Goal: Use online tool/utility: Utilize a website feature to perform a specific function

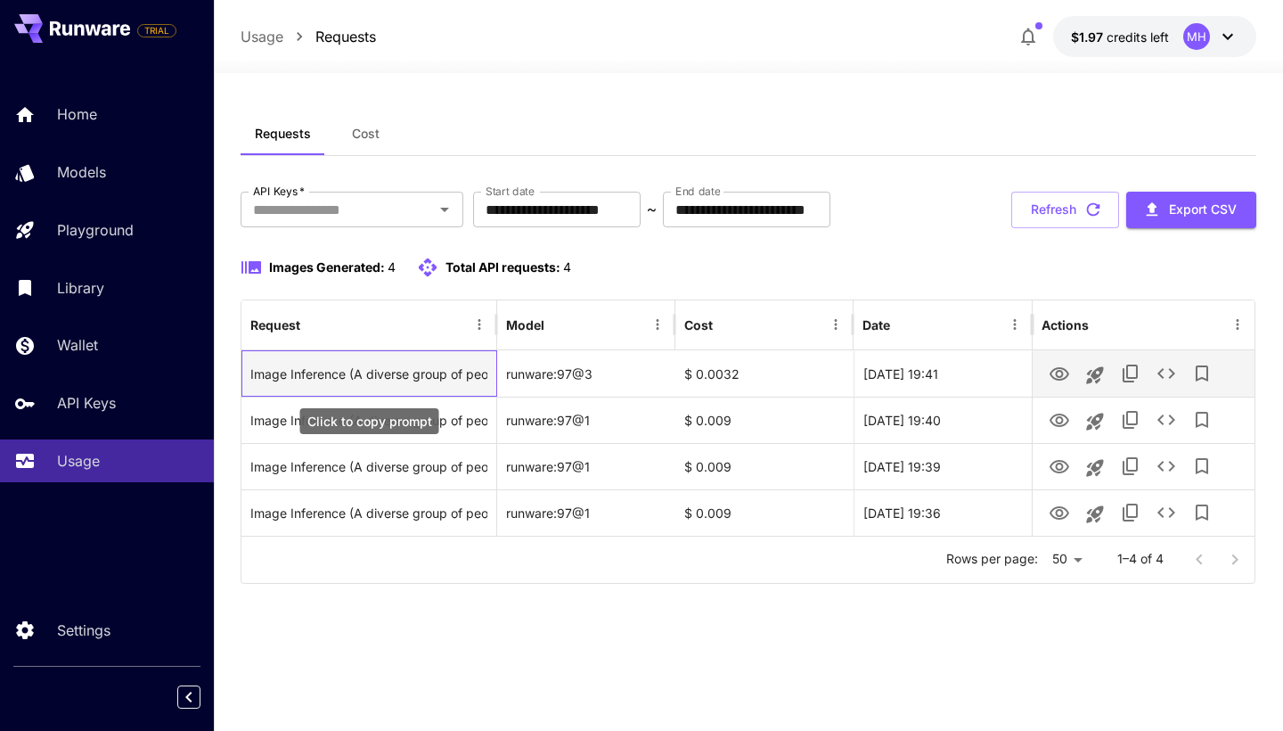
click at [421, 373] on div "Image Inference (A diverse group of people of different ages, genders, and back…" at bounding box center [368, 373] width 237 height 45
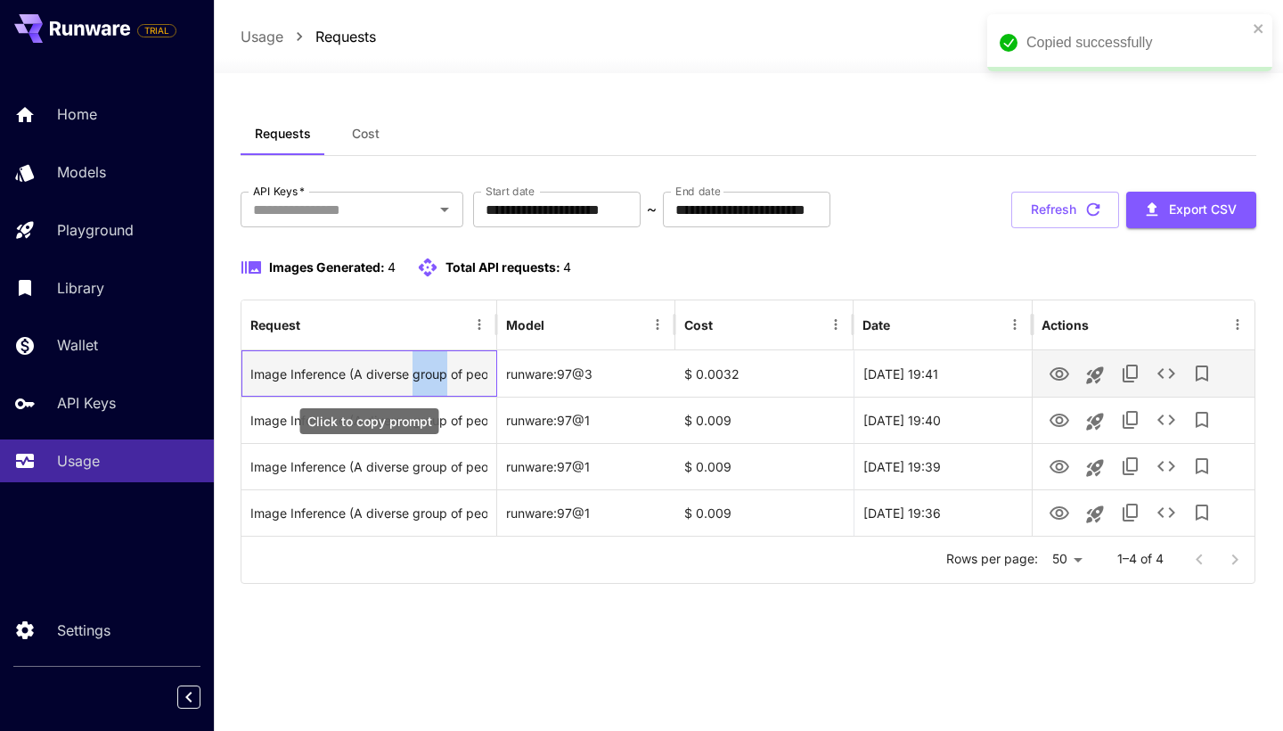
click at [421, 373] on div "Image Inference (A diverse group of people of different ages, genders, and back…" at bounding box center [368, 373] width 237 height 45
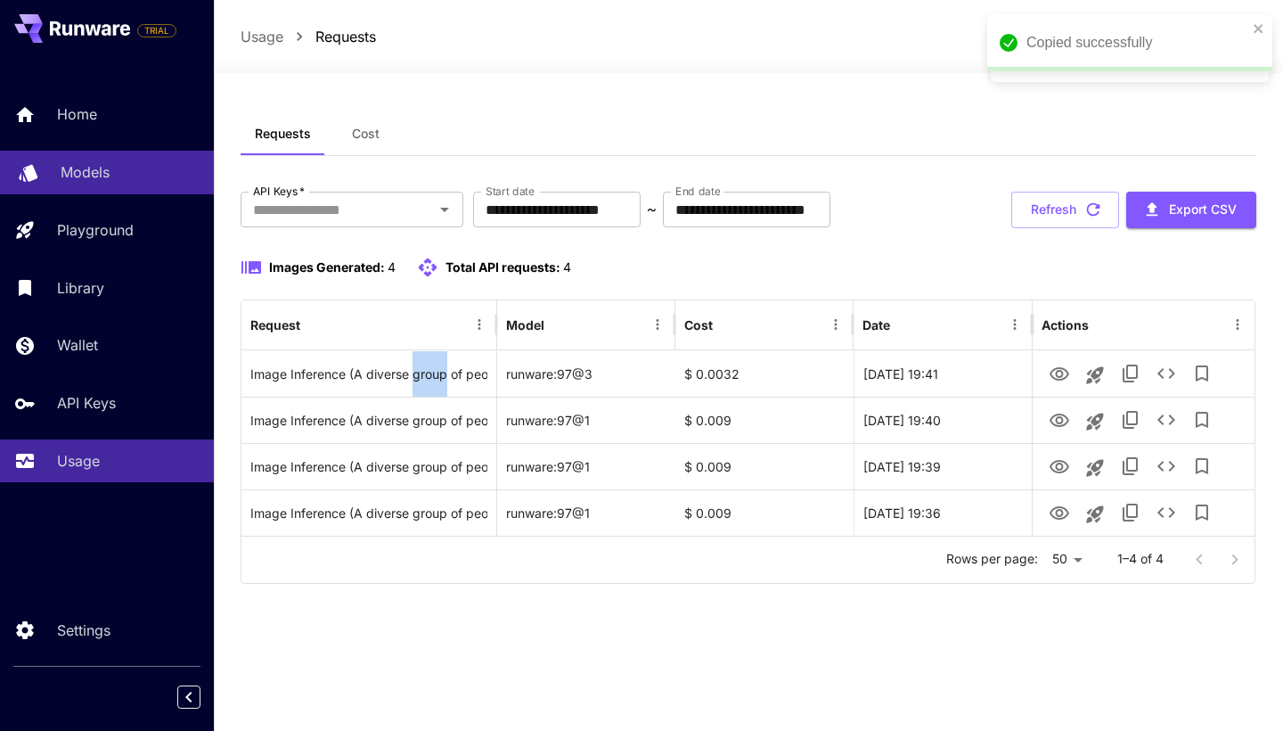
click at [115, 177] on div "Models" at bounding box center [130, 171] width 139 height 21
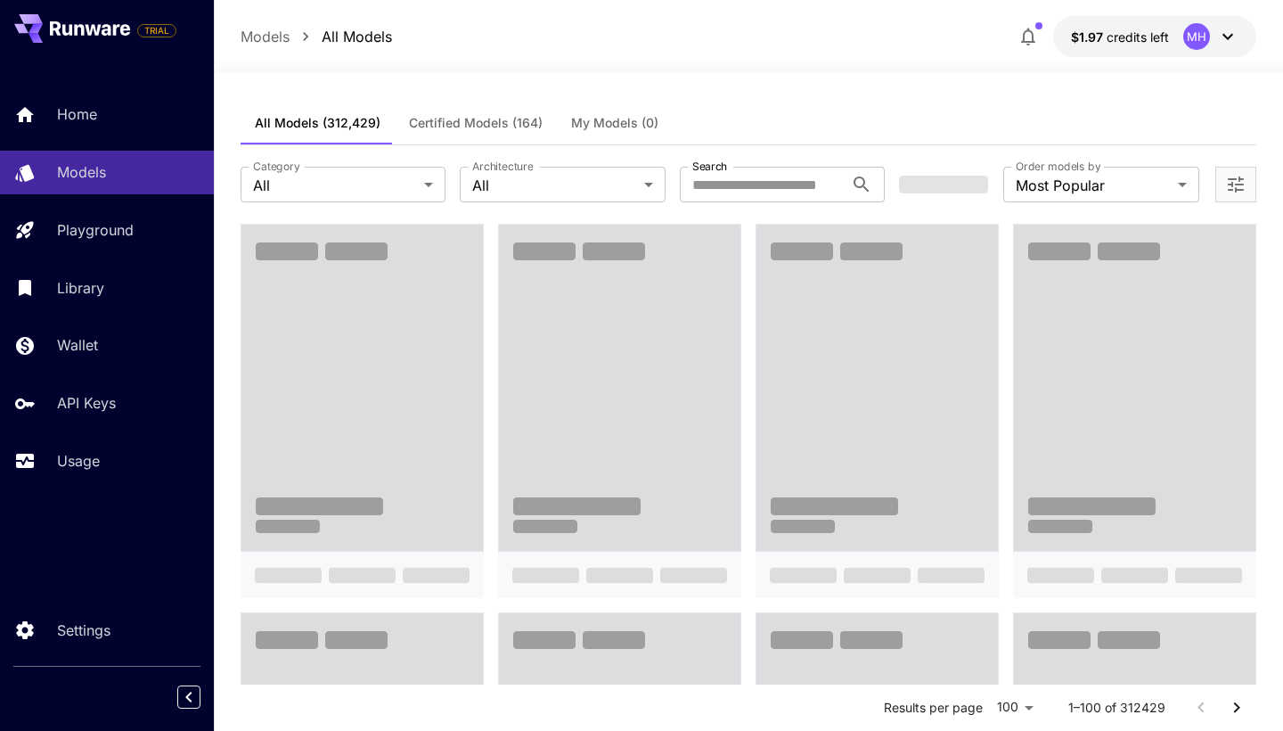
click at [331, 115] on span "All Models (312,429)" at bounding box center [318, 123] width 126 height 16
click at [507, 121] on span "Certified Models (164)" at bounding box center [476, 123] width 134 height 16
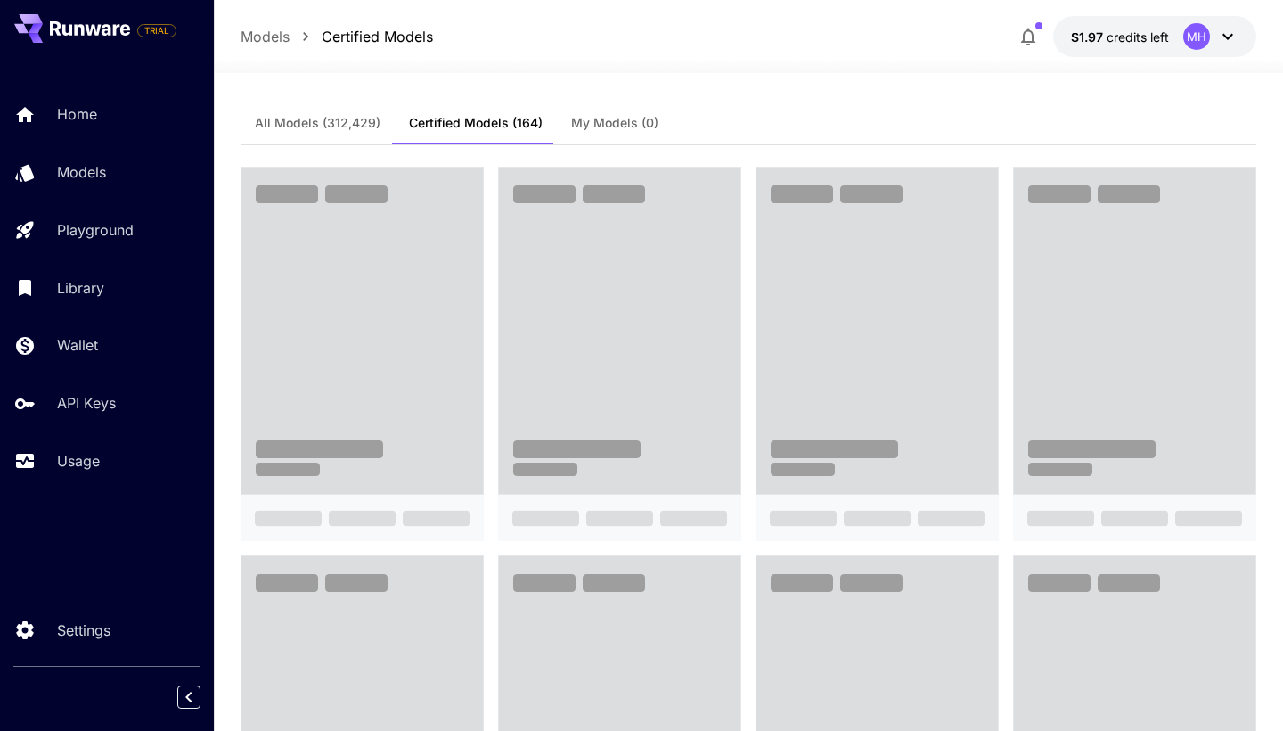
click at [357, 125] on span "All Models (312,429)" at bounding box center [318, 123] width 126 height 16
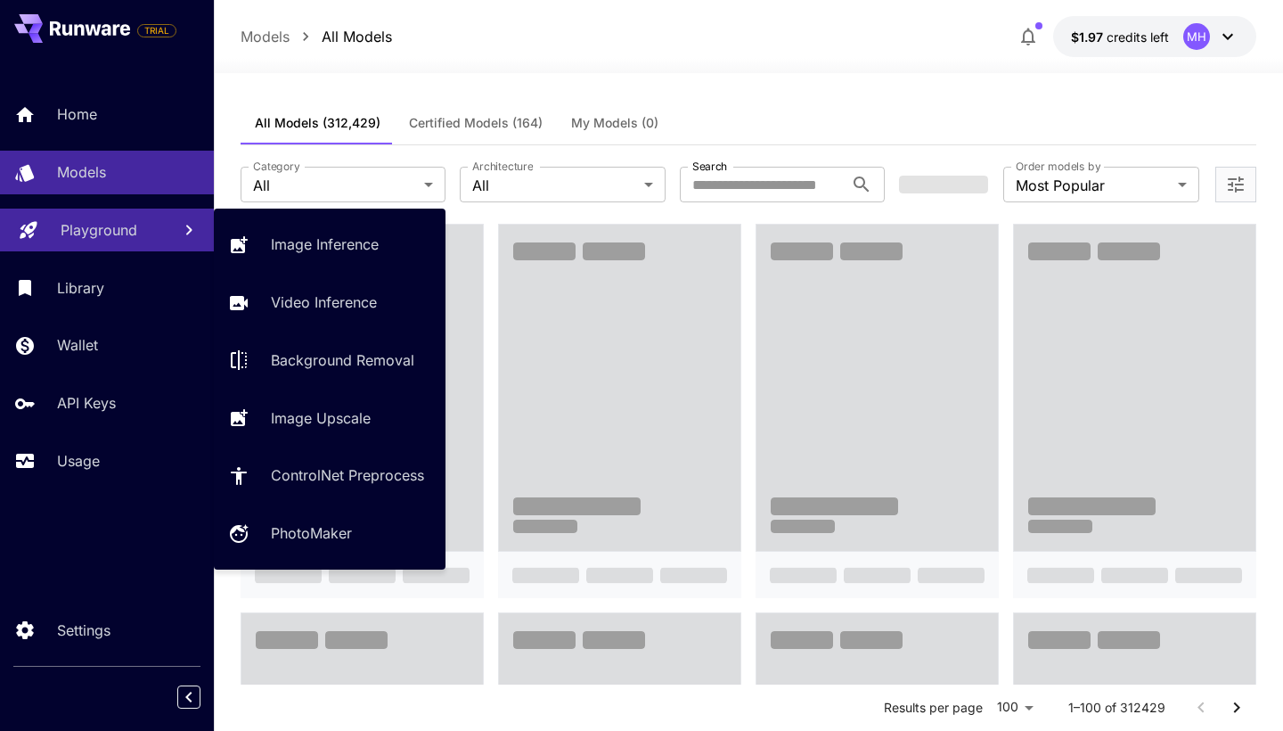
click at [174, 239] on link "Playground" at bounding box center [107, 230] width 214 height 44
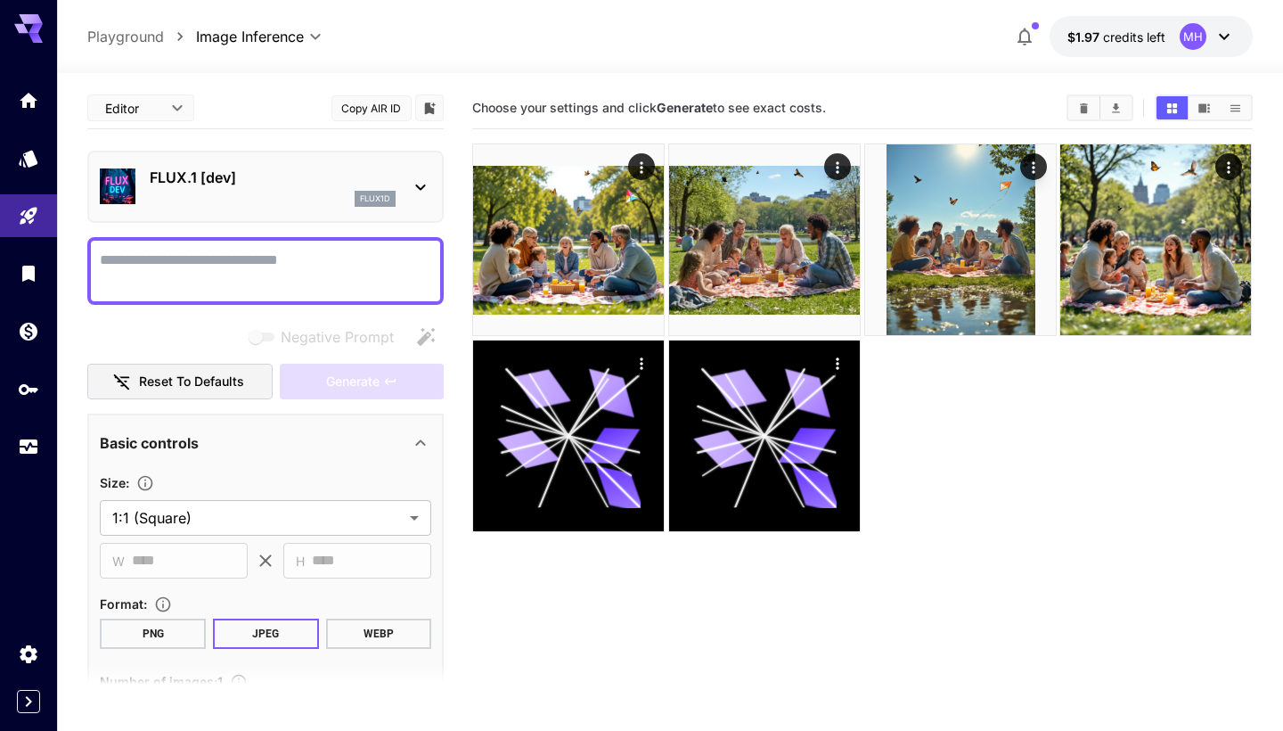
click at [298, 191] on div "flux1d" at bounding box center [273, 199] width 246 height 16
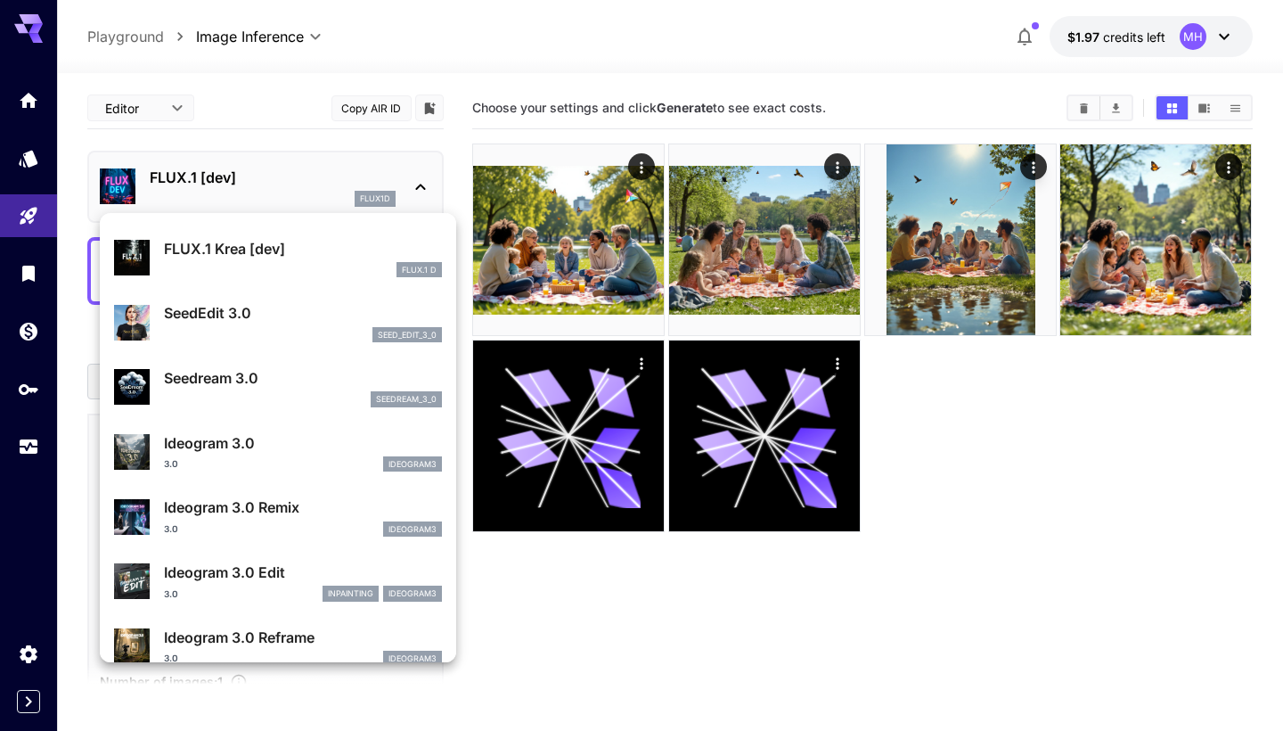
scroll to position [312, 0]
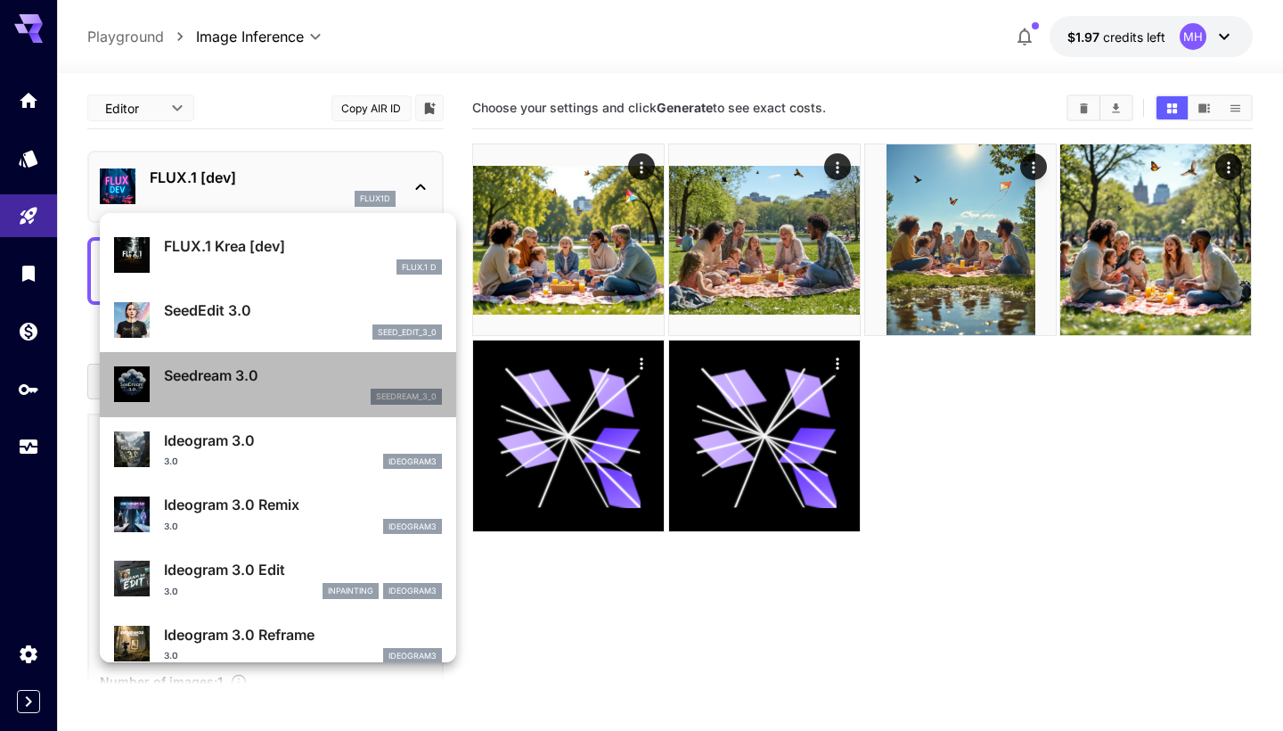
click at [296, 384] on p "Seedream 3.0" at bounding box center [303, 374] width 278 height 21
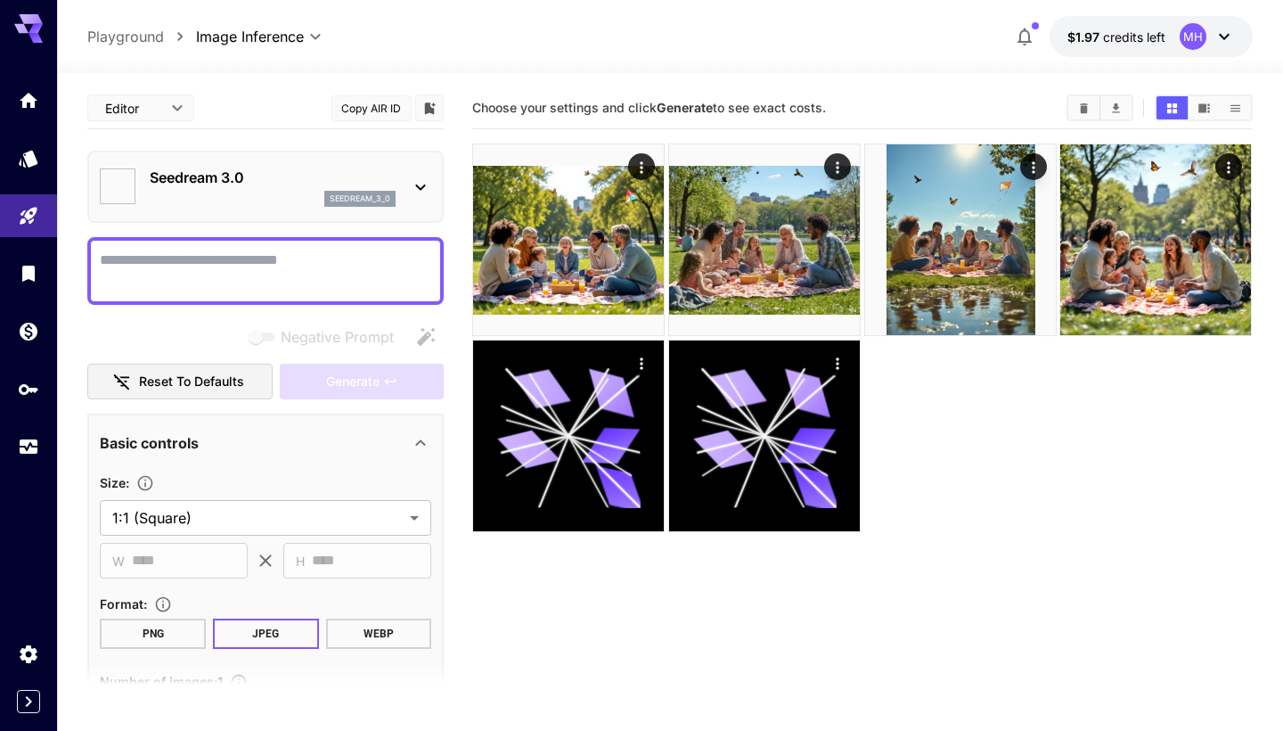
type input "***"
click at [282, 266] on textarea "Negative Prompt" at bounding box center [265, 270] width 331 height 43
paste textarea "**********"
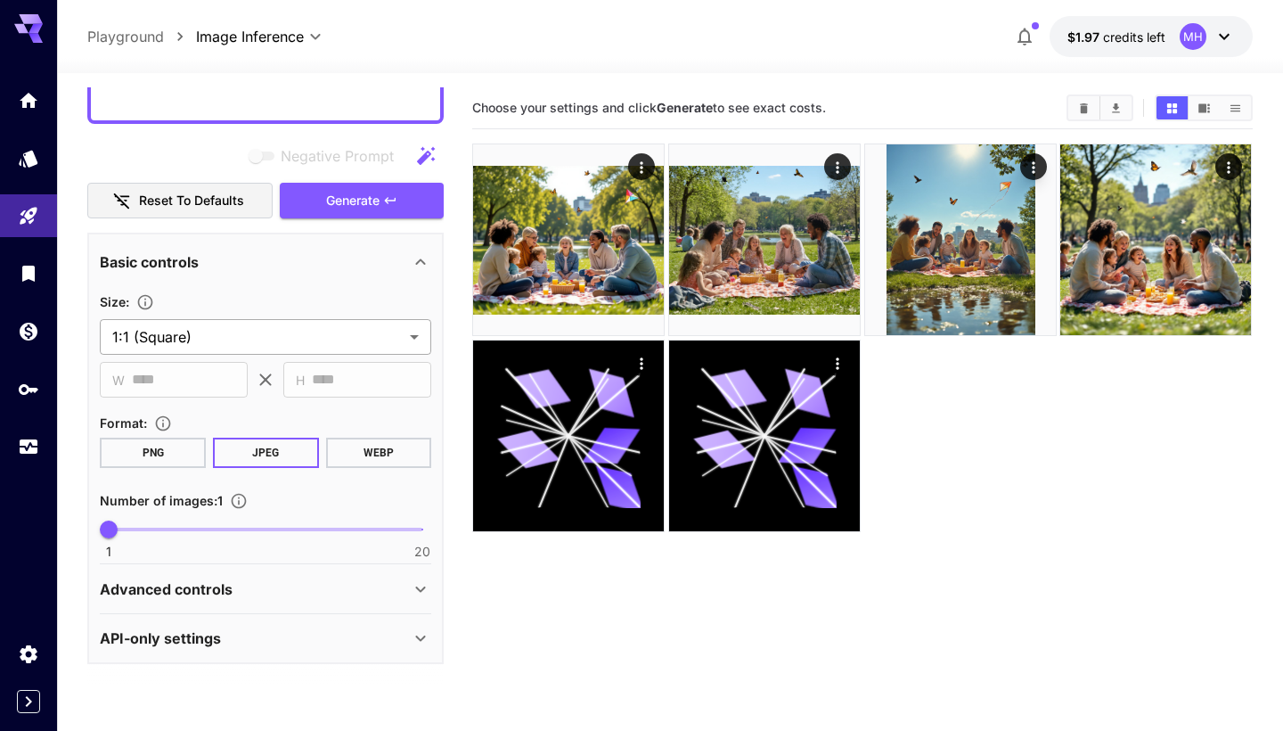
scroll to position [287, 0]
type textarea "**********"
click at [353, 326] on body "**********" at bounding box center [641, 435] width 1283 height 871
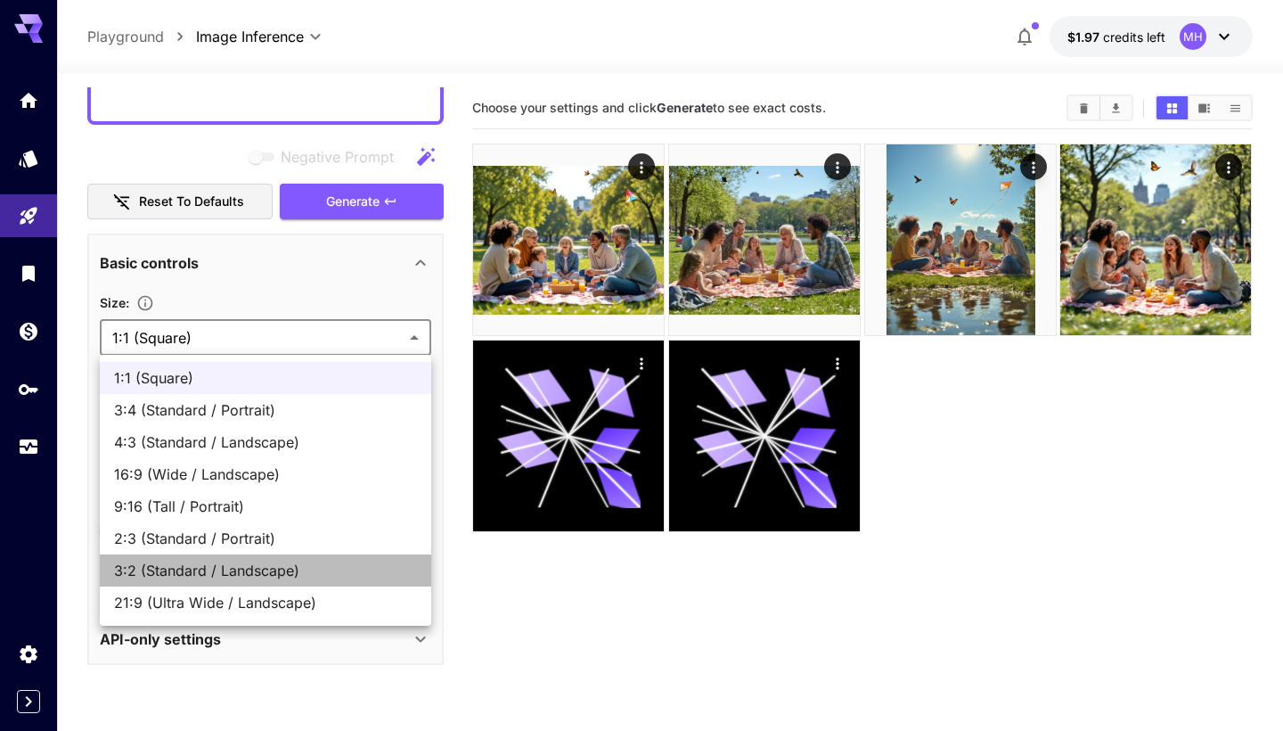
click at [289, 568] on span "3:2 (Standard / Landscape)" at bounding box center [265, 570] width 303 height 21
type input "**********"
type input "****"
type input "***"
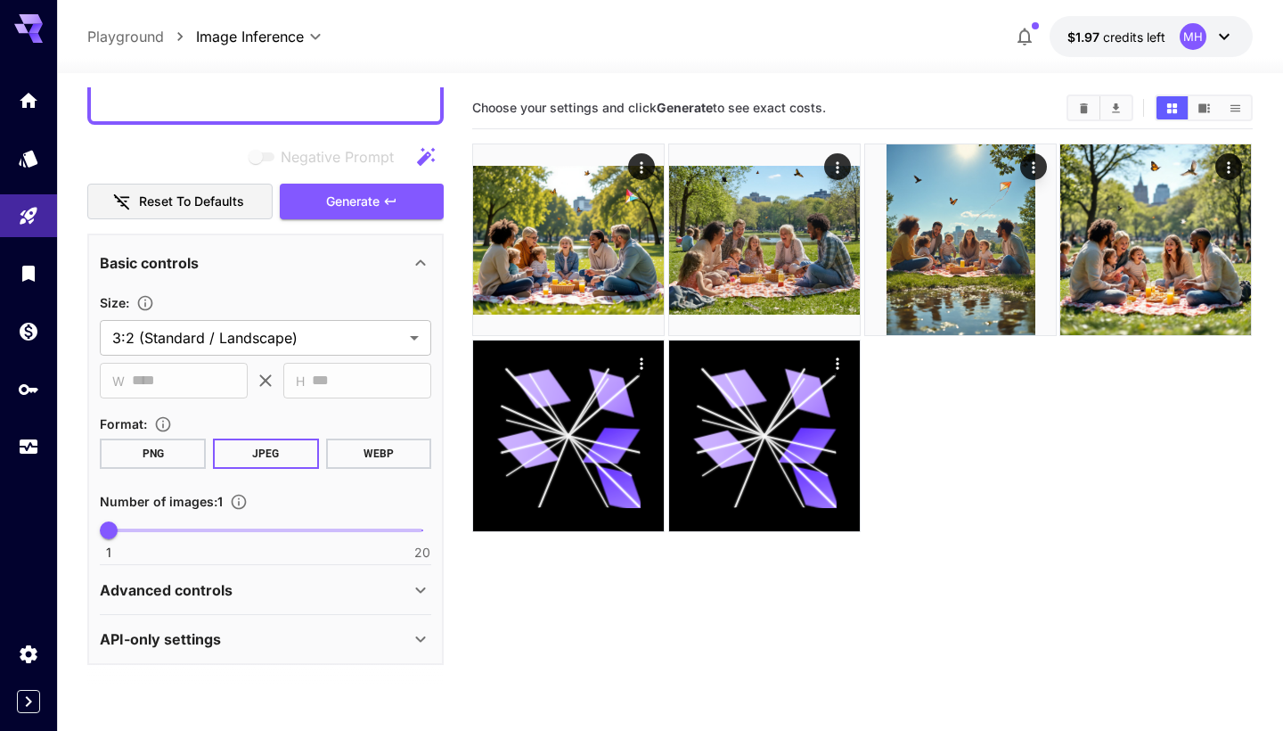
click at [294, 590] on div "Advanced controls" at bounding box center [255, 589] width 310 height 21
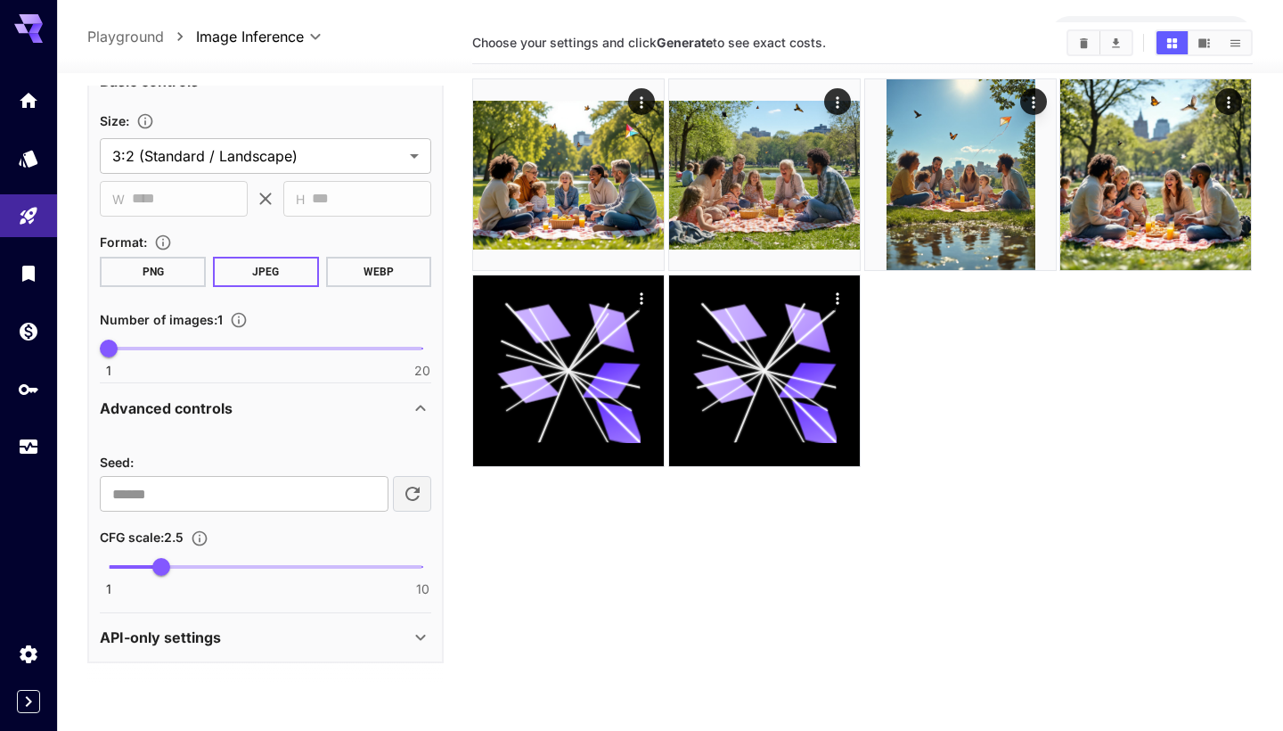
scroll to position [67, 0]
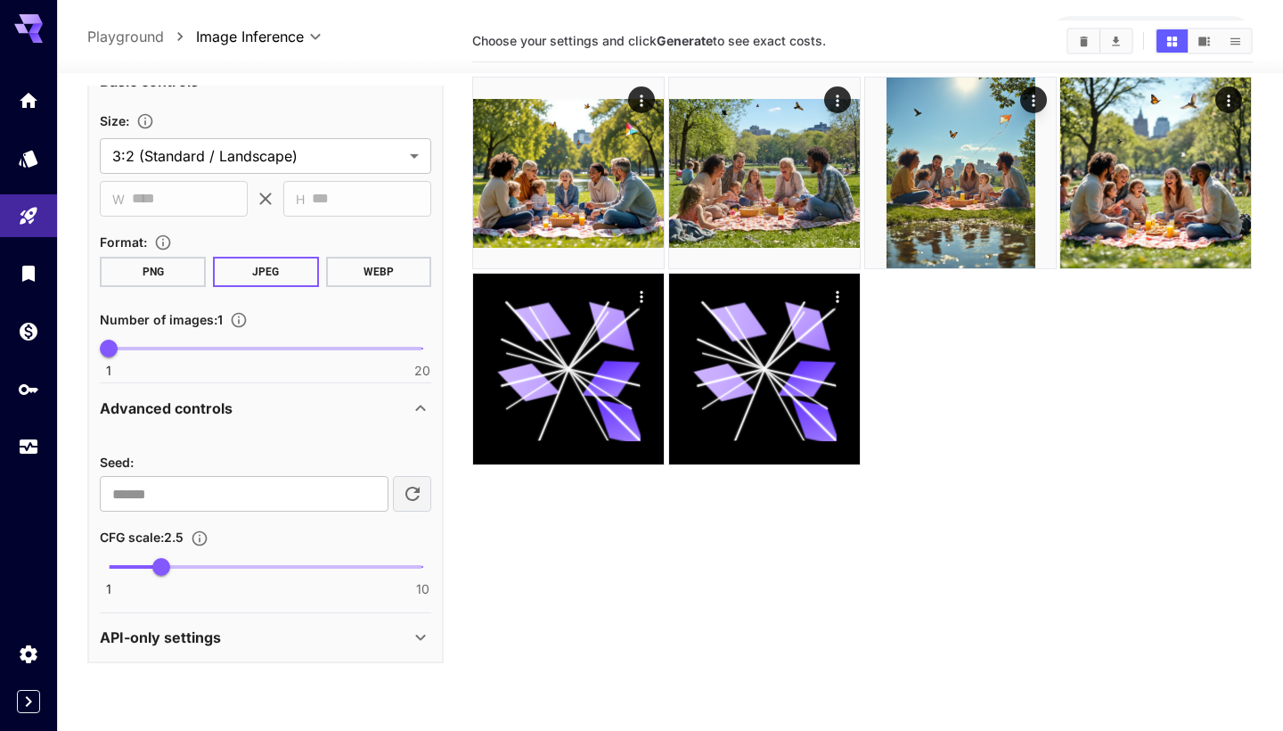
click at [367, 401] on div "Advanced controls" at bounding box center [255, 407] width 310 height 21
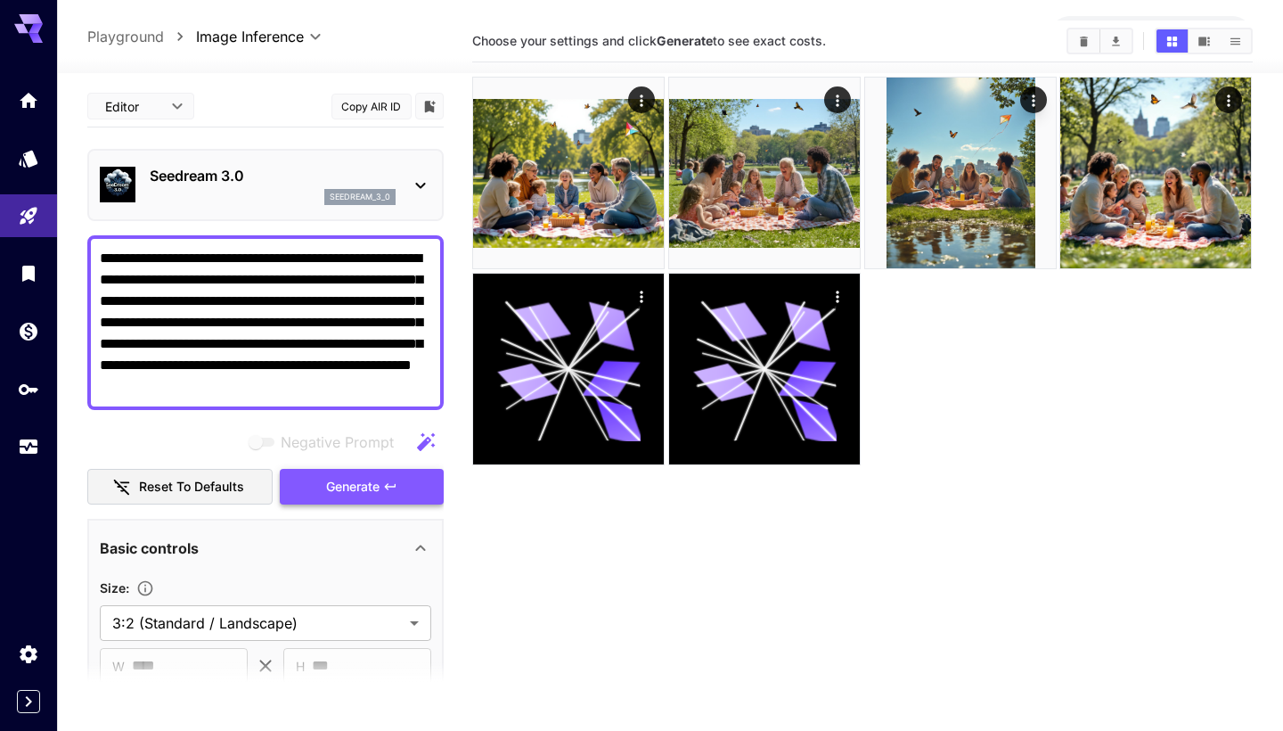
scroll to position [0, 0]
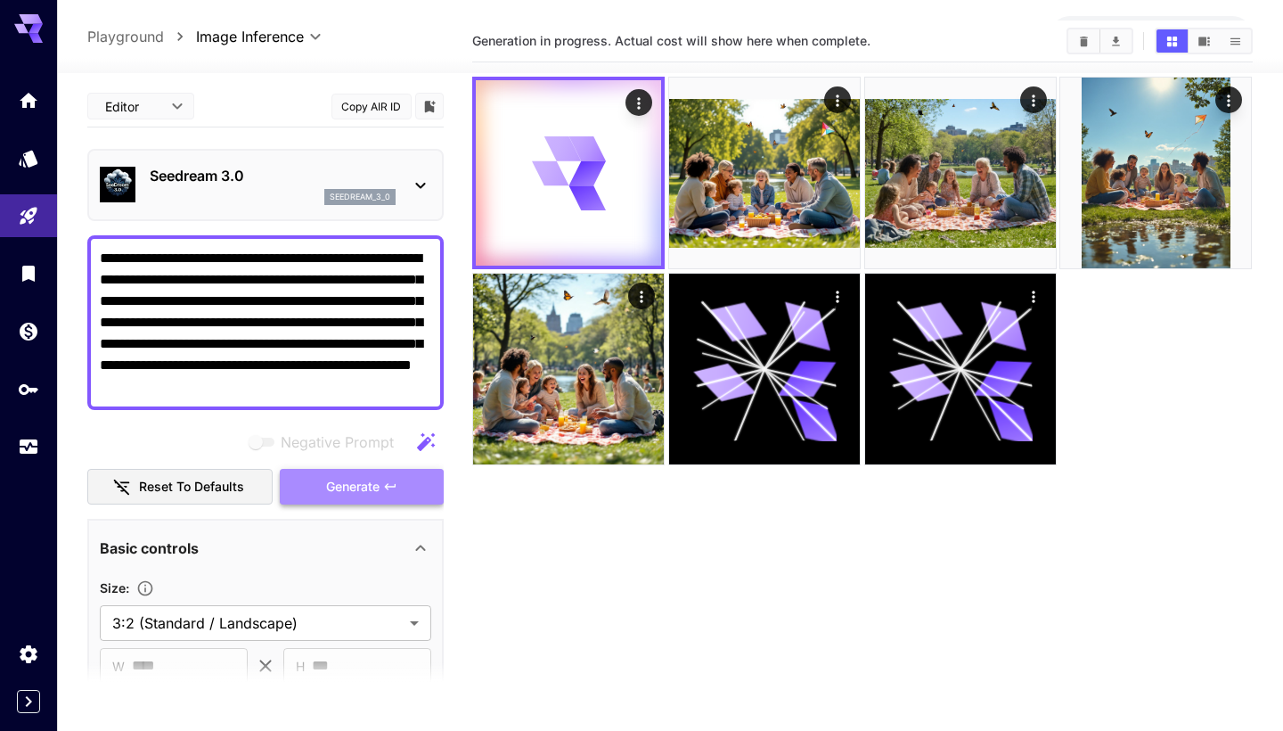
click at [349, 499] on button "Generate" at bounding box center [362, 487] width 164 height 37
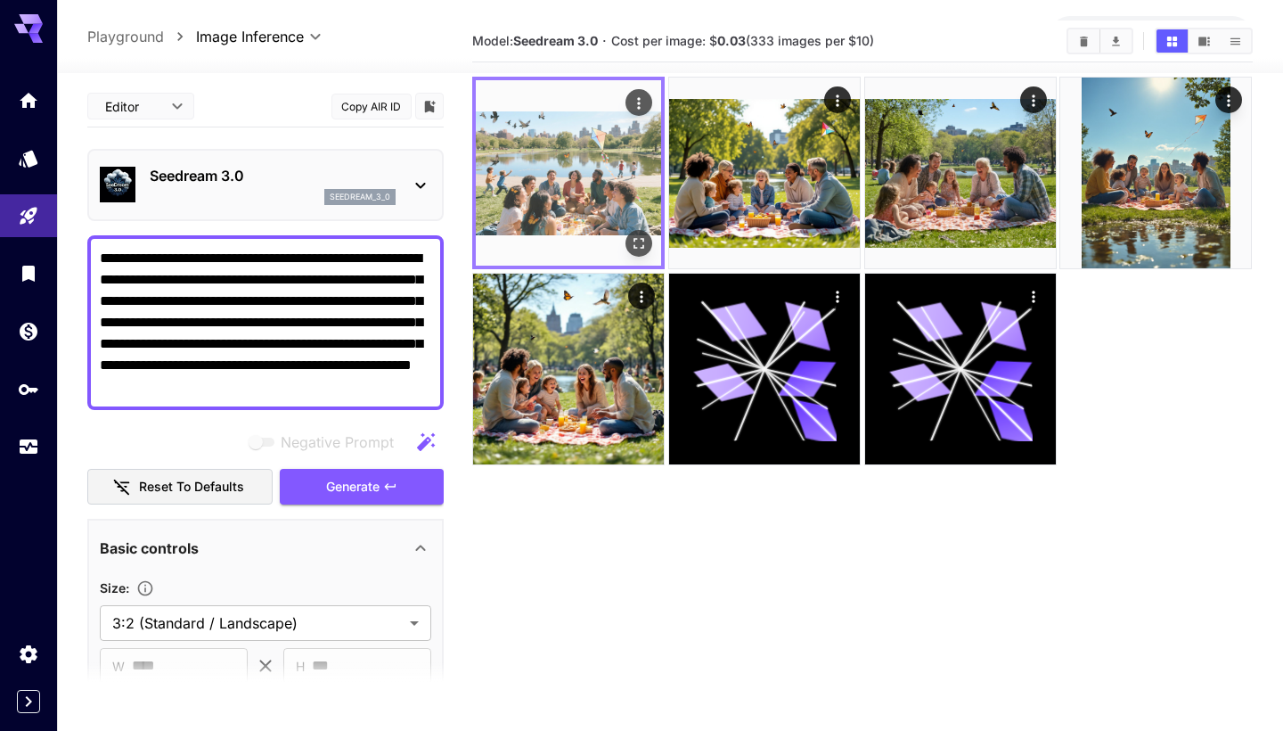
click at [613, 161] on img at bounding box center [568, 172] width 185 height 185
click at [640, 243] on icon "Open in fullscreen" at bounding box center [640, 243] width 18 height 18
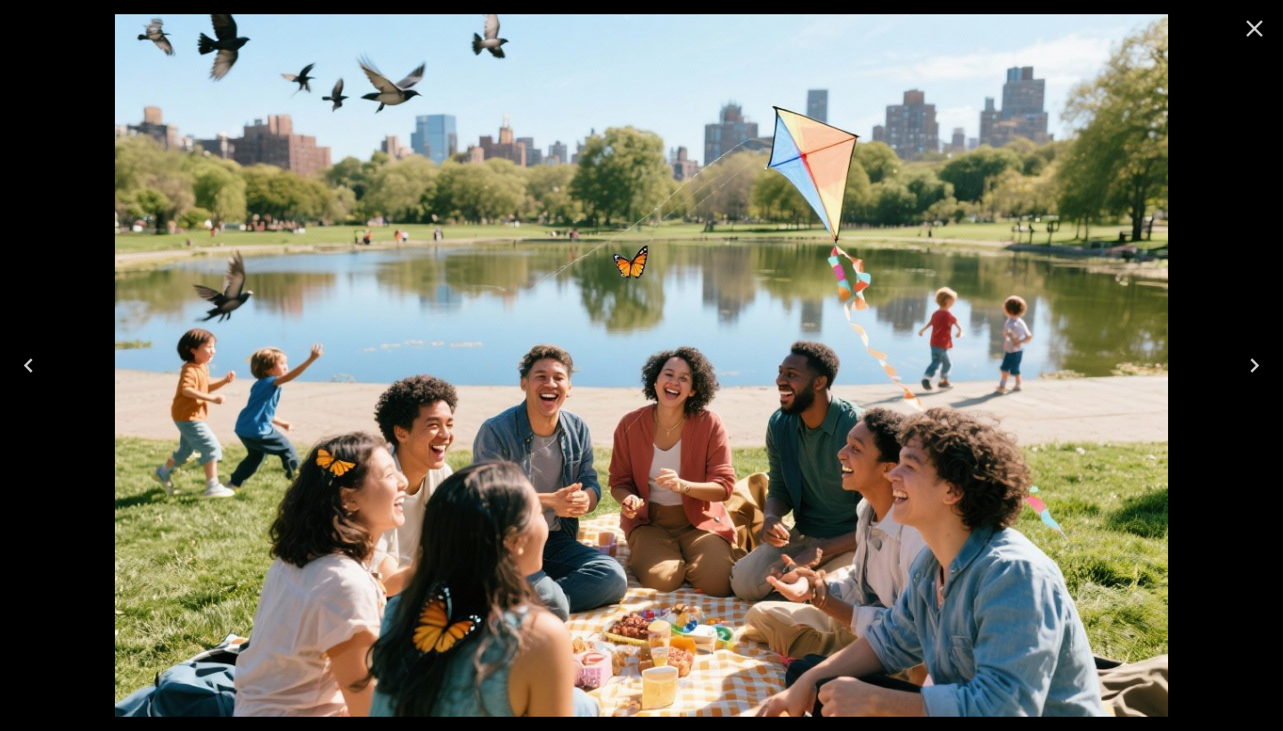
click at [625, 392] on img at bounding box center [641, 365] width 1053 height 702
click at [1253, 24] on icon "Close" at bounding box center [1254, 28] width 29 height 29
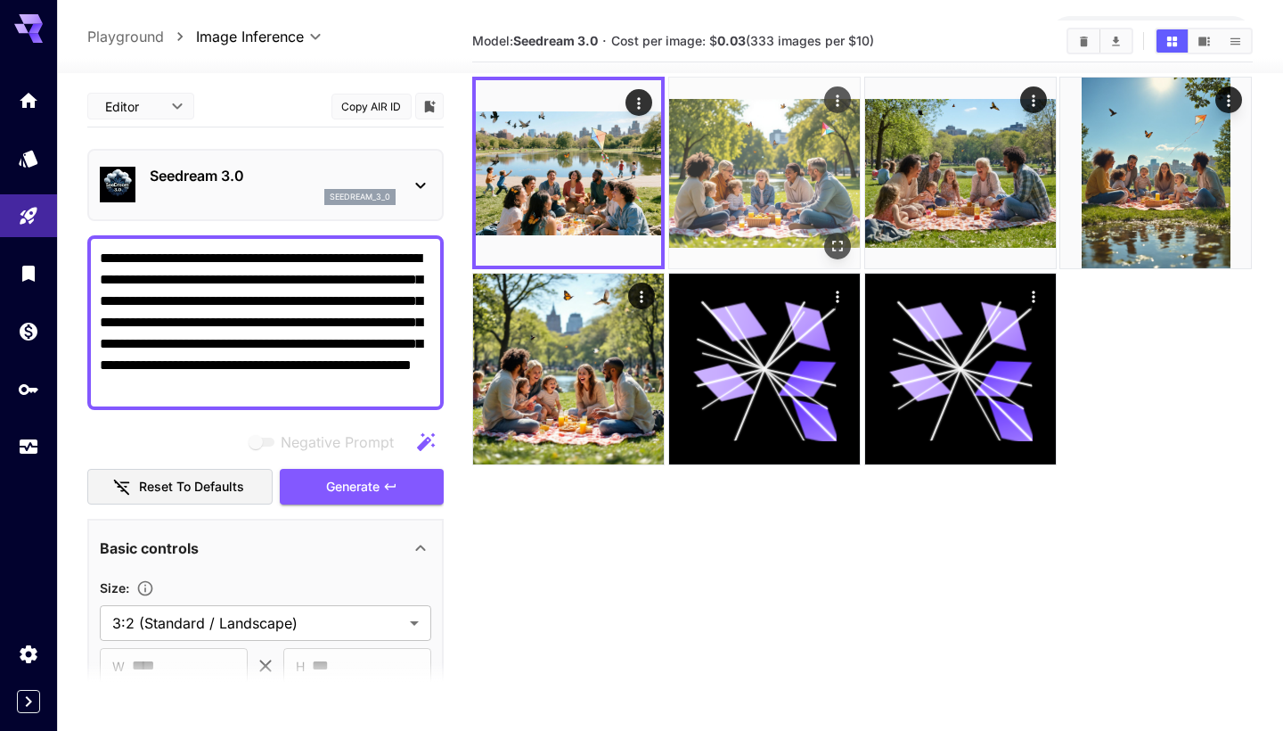
click at [765, 190] on img at bounding box center [764, 173] width 191 height 191
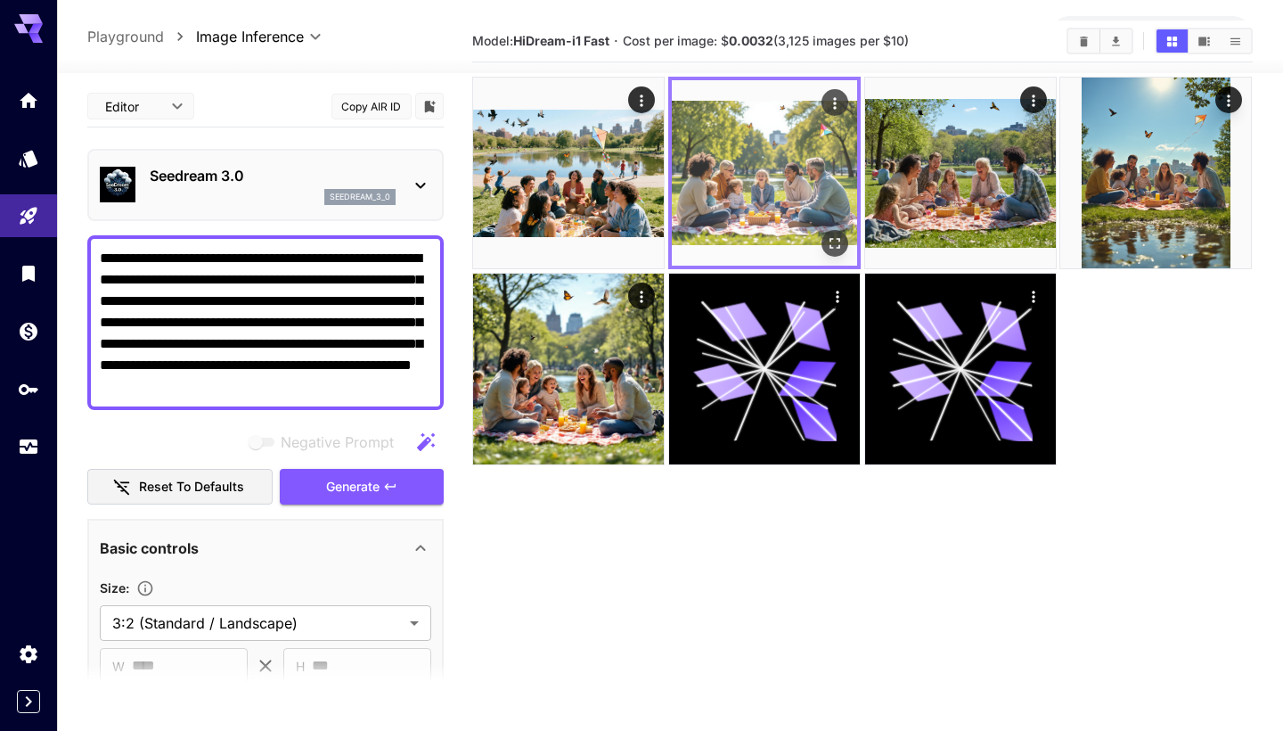
click at [765, 190] on img at bounding box center [764, 172] width 185 height 185
click at [833, 239] on icon "Open in fullscreen" at bounding box center [835, 244] width 11 height 11
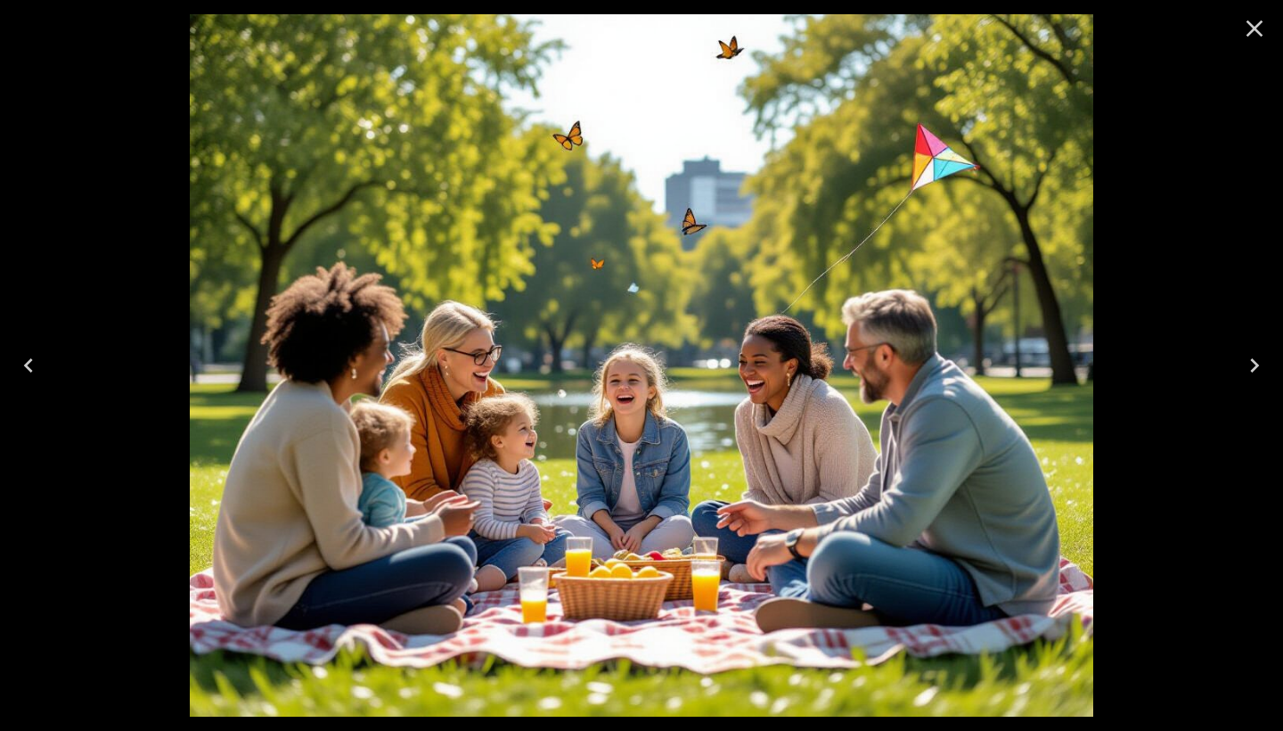
click at [1258, 30] on icon "Close" at bounding box center [1254, 28] width 29 height 29
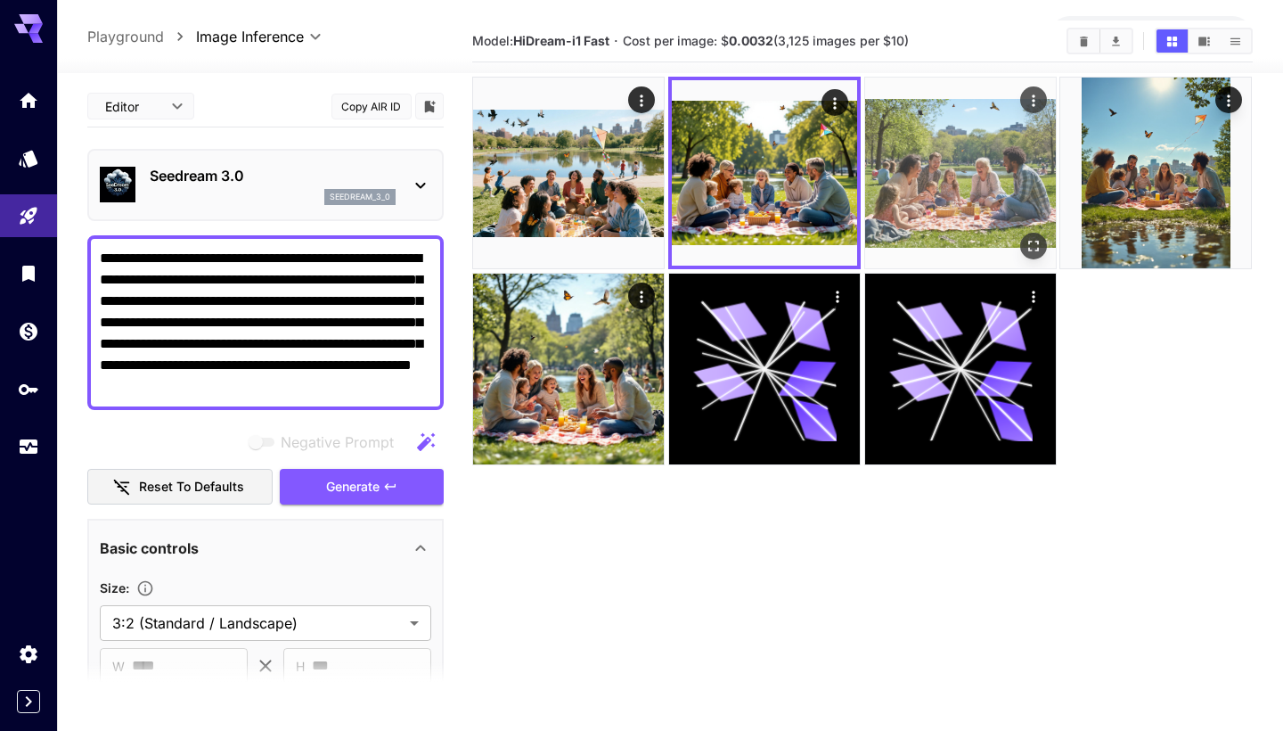
click at [936, 145] on img at bounding box center [960, 173] width 191 height 191
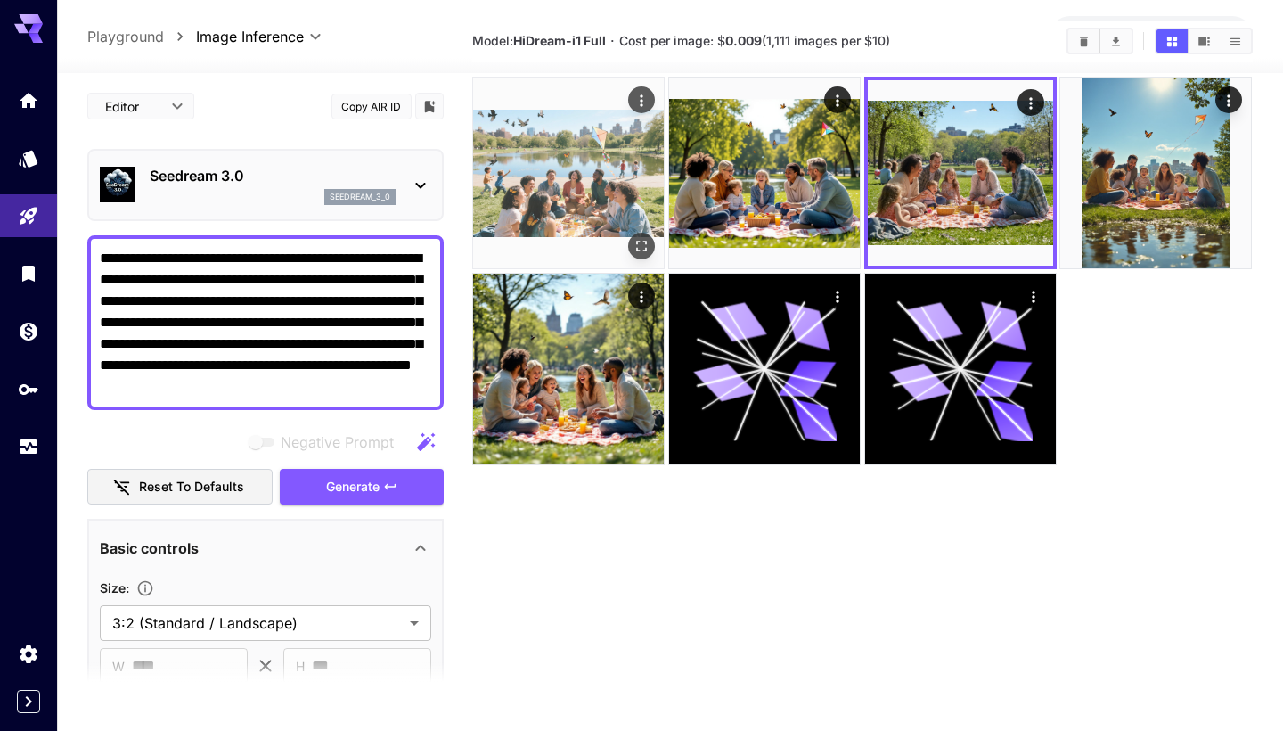
click at [644, 149] on img at bounding box center [568, 173] width 191 height 191
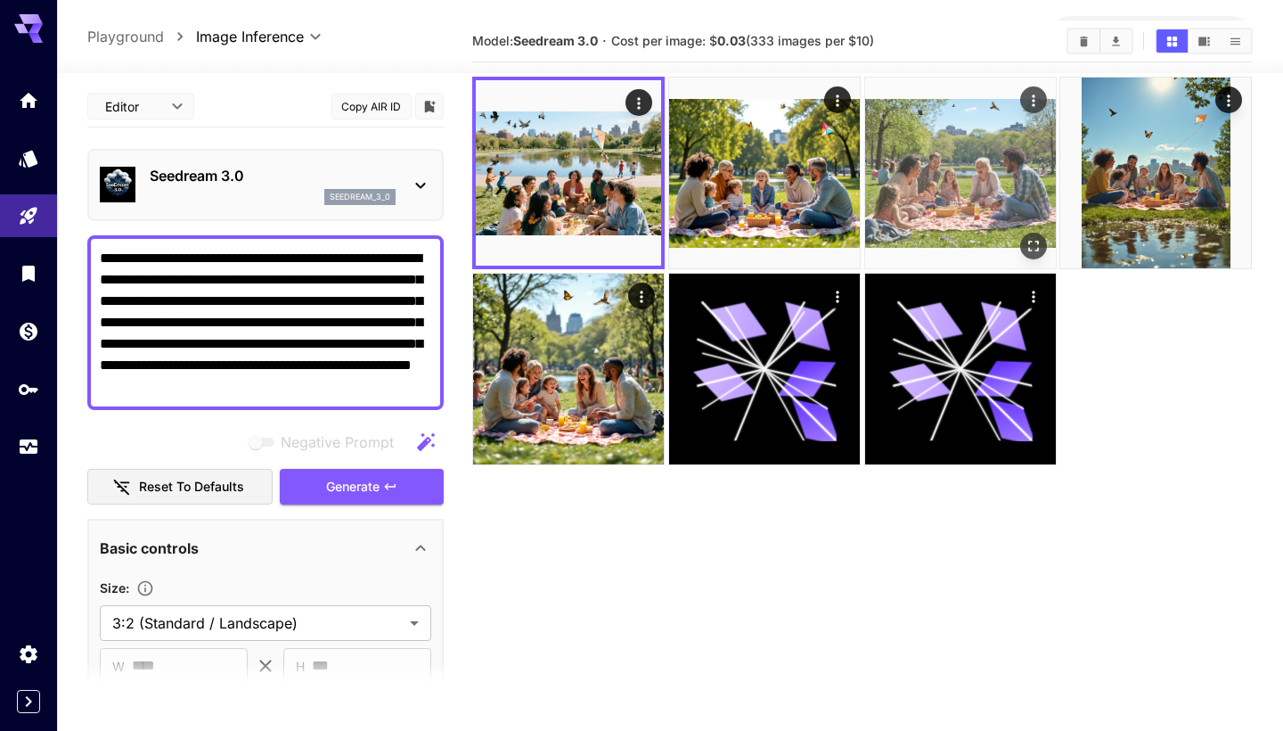
click at [921, 143] on img at bounding box center [960, 173] width 191 height 191
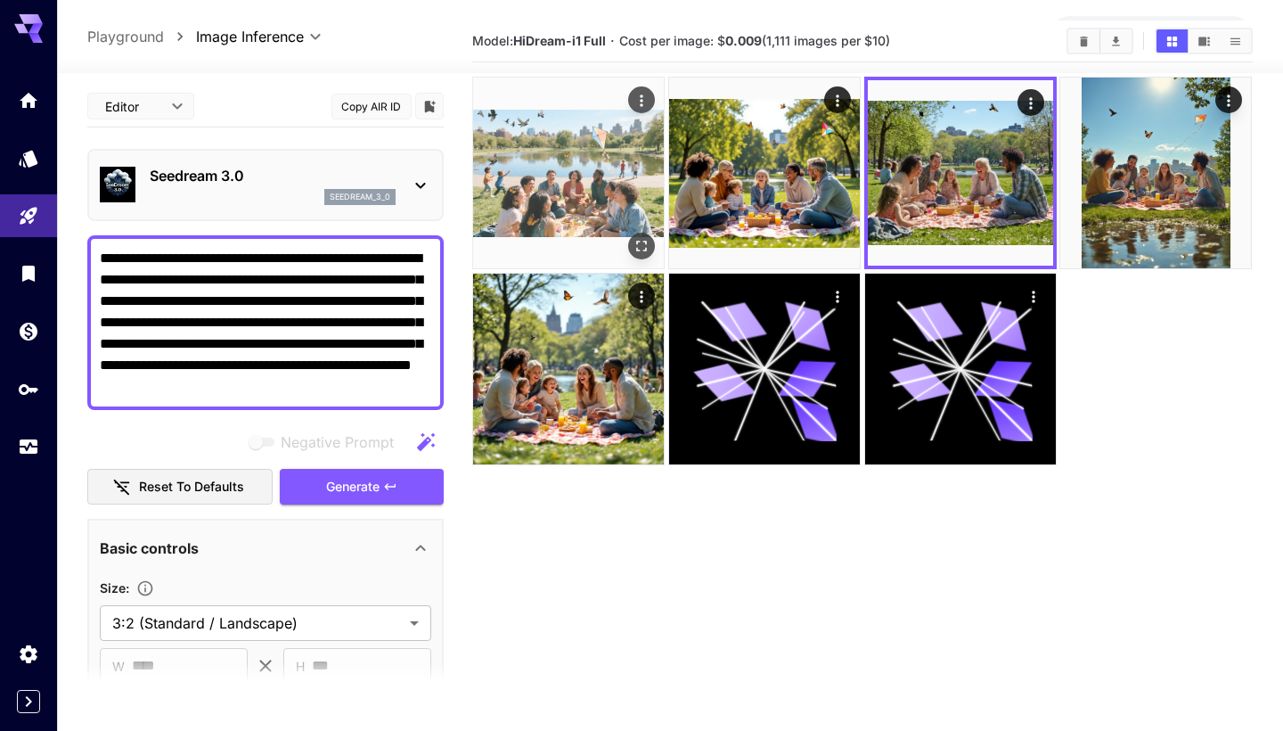
click at [571, 154] on img at bounding box center [568, 173] width 191 height 191
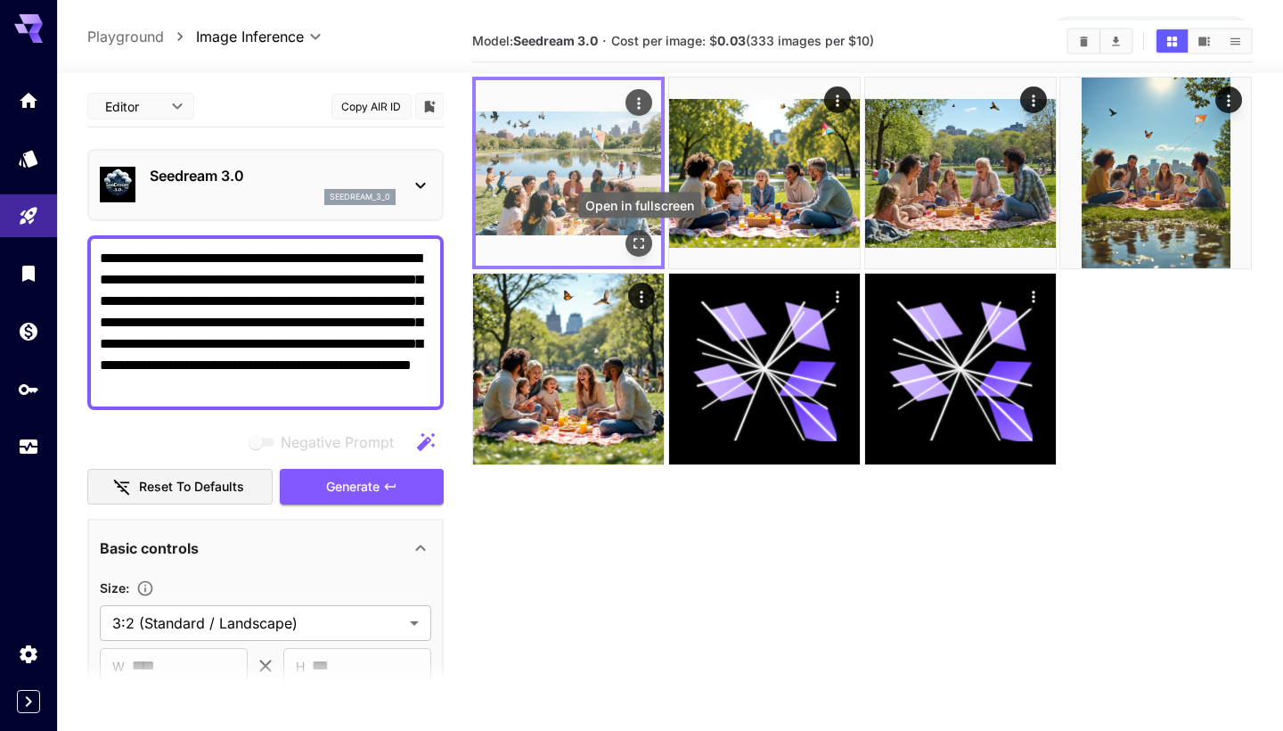
click at [650, 246] on button "Open in fullscreen" at bounding box center [639, 243] width 27 height 27
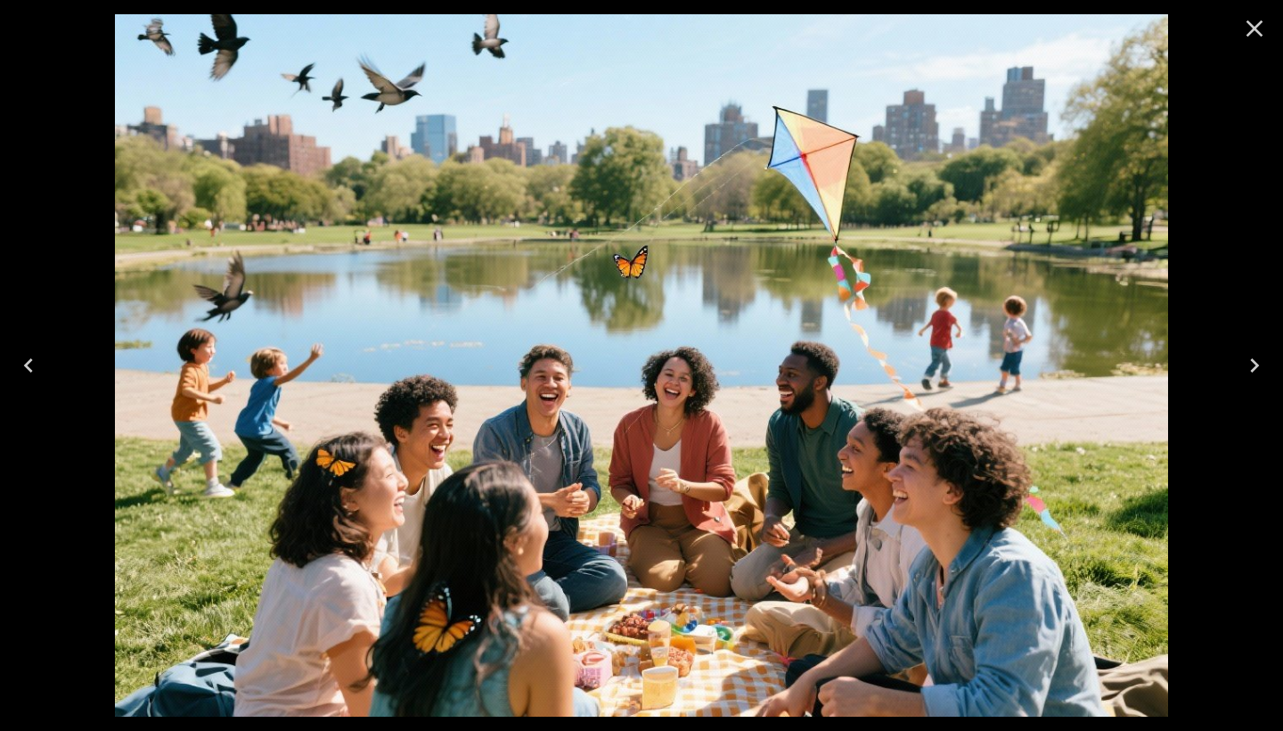
click at [1247, 31] on icon "Close" at bounding box center [1254, 28] width 29 height 29
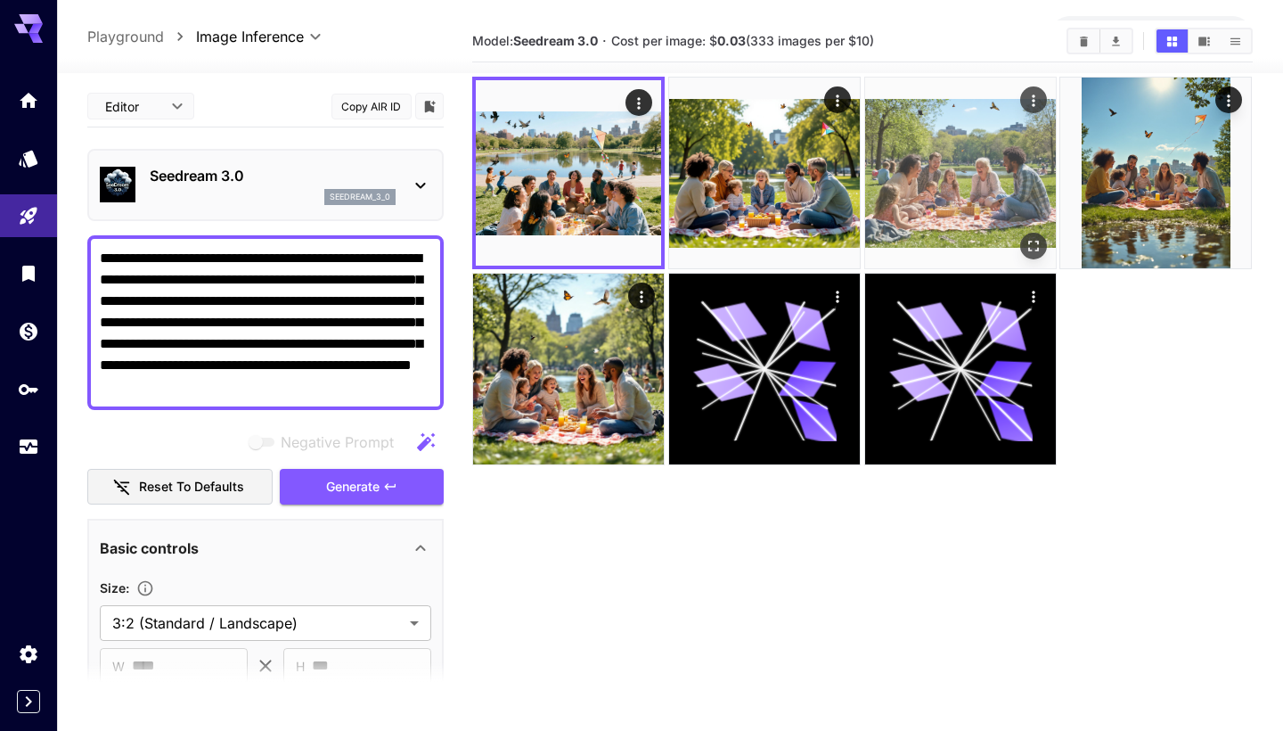
click at [968, 122] on img at bounding box center [960, 173] width 191 height 191
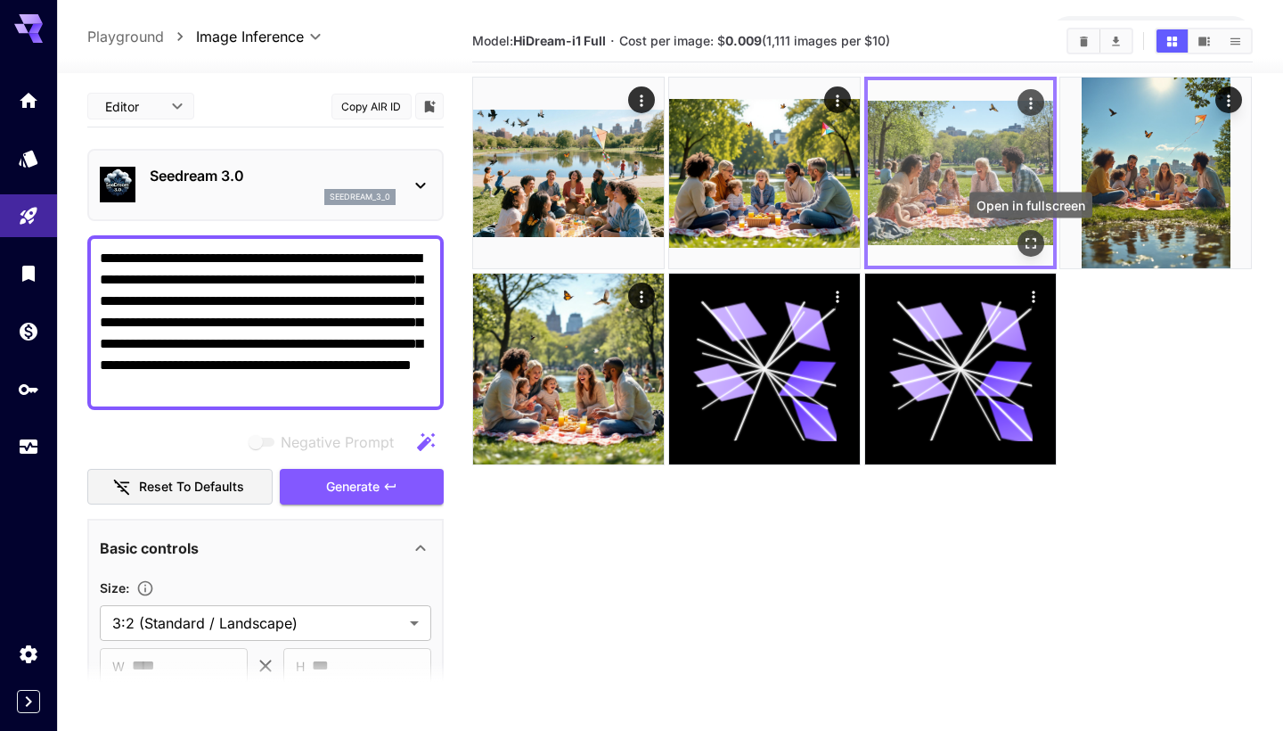
click at [1031, 245] on icon "Open in fullscreen" at bounding box center [1031, 243] width 18 height 18
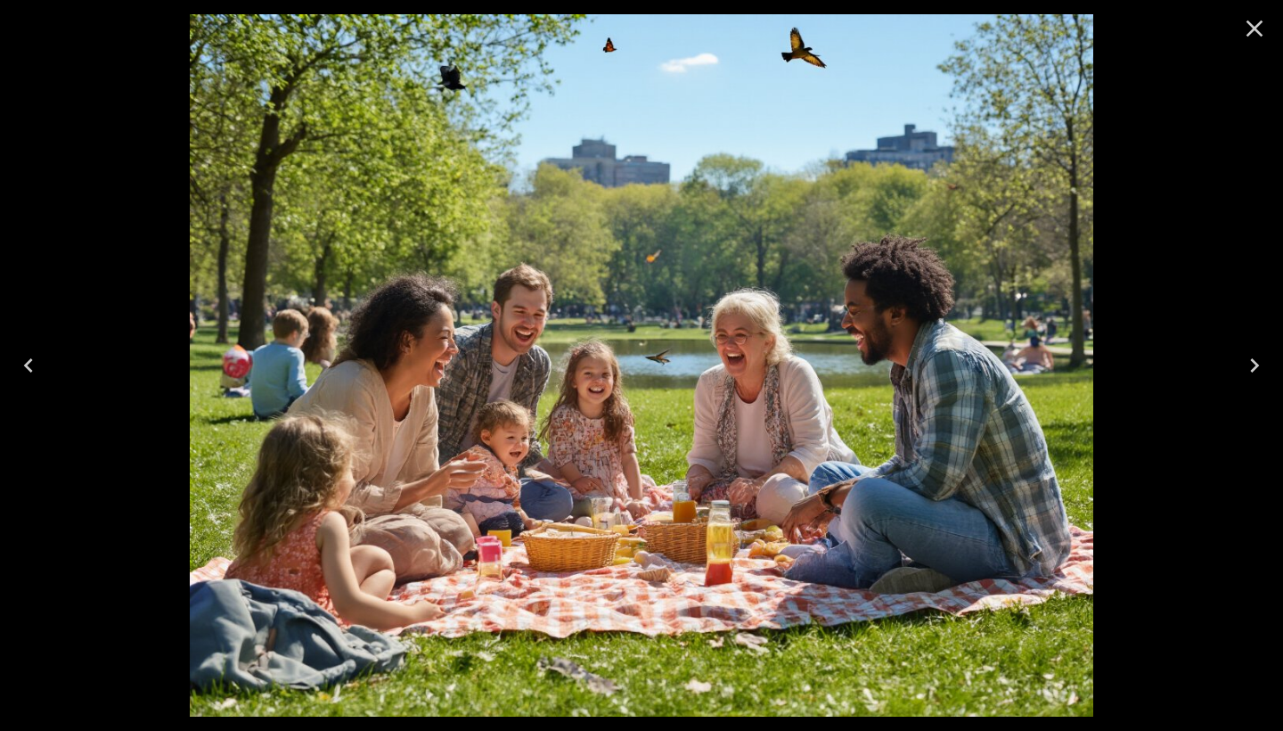
click at [1255, 20] on icon "Close" at bounding box center [1254, 28] width 29 height 29
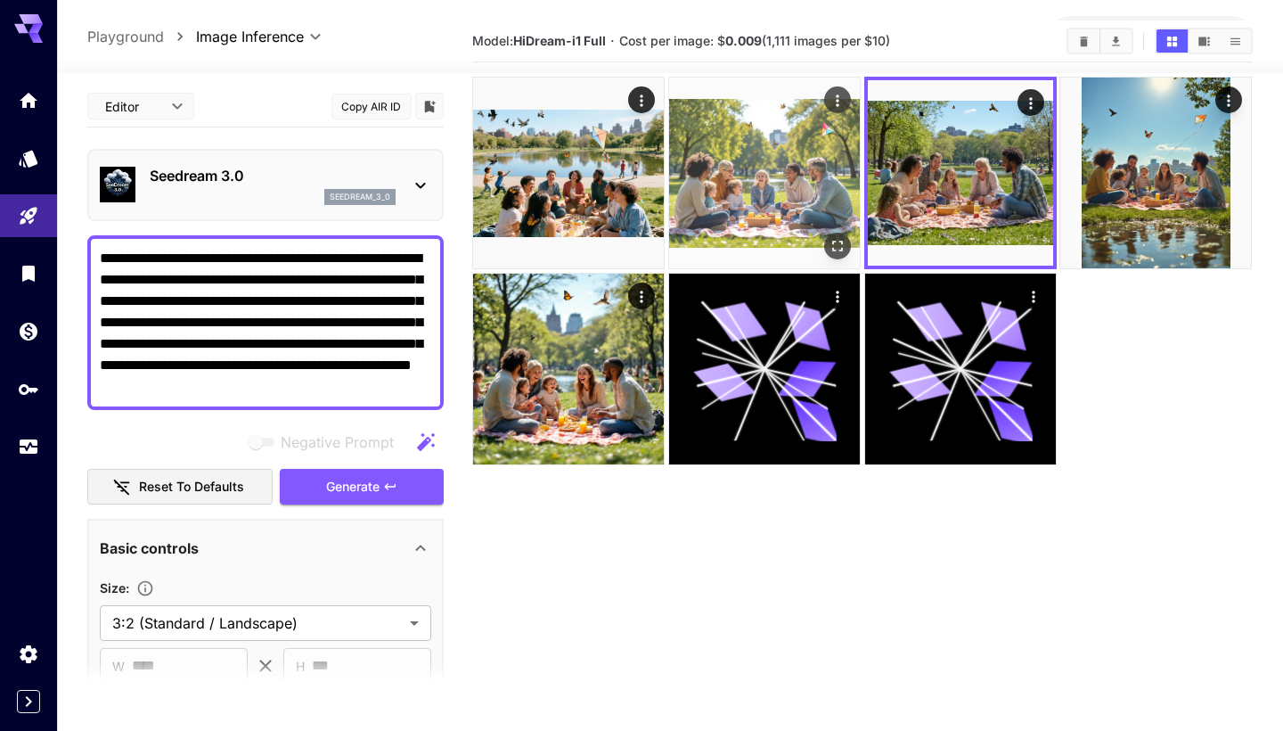
click at [810, 172] on img at bounding box center [764, 173] width 191 height 191
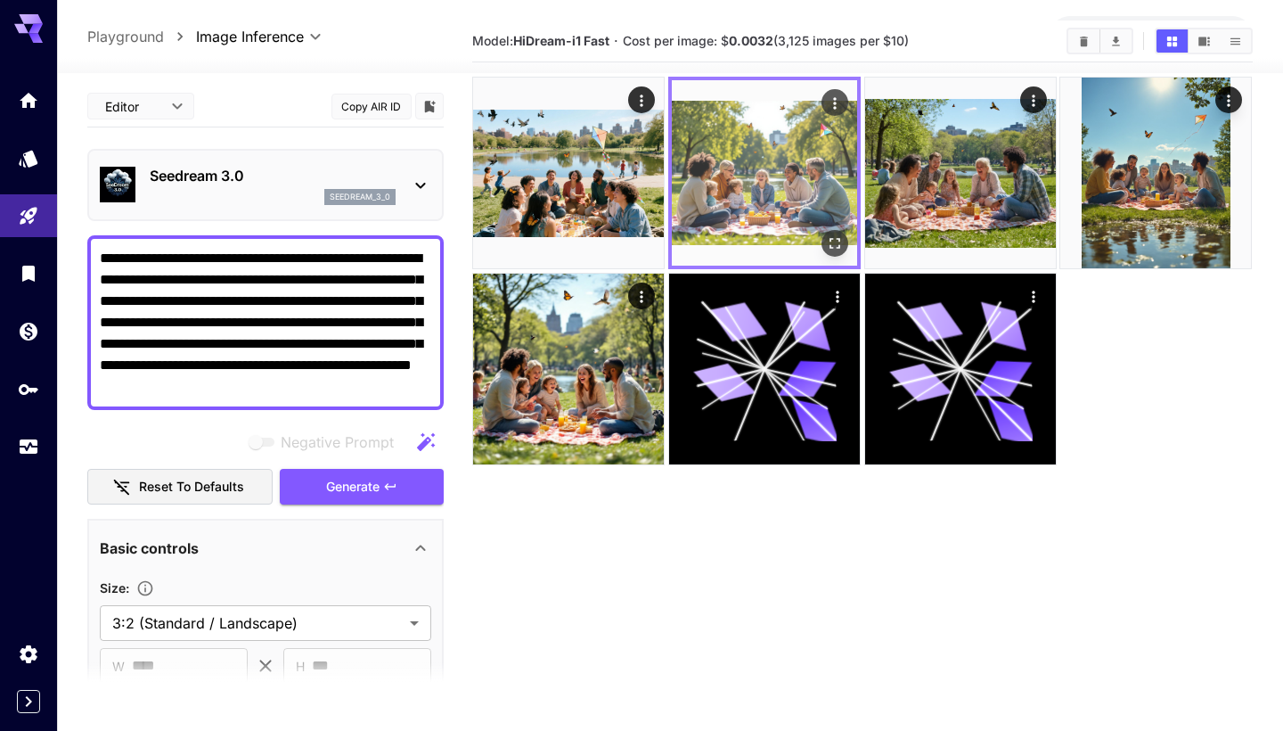
click at [839, 241] on icon "Open in fullscreen" at bounding box center [835, 244] width 11 height 11
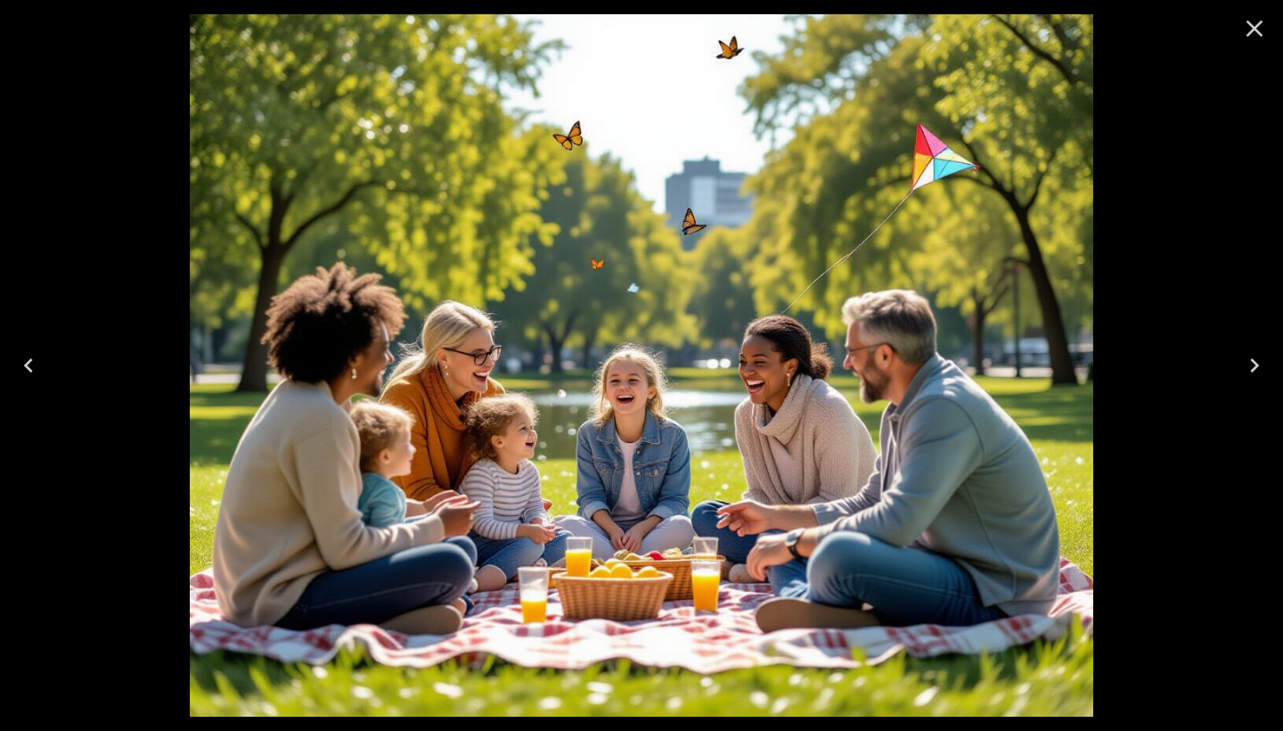
click at [1257, 35] on icon "Close" at bounding box center [1254, 28] width 29 height 29
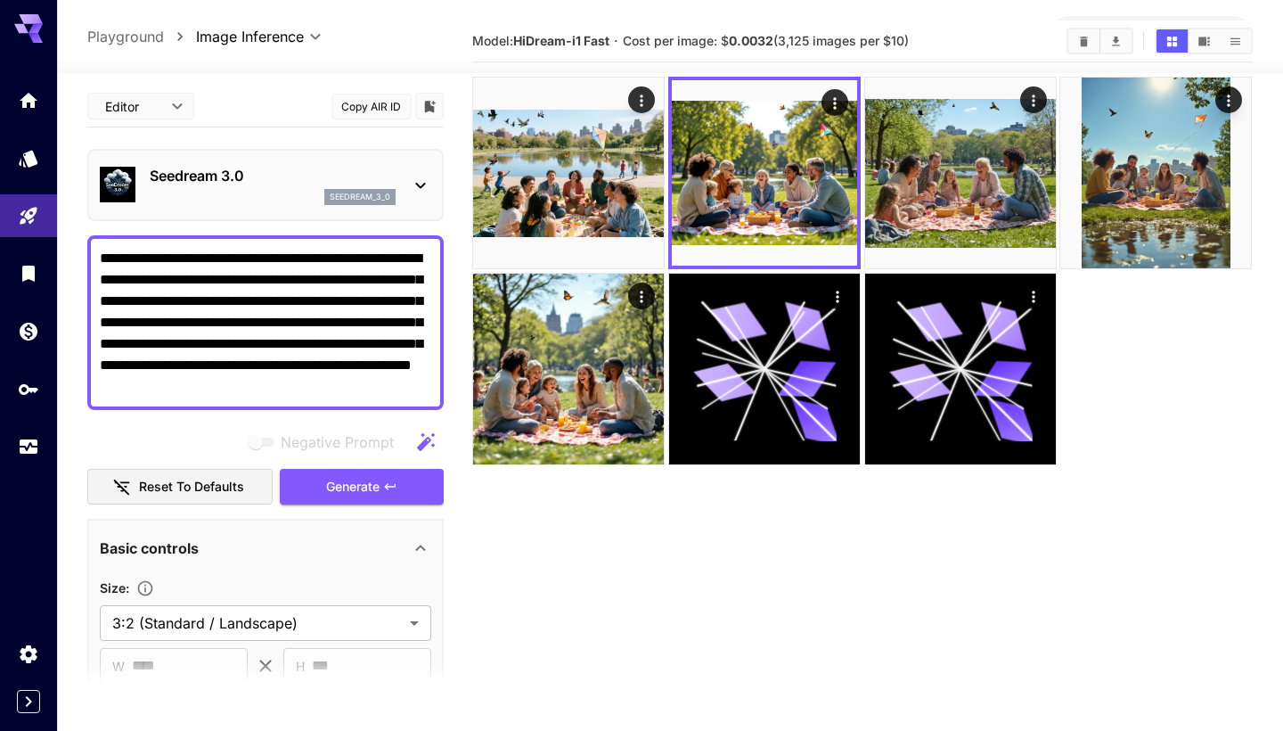
click at [326, 187] on div "Seedream 3.0 seedream_3_0" at bounding box center [273, 185] width 246 height 40
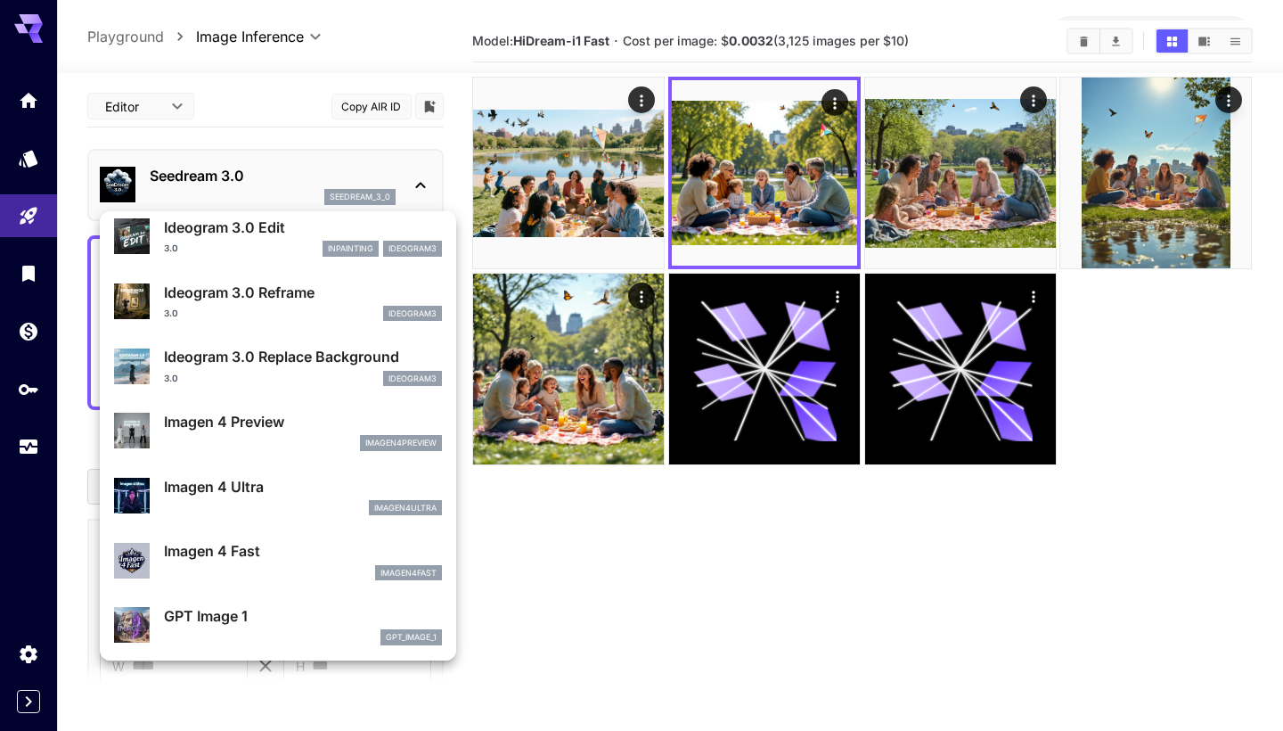
scroll to position [662, 0]
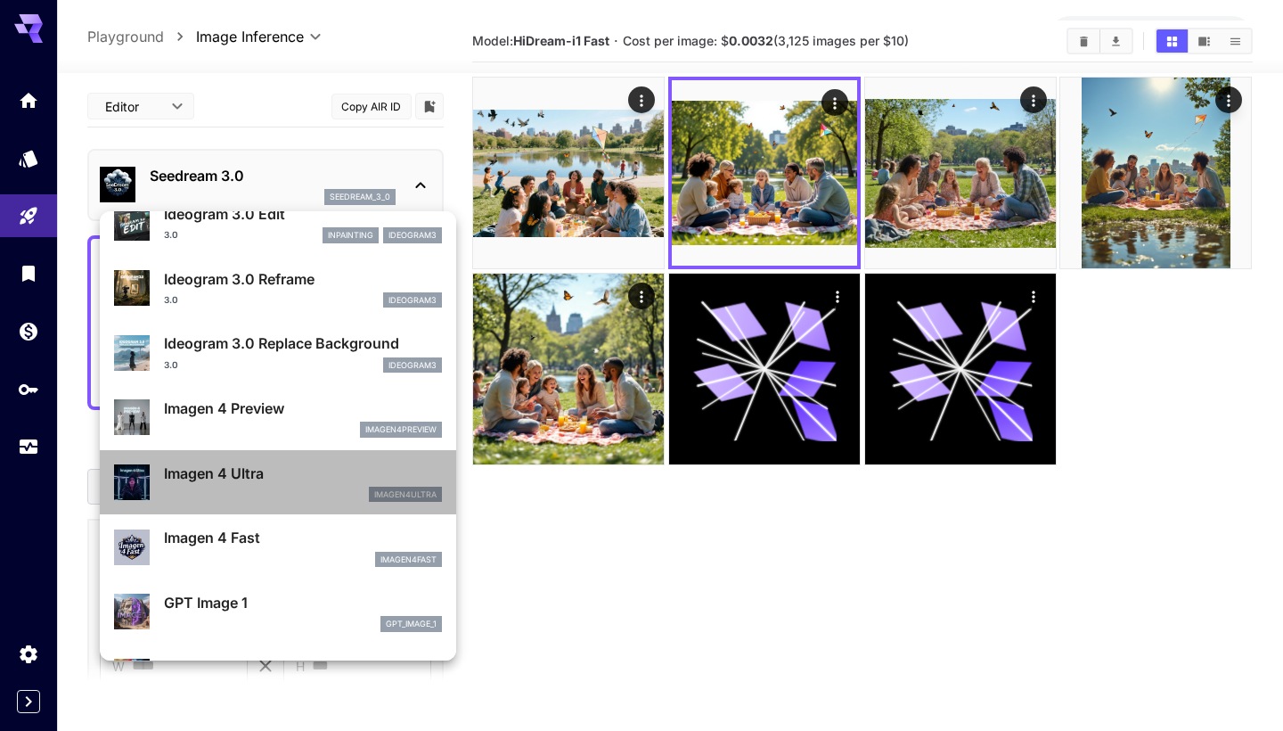
click at [328, 480] on p "Imagen 4 Ultra" at bounding box center [303, 472] width 278 height 21
type input "**********"
type input "****"
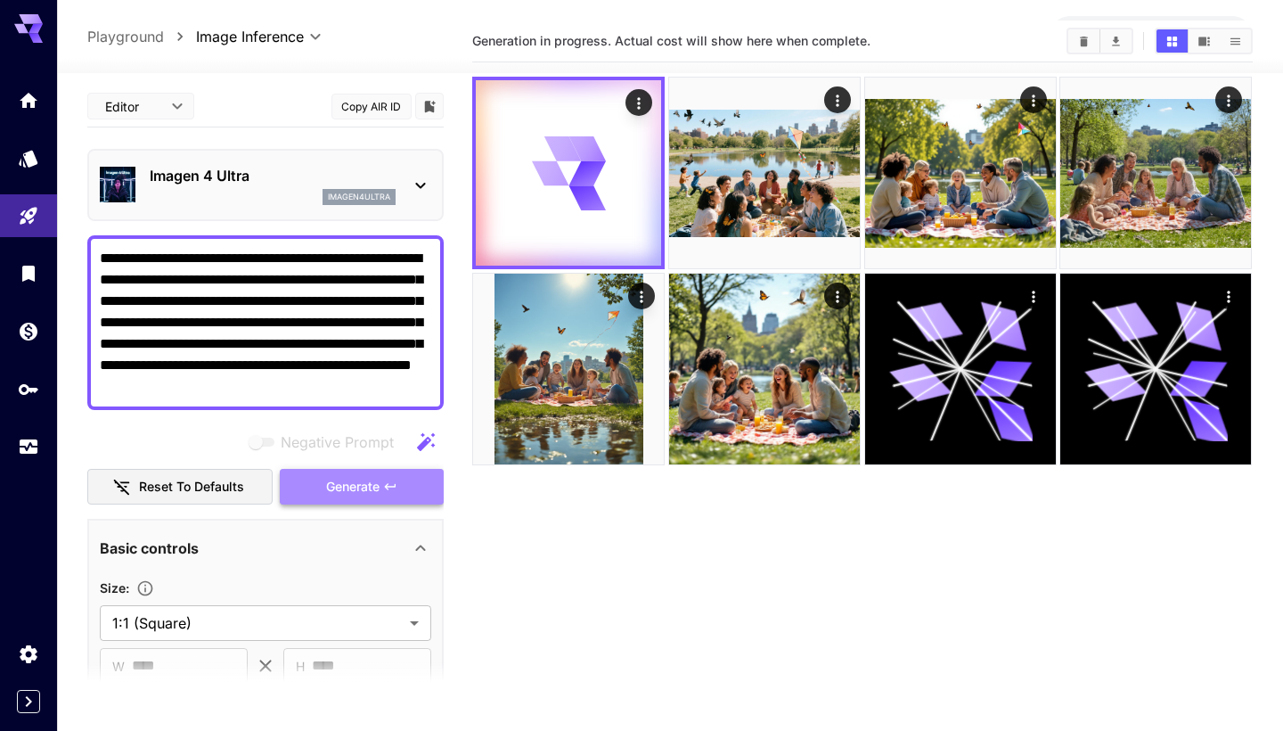
click at [330, 489] on span "Generate" at bounding box center [352, 487] width 53 height 22
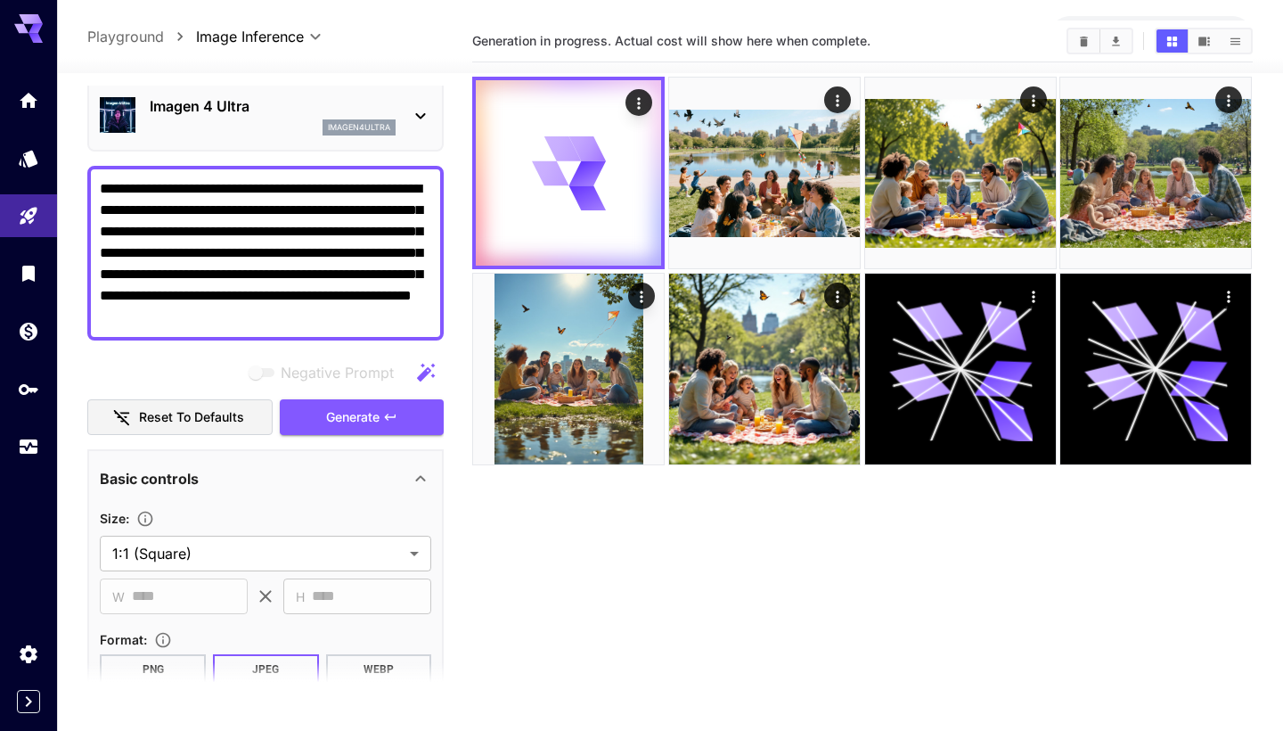
scroll to position [116, 0]
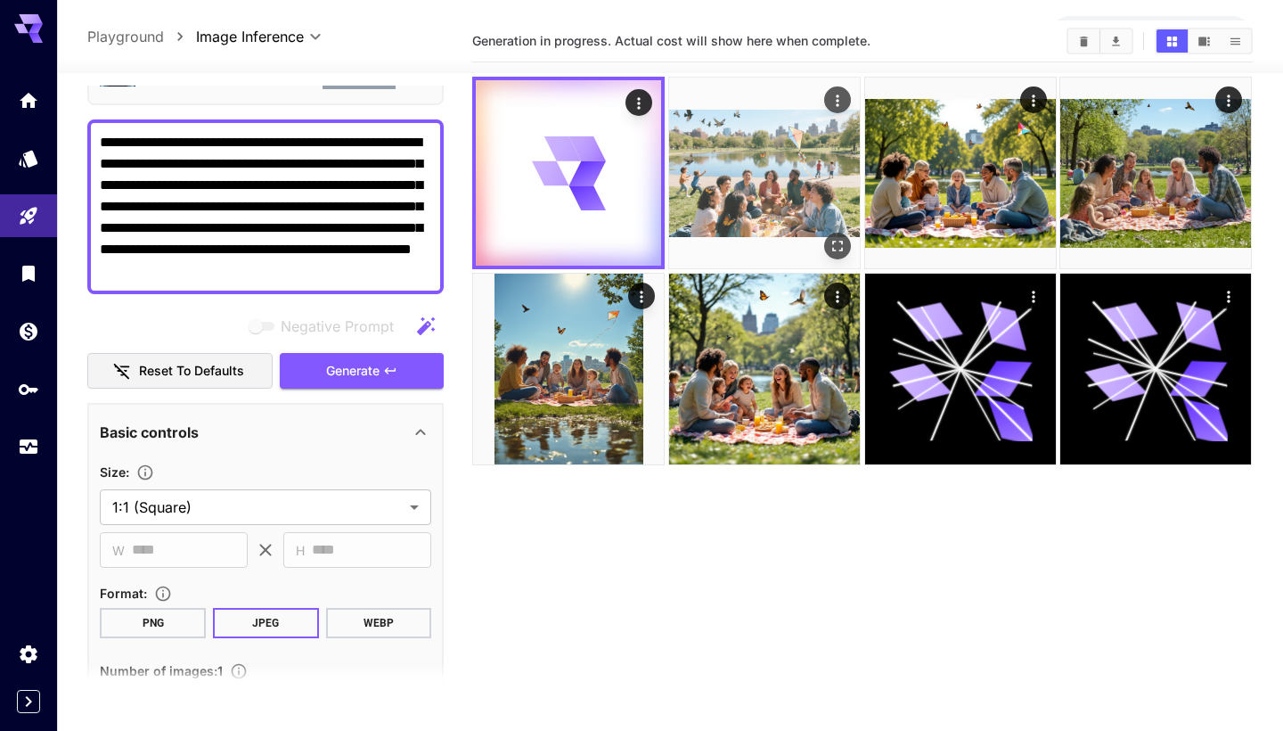
click at [782, 151] on img at bounding box center [764, 173] width 191 height 191
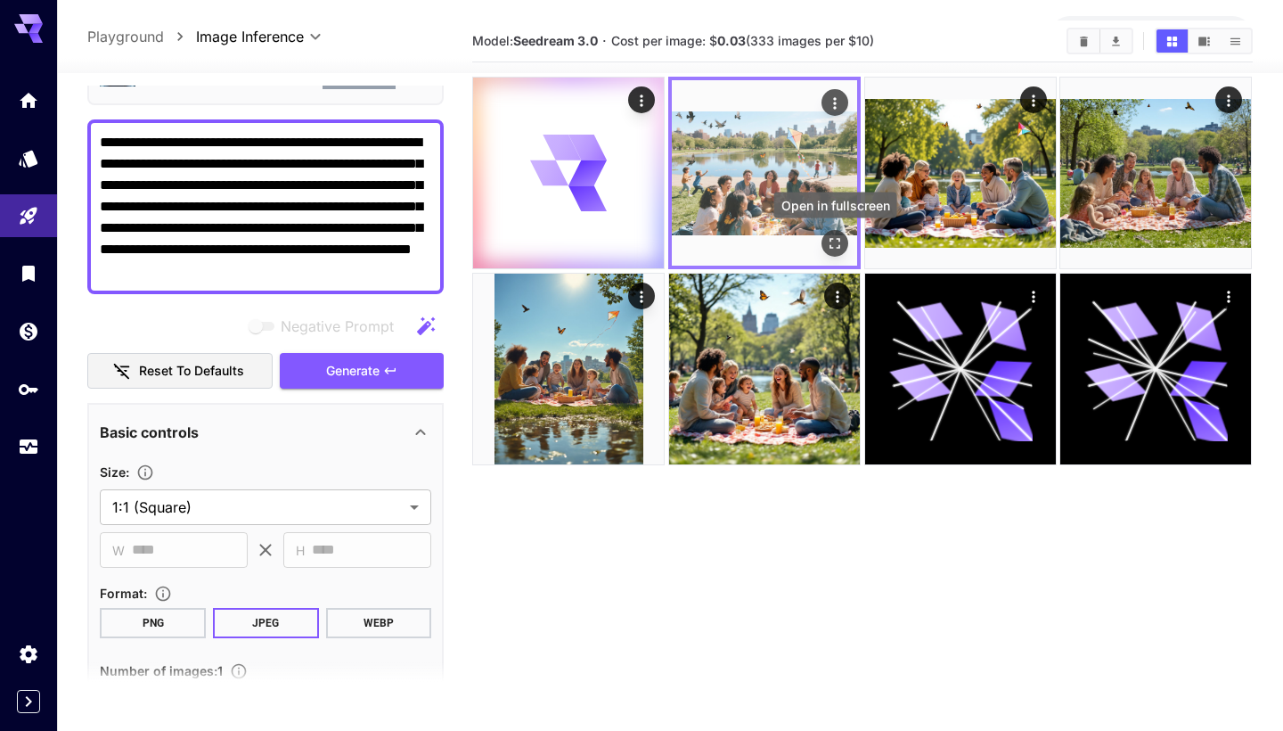
click at [830, 240] on icon "Open in fullscreen" at bounding box center [835, 243] width 18 height 18
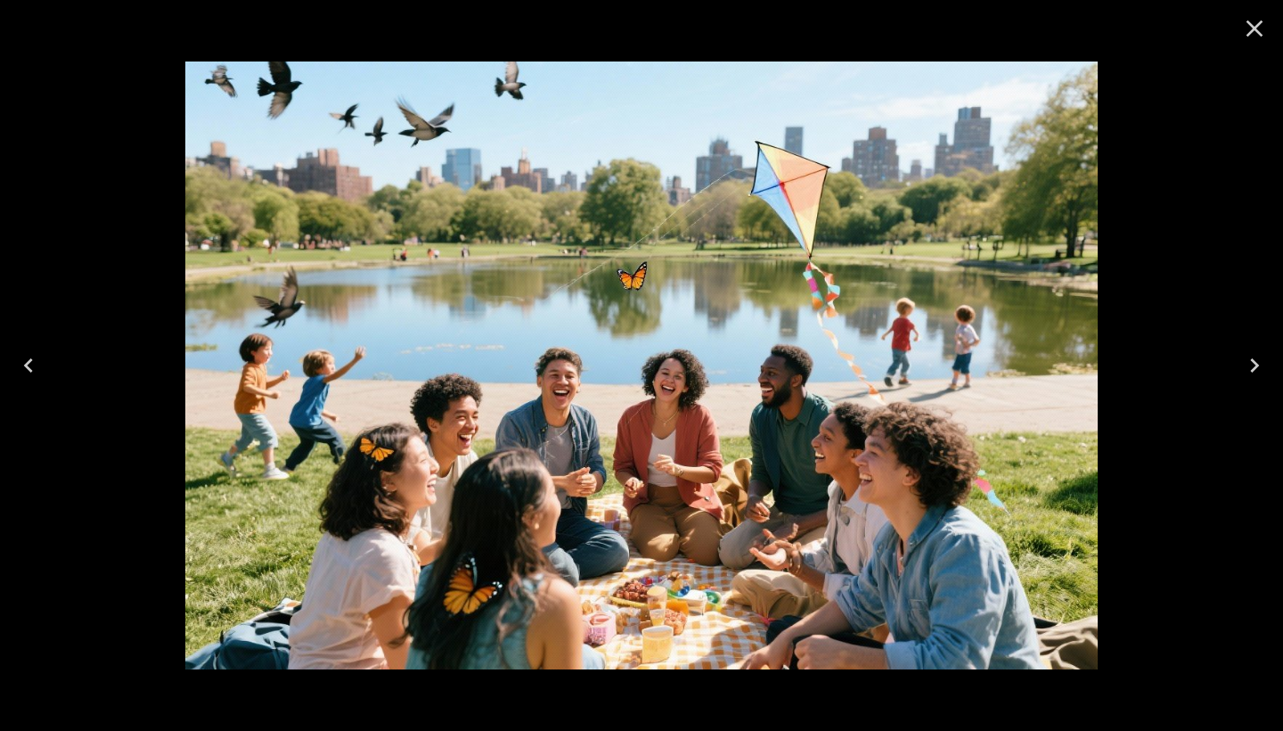
click at [1256, 37] on icon "Close" at bounding box center [1254, 28] width 29 height 29
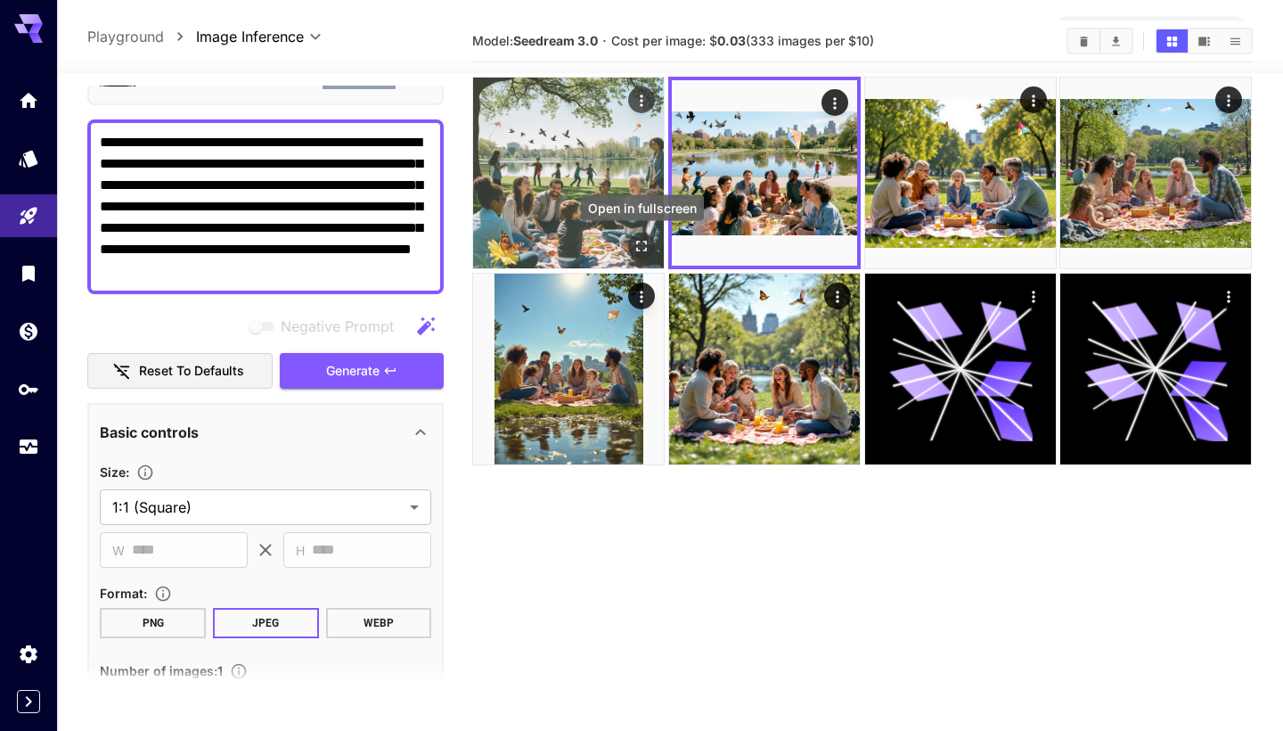
click at [645, 245] on icon "Open in fullscreen" at bounding box center [642, 246] width 18 height 18
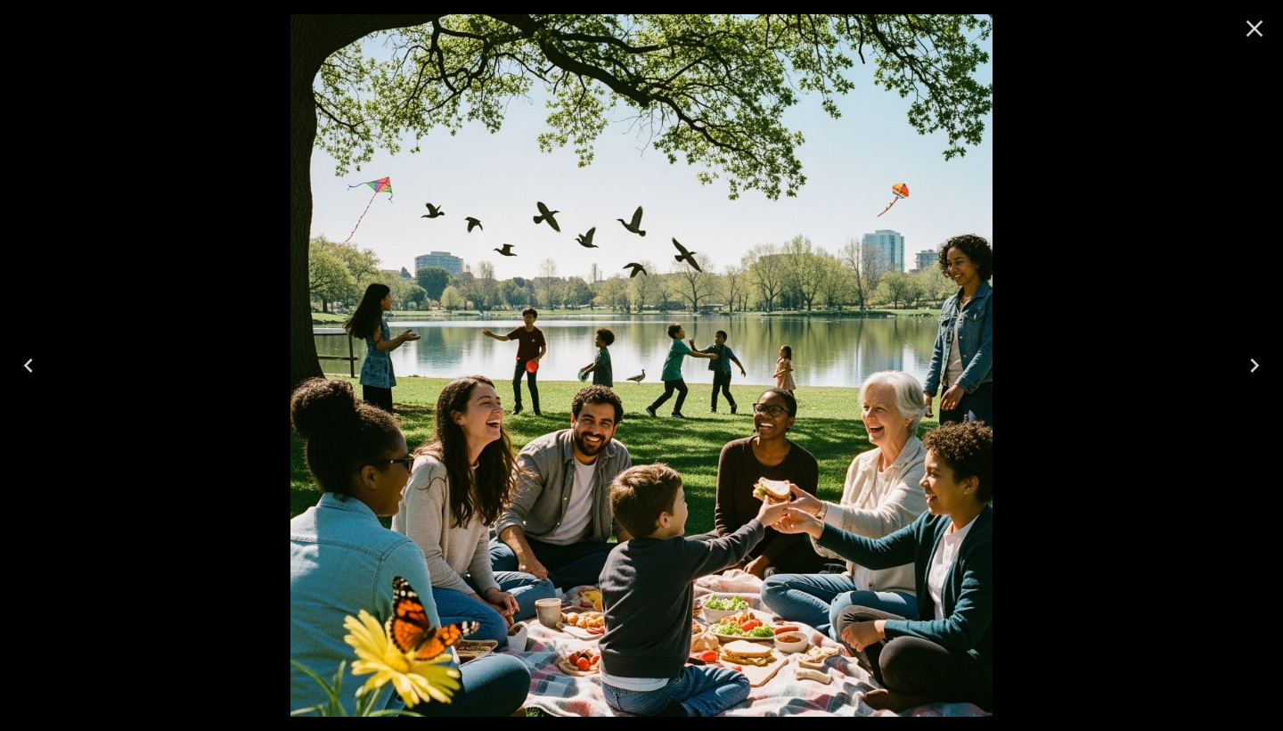
click at [1249, 26] on icon "Close" at bounding box center [1254, 28] width 29 height 29
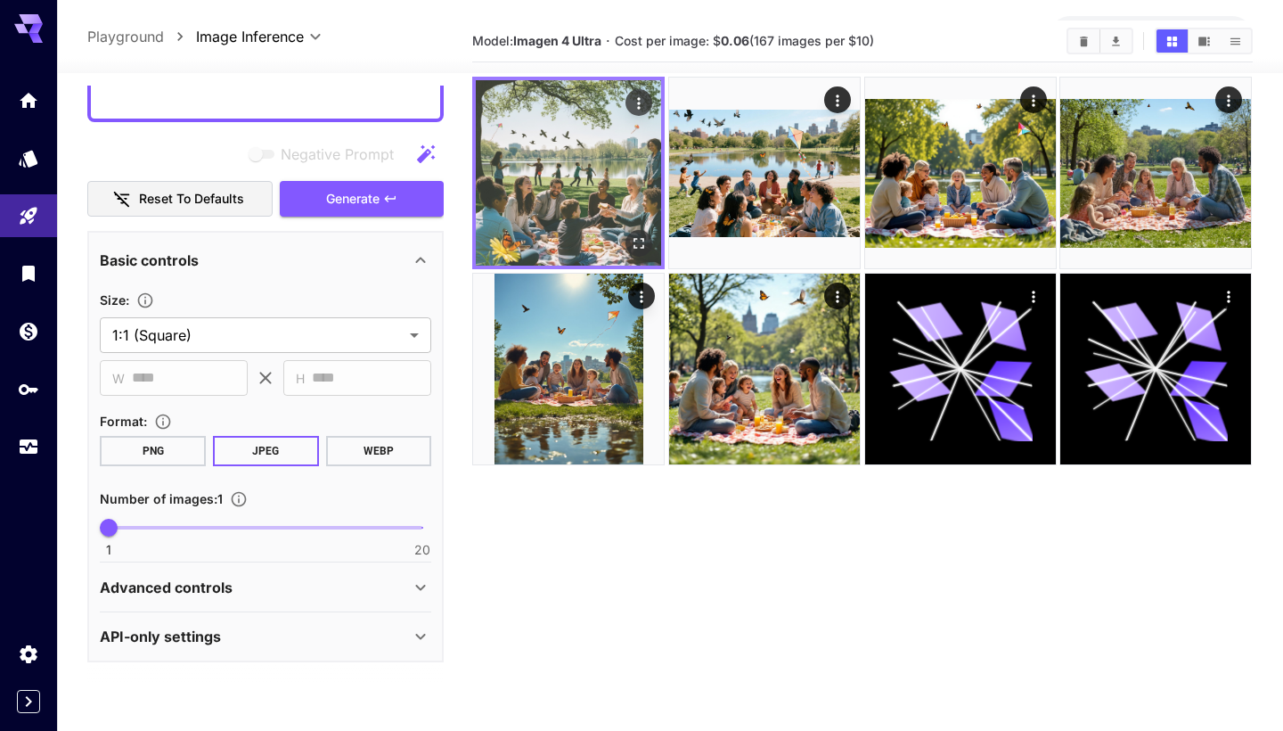
scroll to position [287, 0]
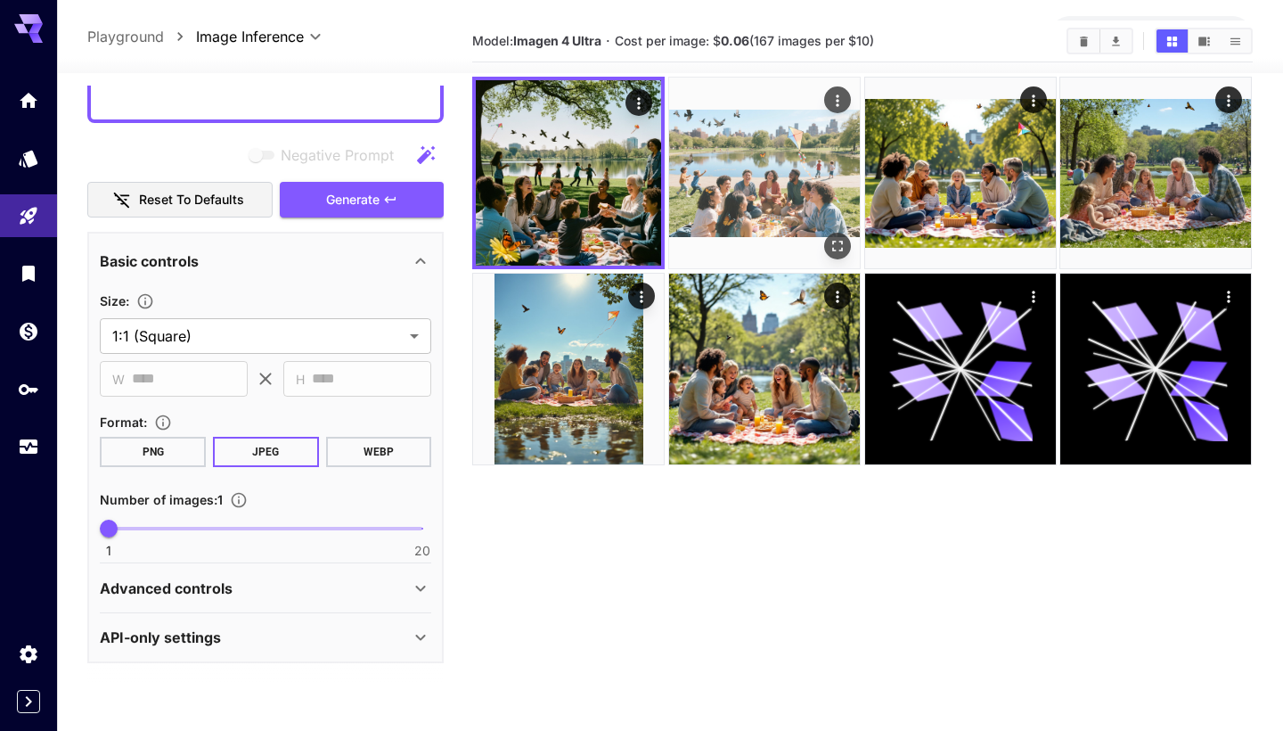
click at [759, 183] on img at bounding box center [764, 173] width 191 height 191
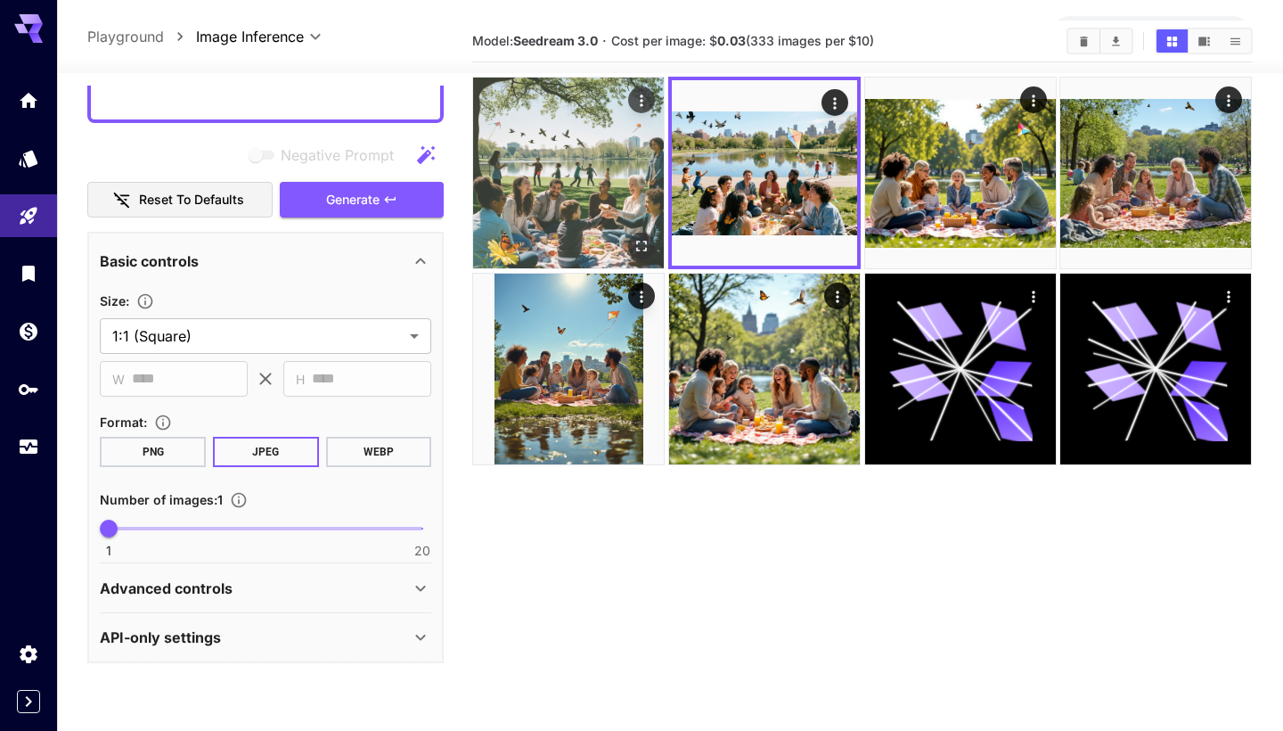
click at [597, 203] on img at bounding box center [568, 173] width 191 height 191
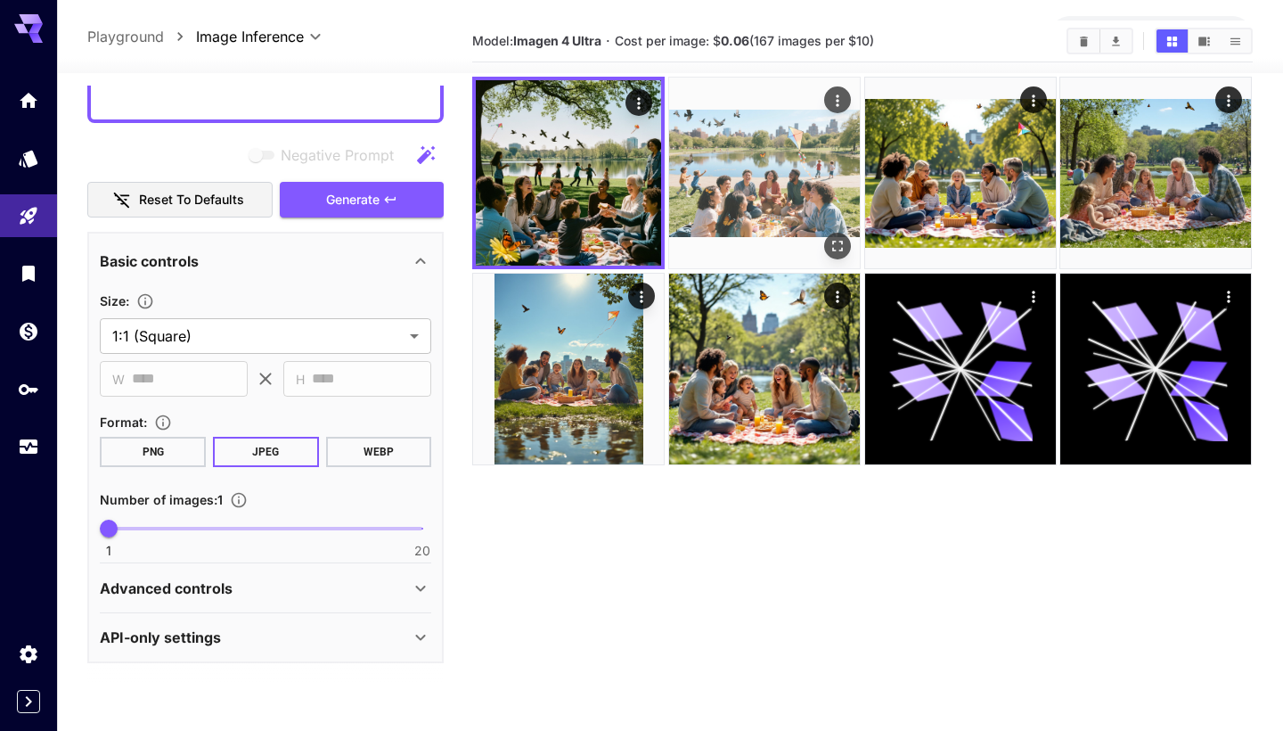
click at [786, 198] on img at bounding box center [764, 173] width 191 height 191
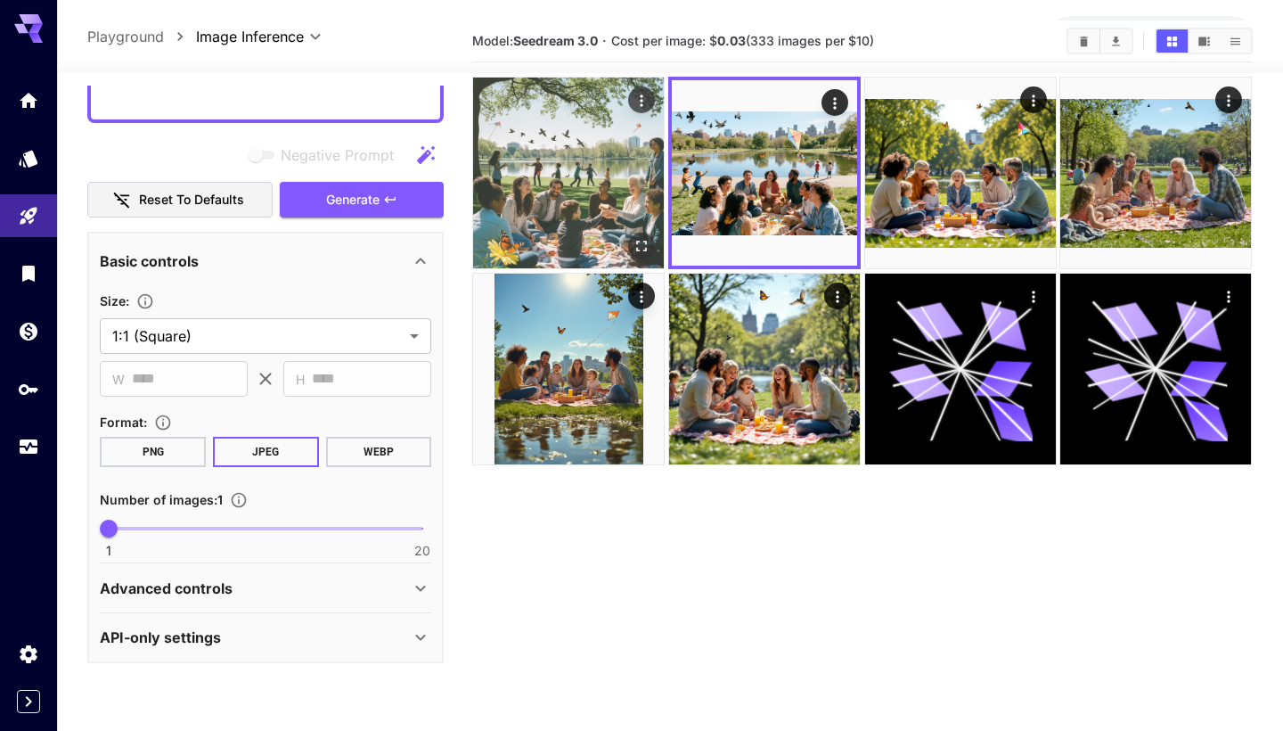
click at [625, 186] on img at bounding box center [568, 173] width 191 height 191
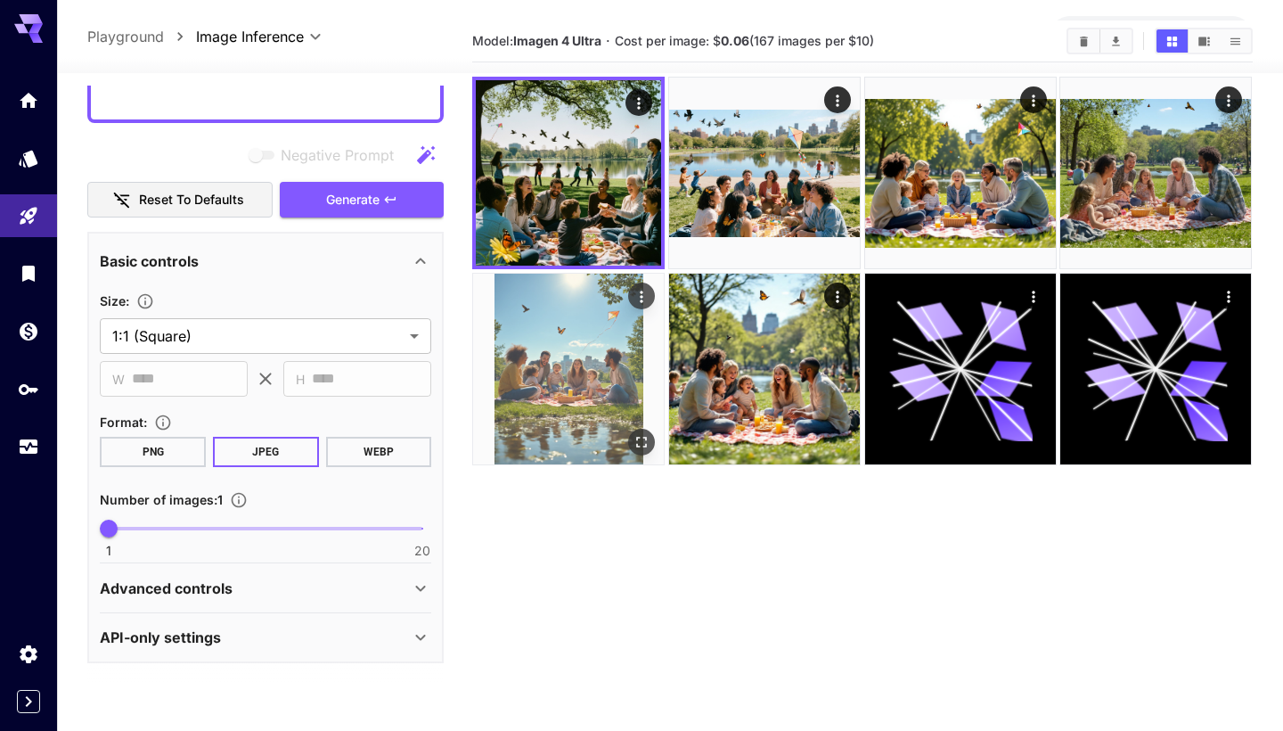
click at [632, 412] on img at bounding box center [568, 369] width 191 height 191
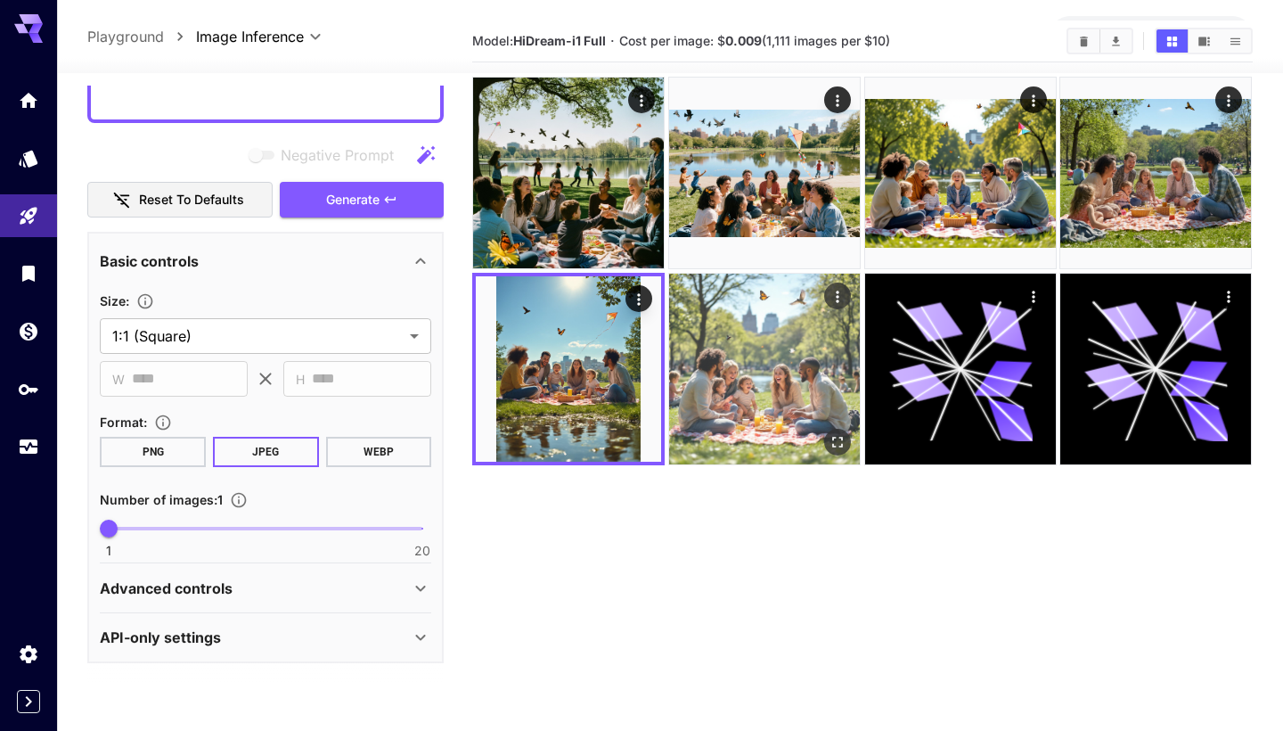
click at [713, 396] on img at bounding box center [764, 369] width 191 height 191
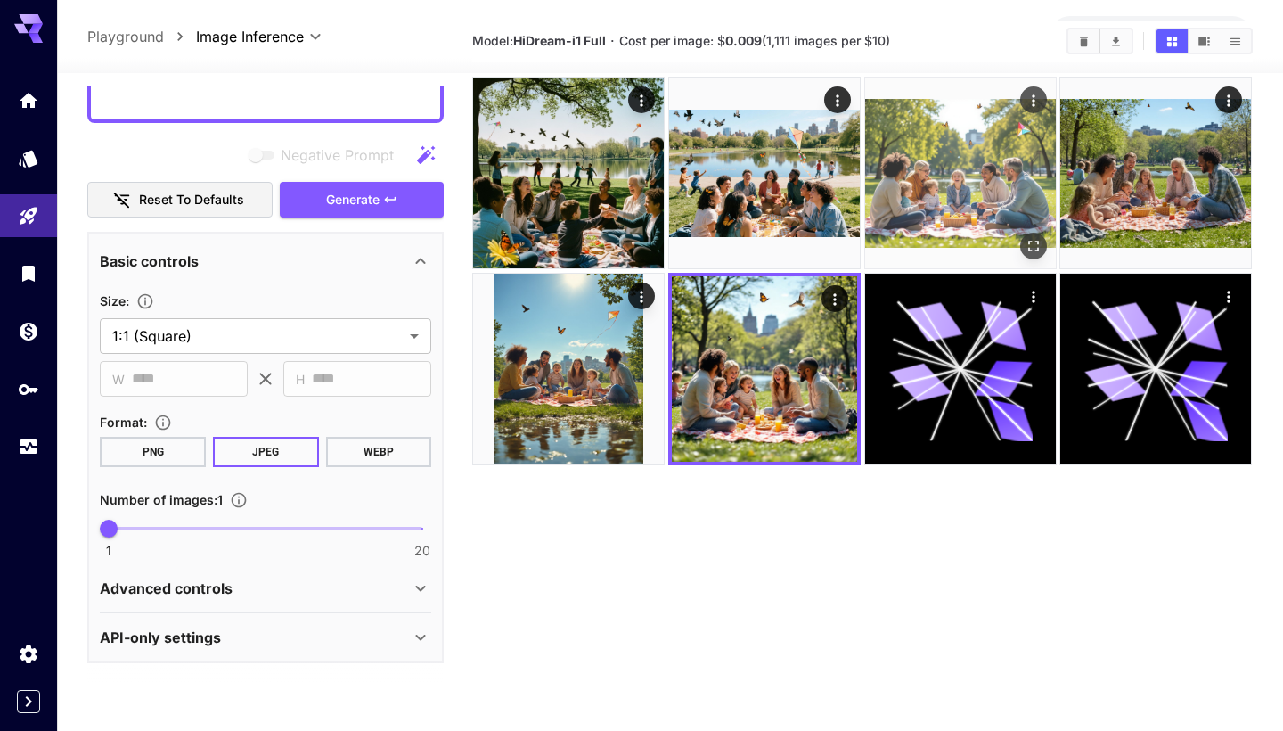
click at [1019, 196] on img at bounding box center [960, 173] width 191 height 191
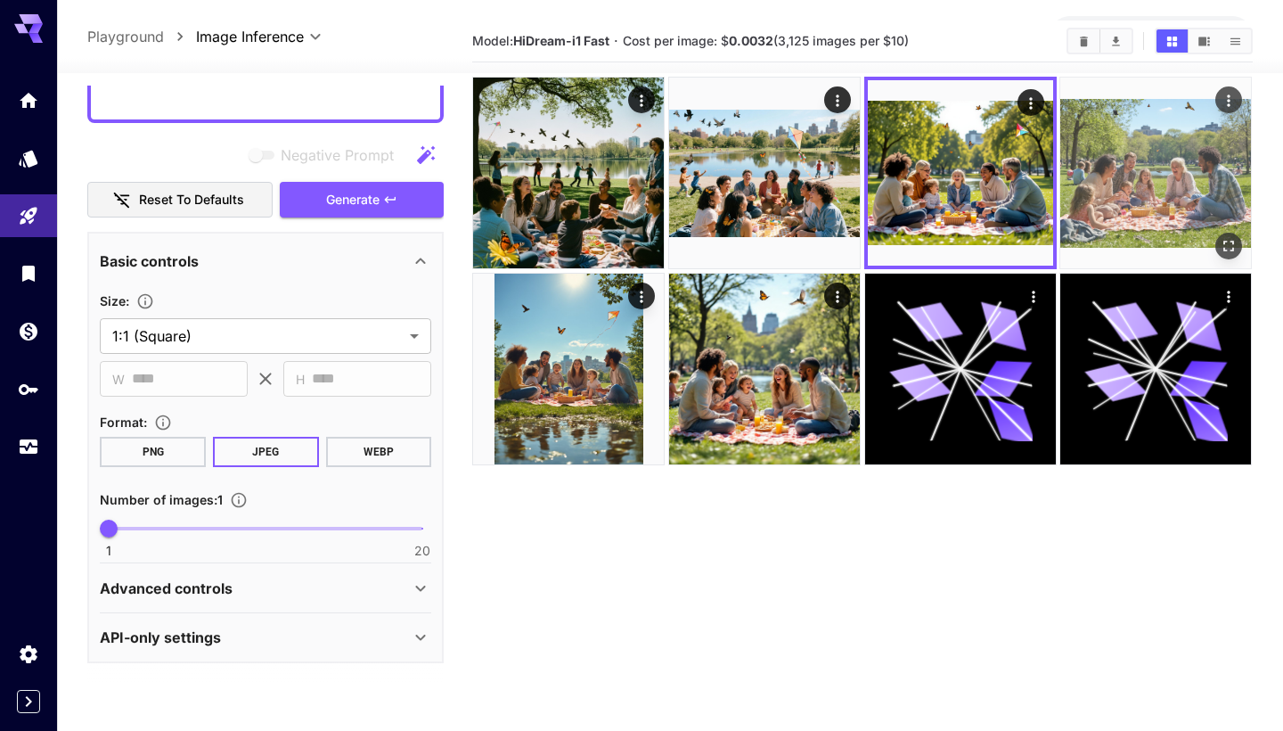
click at [1128, 178] on img at bounding box center [1155, 173] width 191 height 191
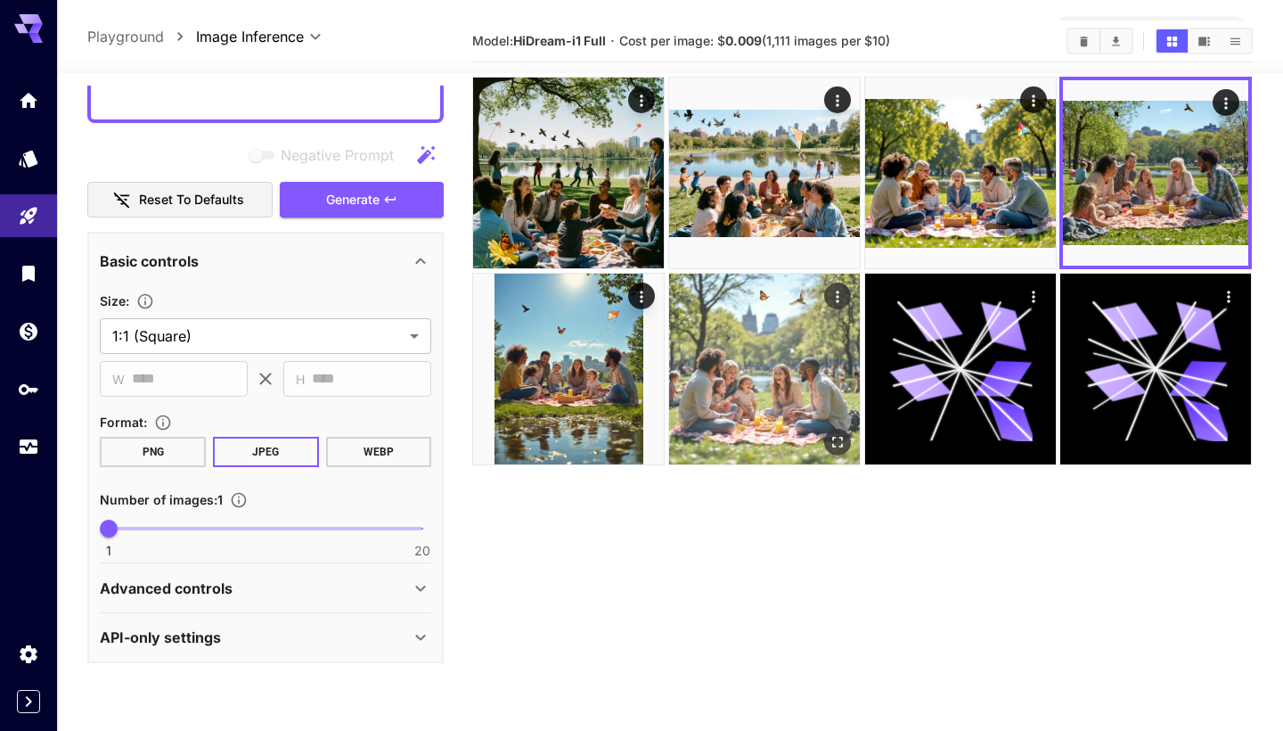
click at [828, 326] on img at bounding box center [764, 369] width 191 height 191
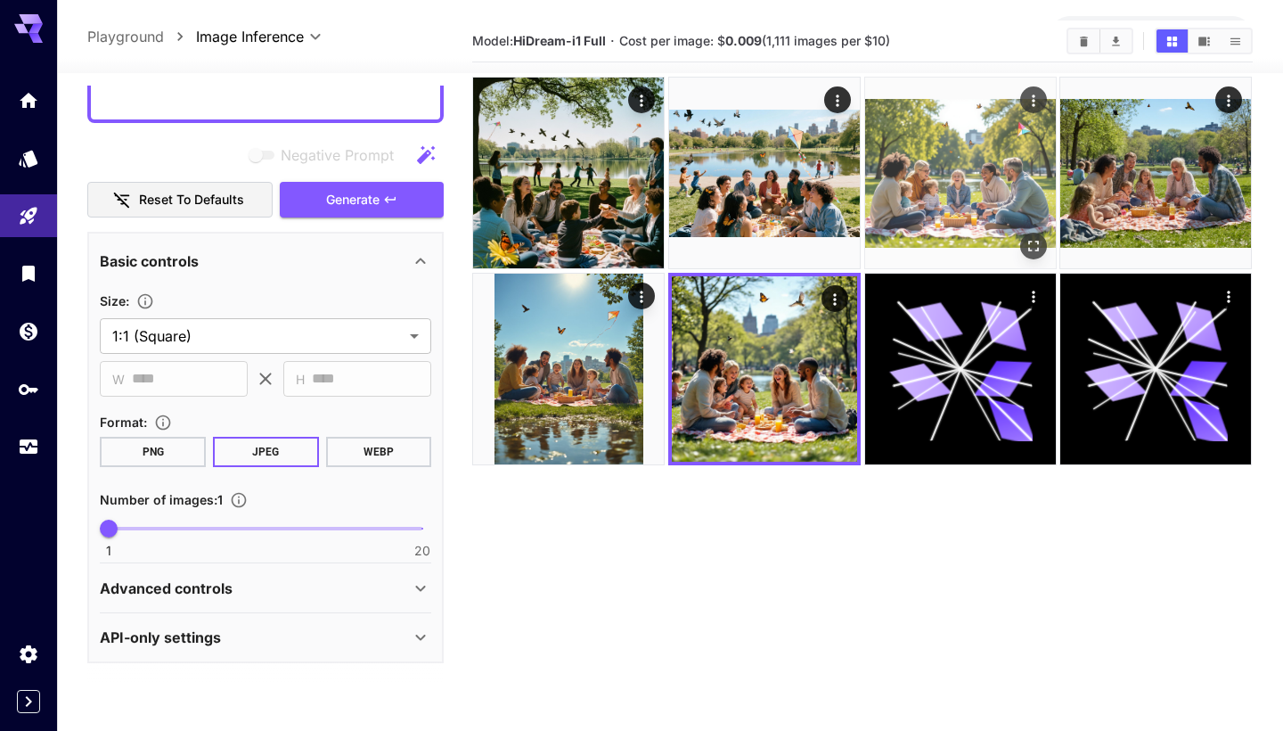
click at [1040, 184] on img at bounding box center [960, 173] width 191 height 191
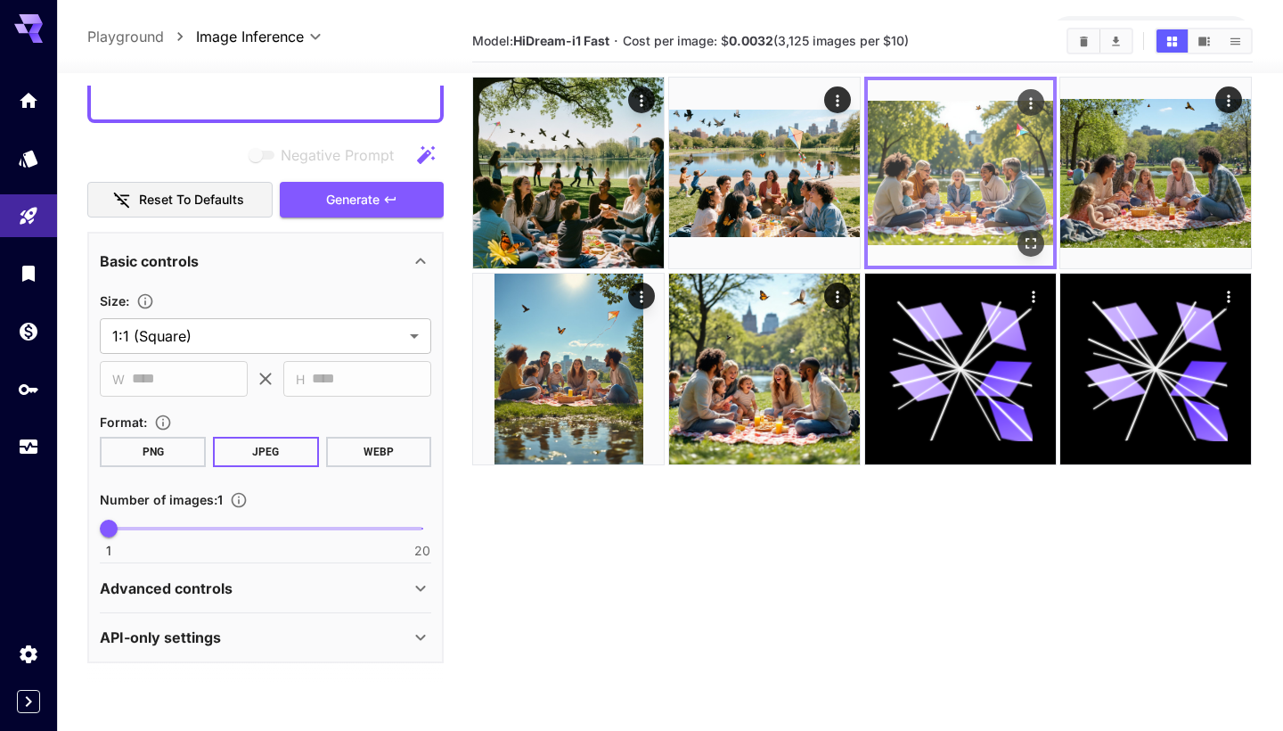
click at [1017, 233] on img at bounding box center [960, 172] width 185 height 185
click at [1030, 238] on icon "Open in fullscreen" at bounding box center [1031, 243] width 18 height 18
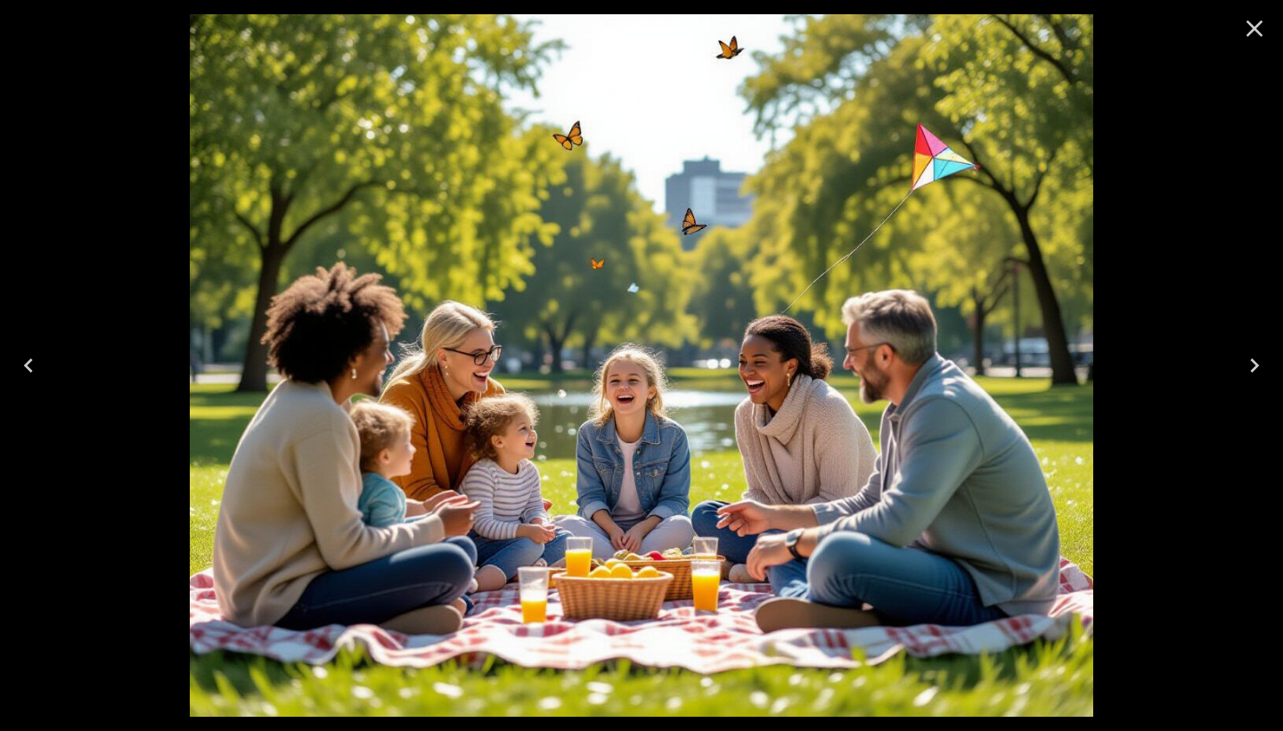
click at [1255, 23] on icon "Close" at bounding box center [1254, 28] width 29 height 29
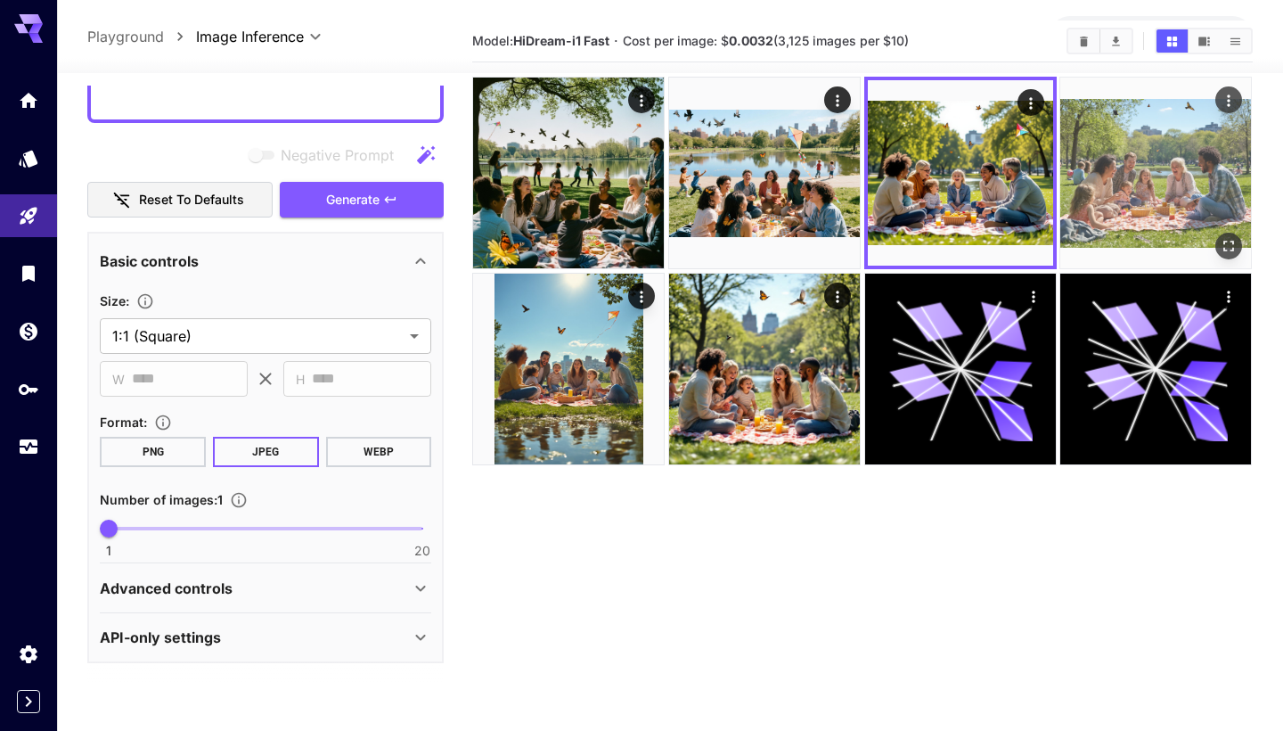
click at [1159, 108] on img at bounding box center [1155, 173] width 191 height 191
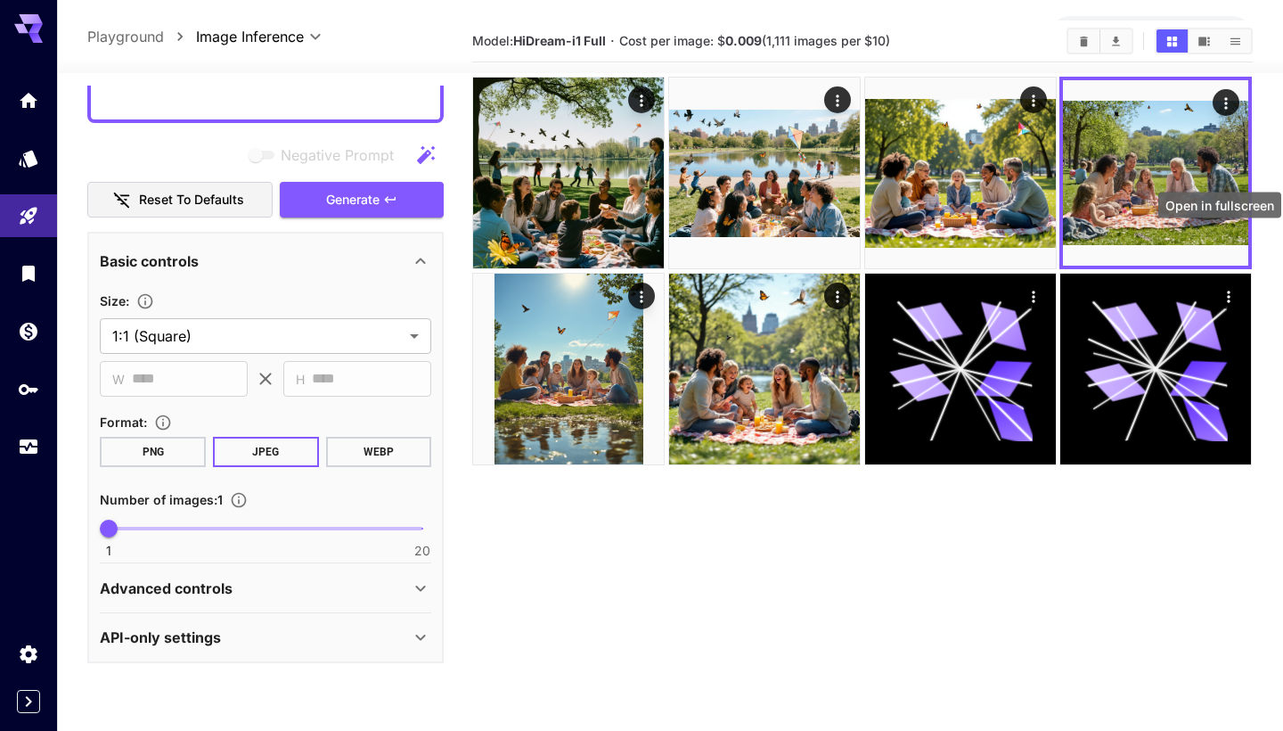
click at [1214, 230] on div "Open in fullscreen" at bounding box center [1220, 211] width 127 height 40
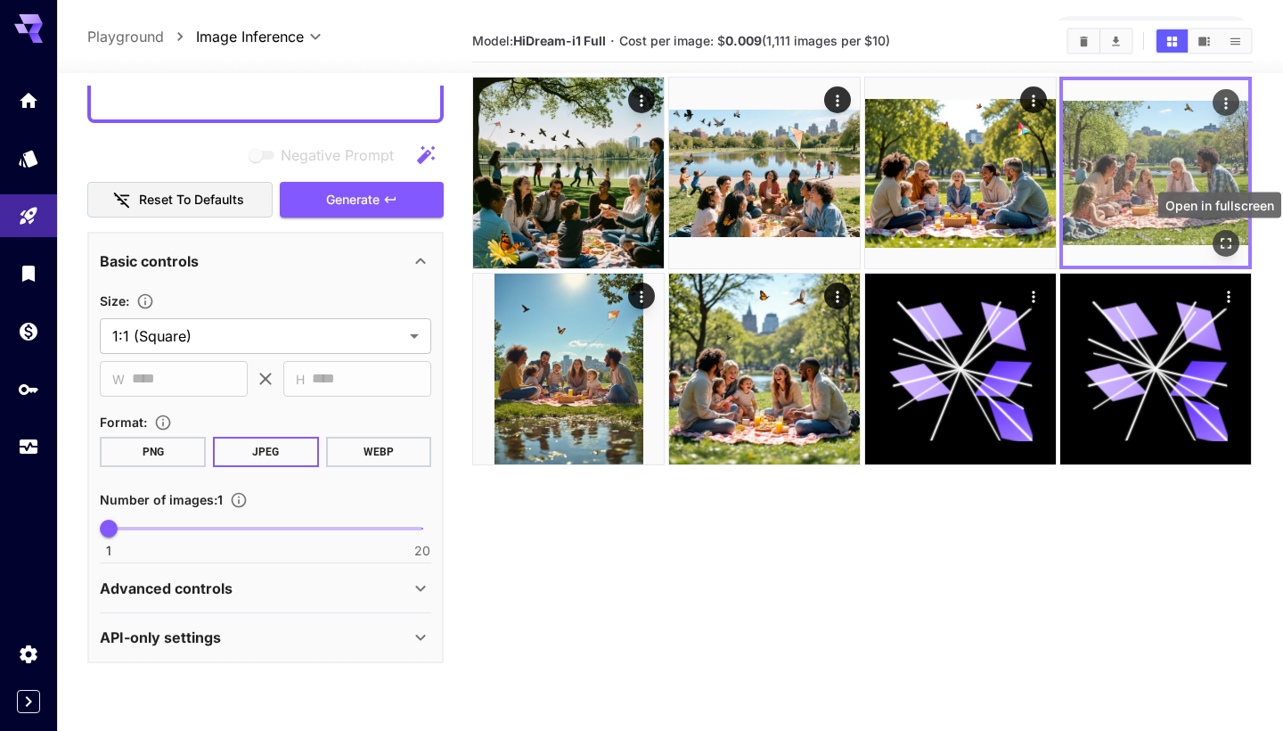
click at [1226, 247] on icon "Open in fullscreen" at bounding box center [1227, 243] width 18 height 18
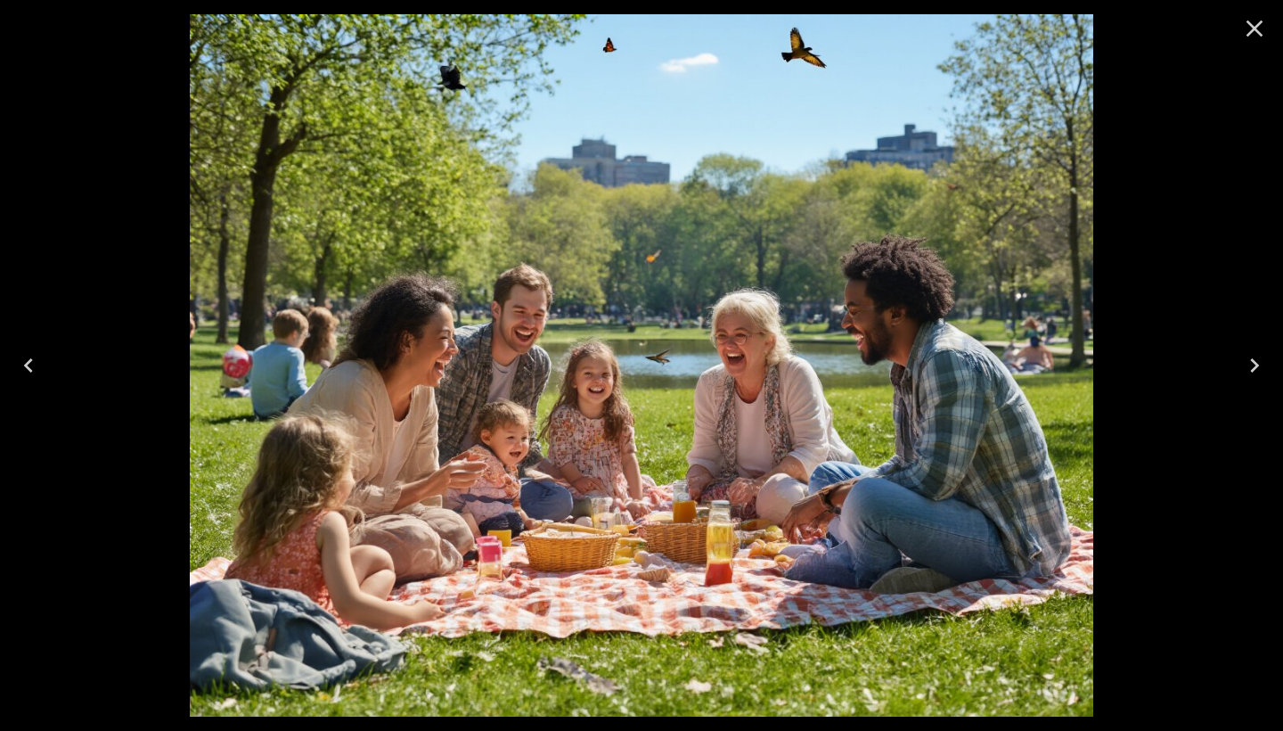
click at [1257, 38] on icon "Close" at bounding box center [1254, 28] width 29 height 29
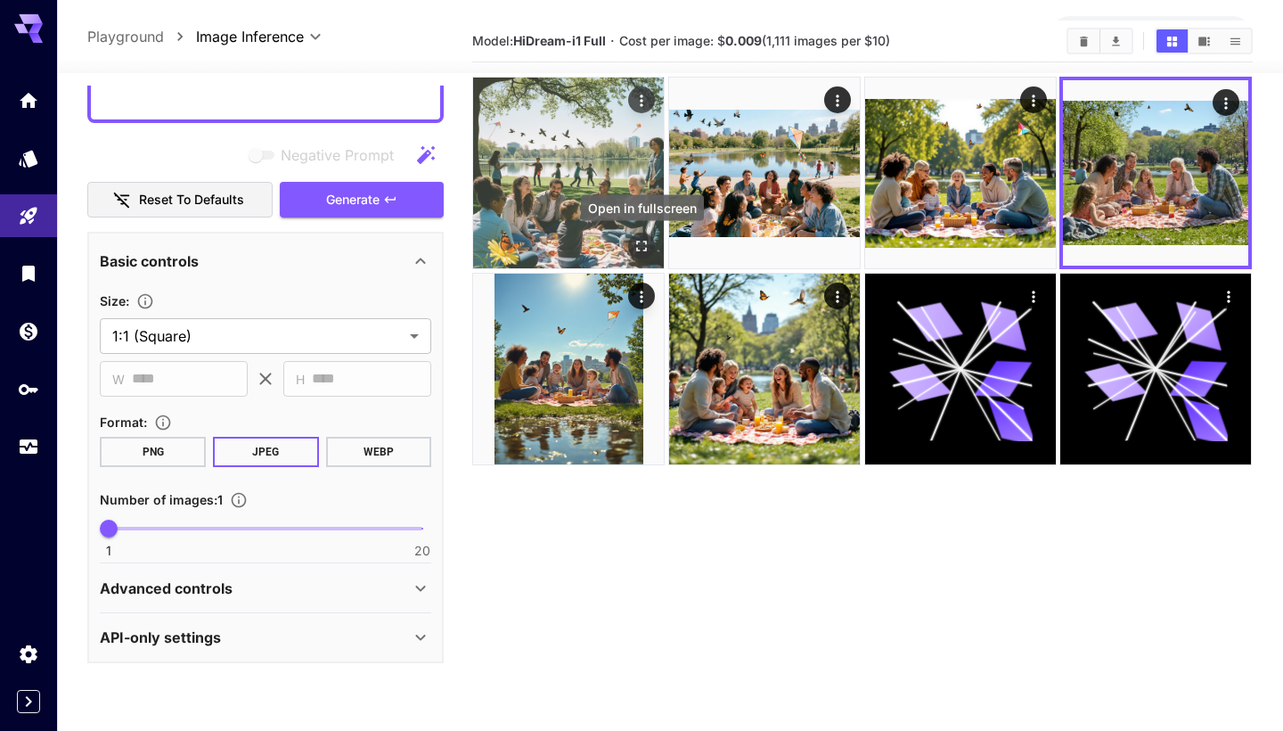
click at [641, 250] on icon "Open in fullscreen" at bounding box center [642, 246] width 11 height 11
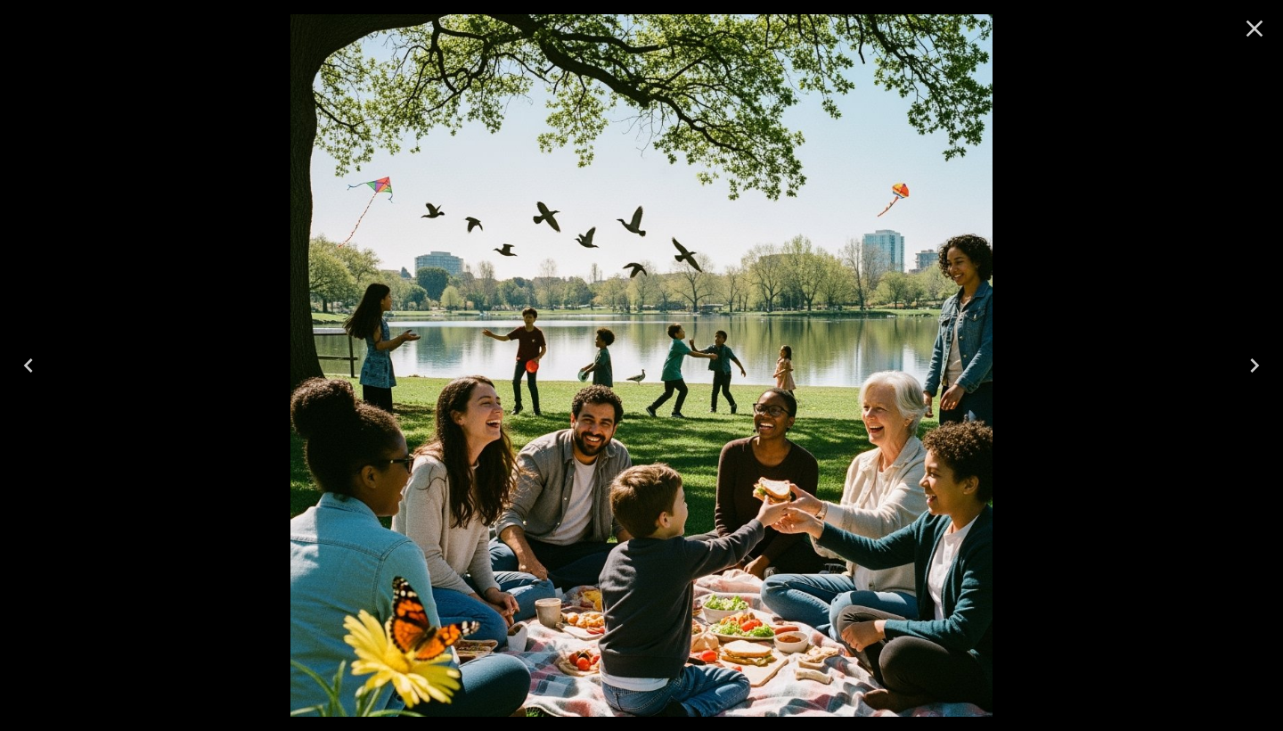
click at [1249, 36] on icon "Close" at bounding box center [1254, 28] width 29 height 29
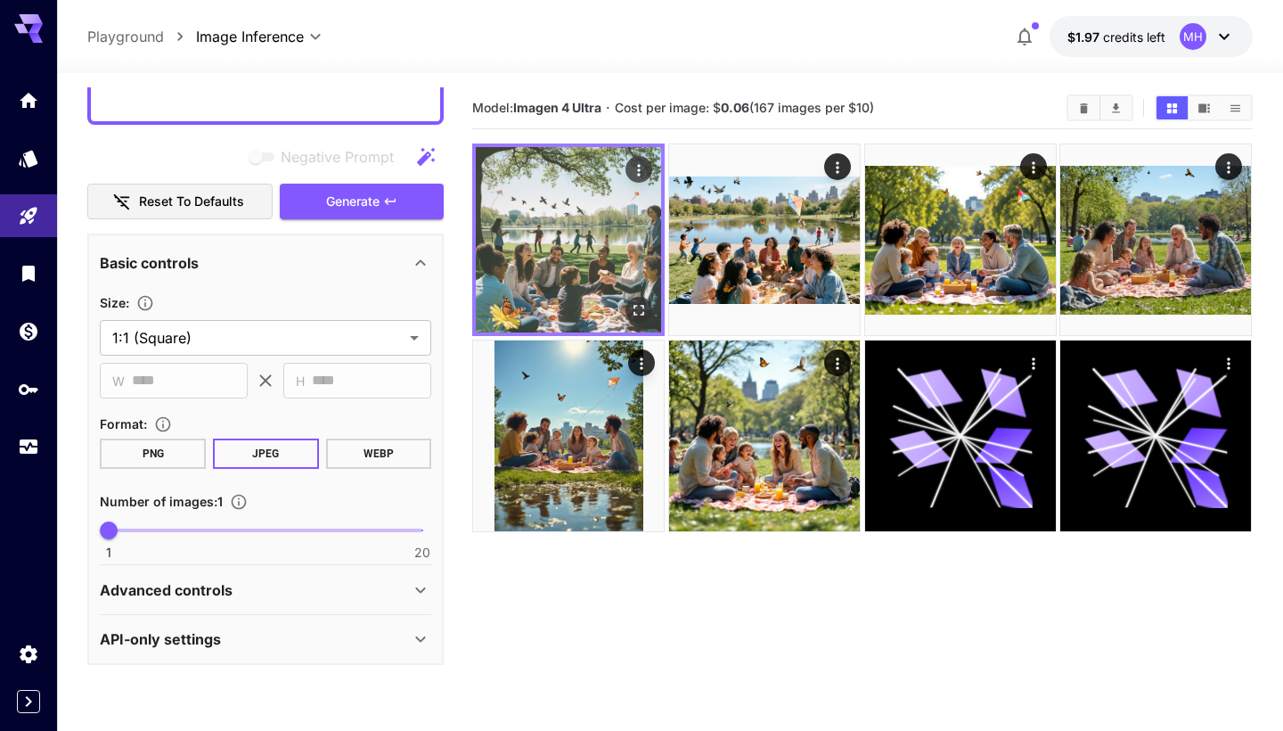
scroll to position [0, 0]
click at [636, 304] on icon "Open in fullscreen" at bounding box center [640, 310] width 18 height 18
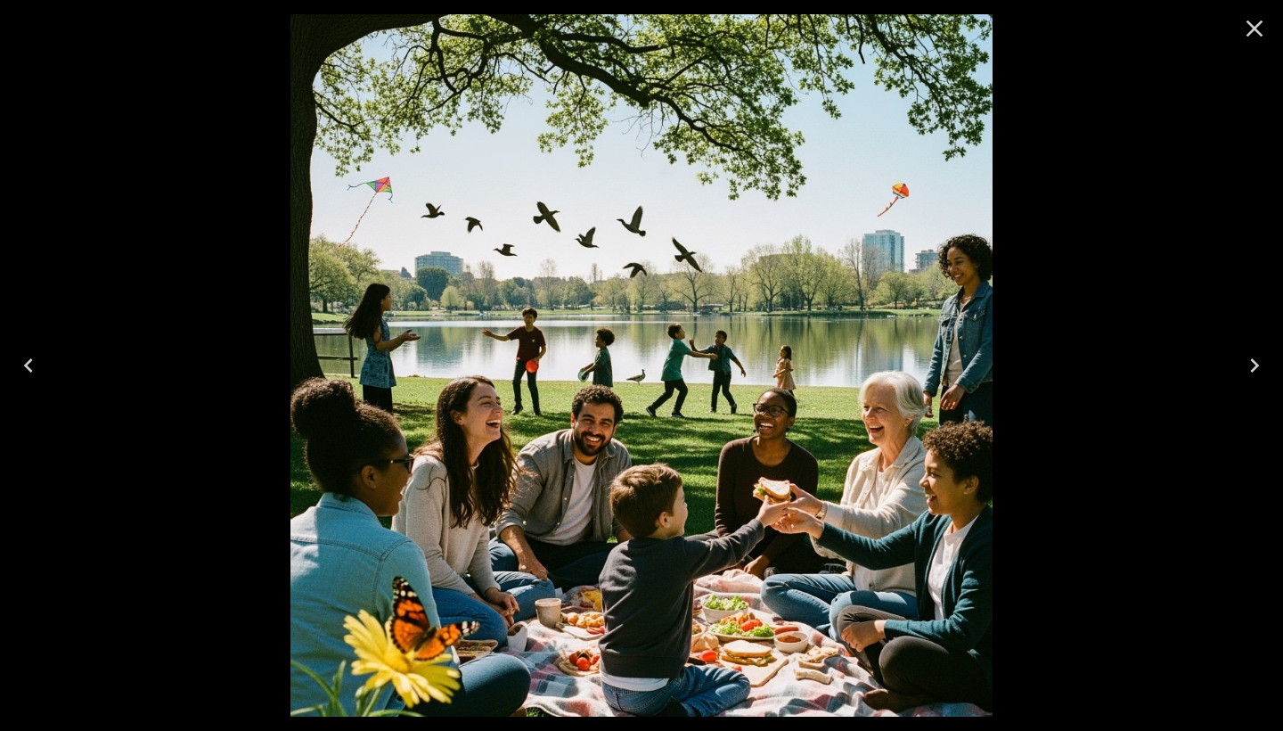
click at [1257, 31] on icon "Close" at bounding box center [1255, 28] width 17 height 17
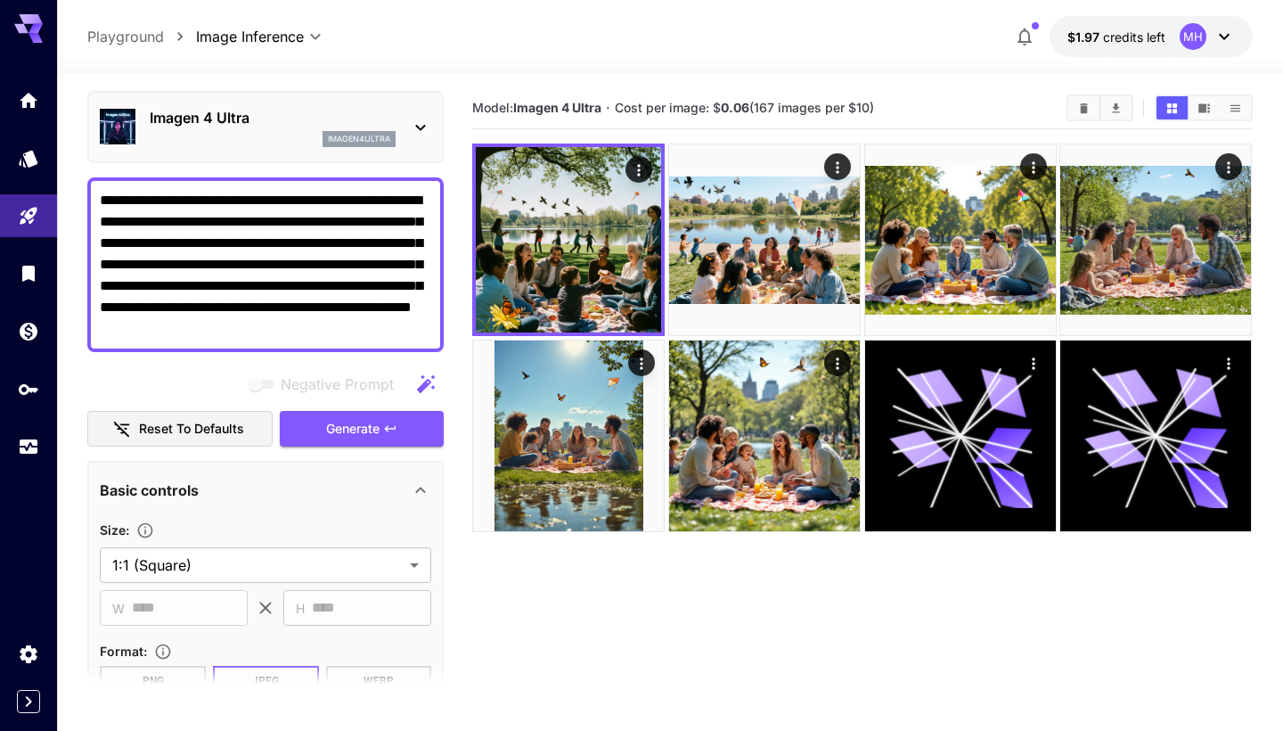
scroll to position [46, 0]
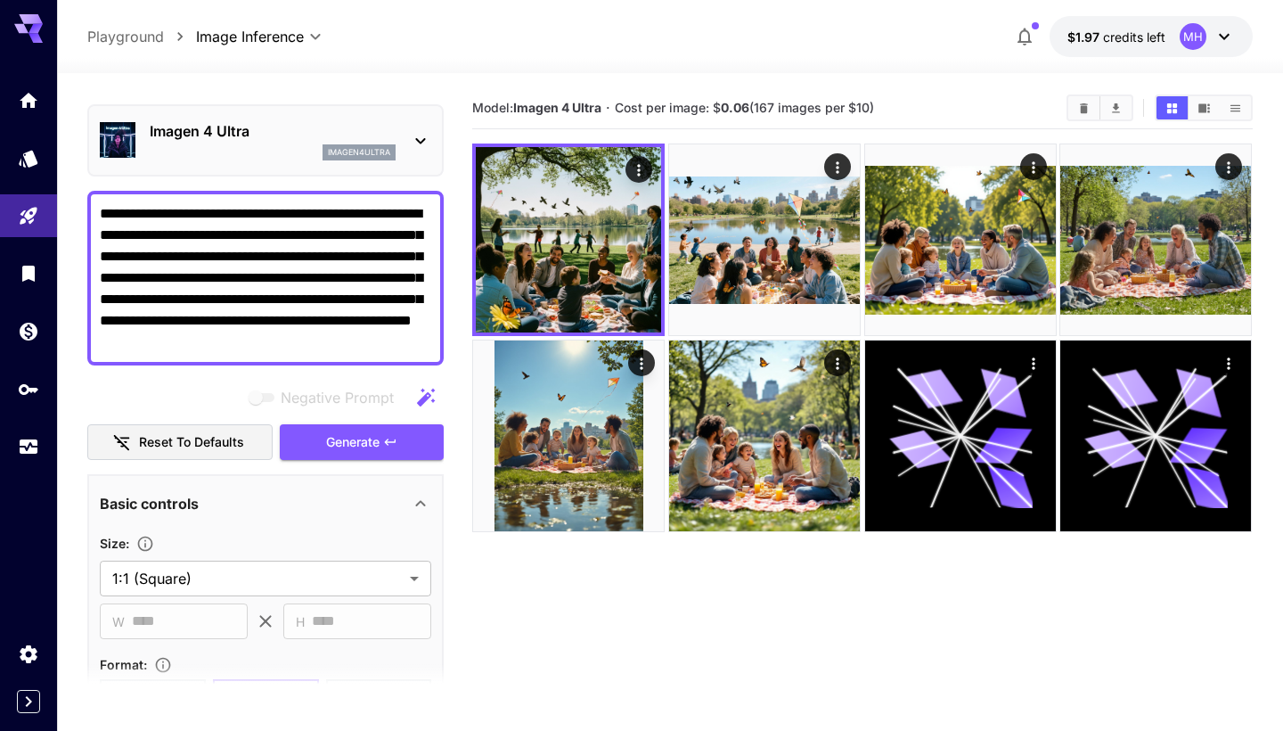
click at [403, 147] on div "Imagen 4 Ultra imagen4ultra" at bounding box center [265, 140] width 331 height 54
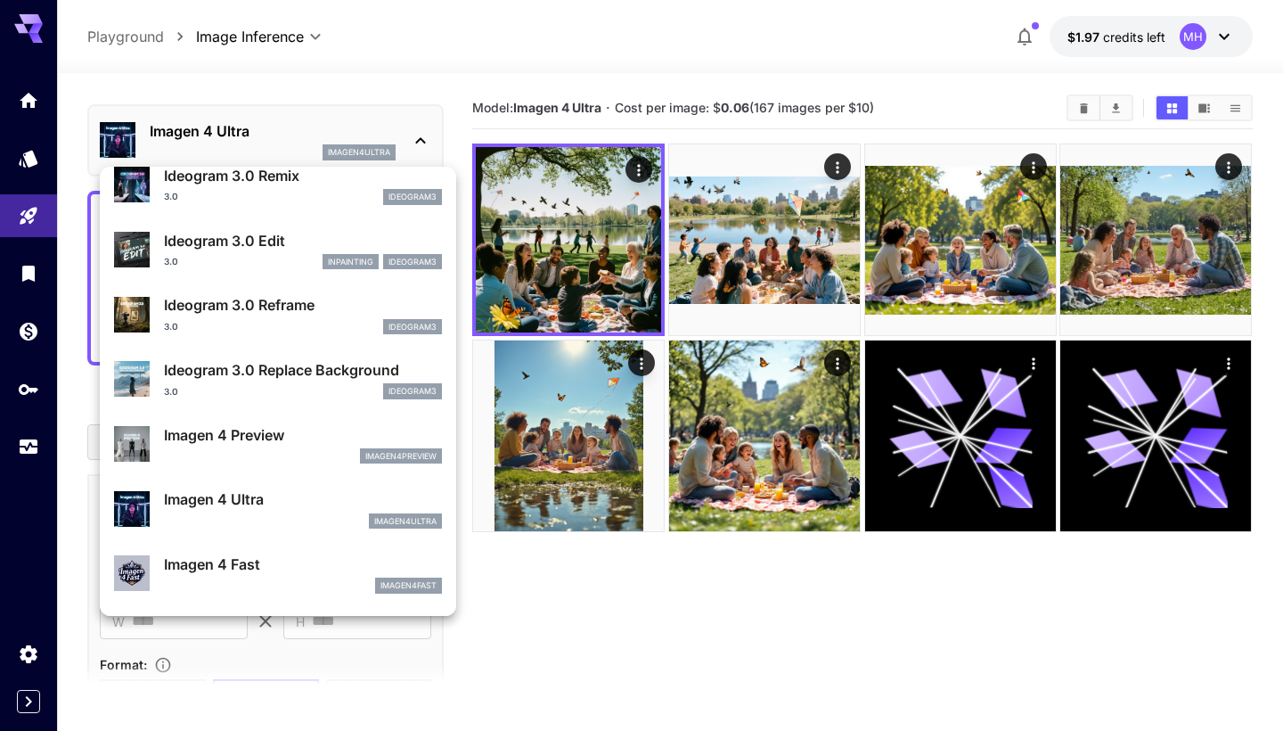
scroll to position [587, 0]
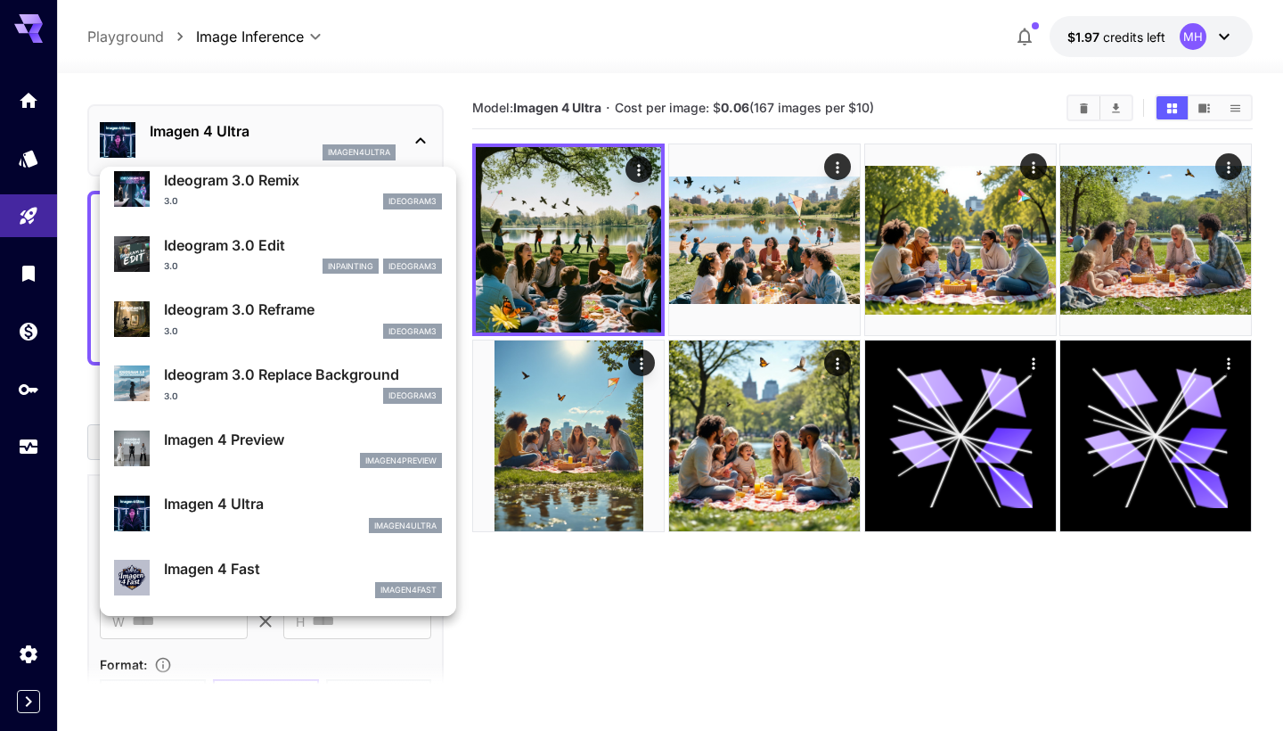
click at [313, 558] on p "Imagen 4 Fast" at bounding box center [303, 568] width 278 height 21
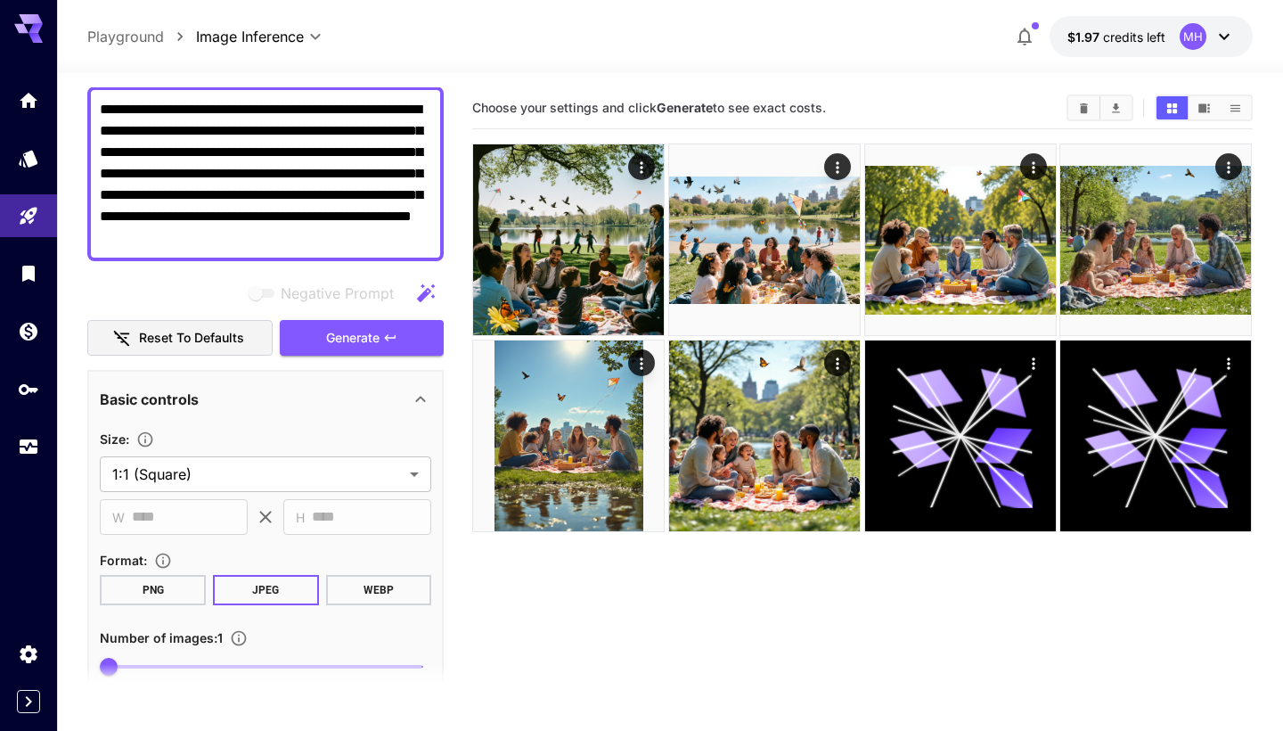
scroll to position [179, 0]
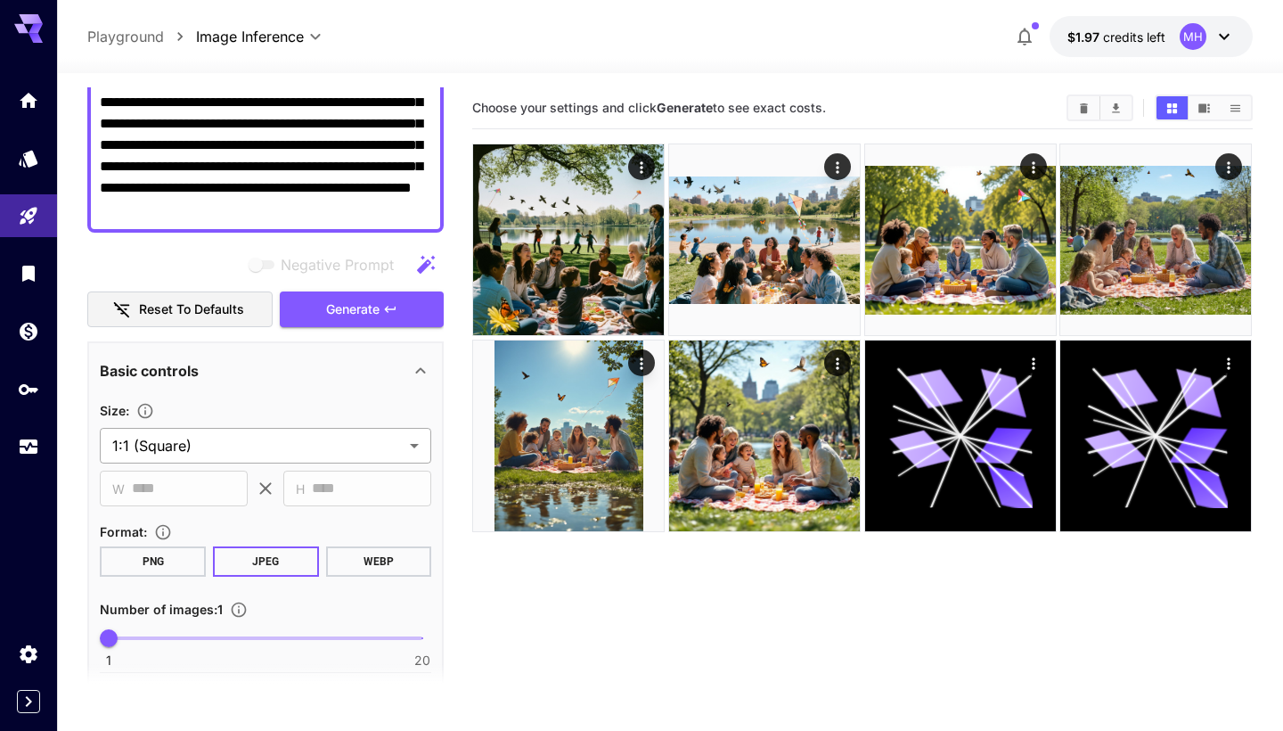
click at [322, 445] on body "**********" at bounding box center [641, 435] width 1283 height 871
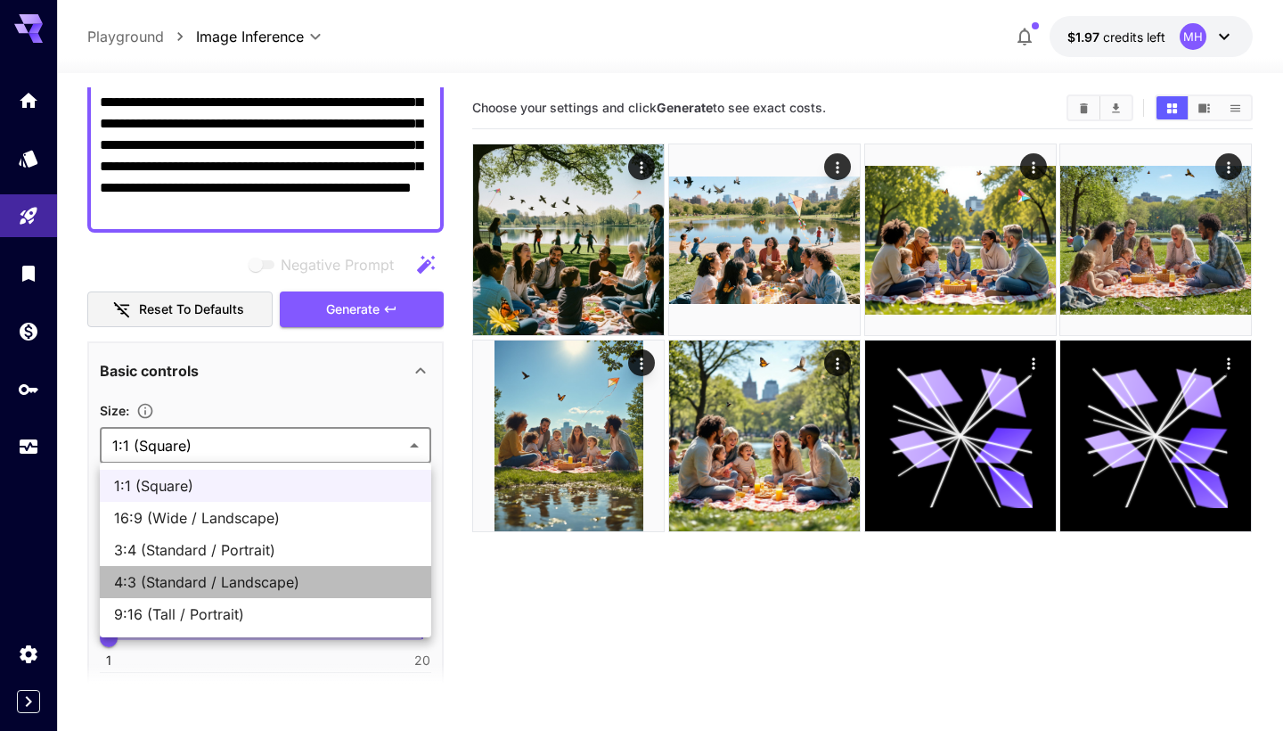
click at [299, 584] on span "4:3 (Standard / Landscape)" at bounding box center [265, 581] width 303 height 21
type input "**********"
type input "****"
type input "***"
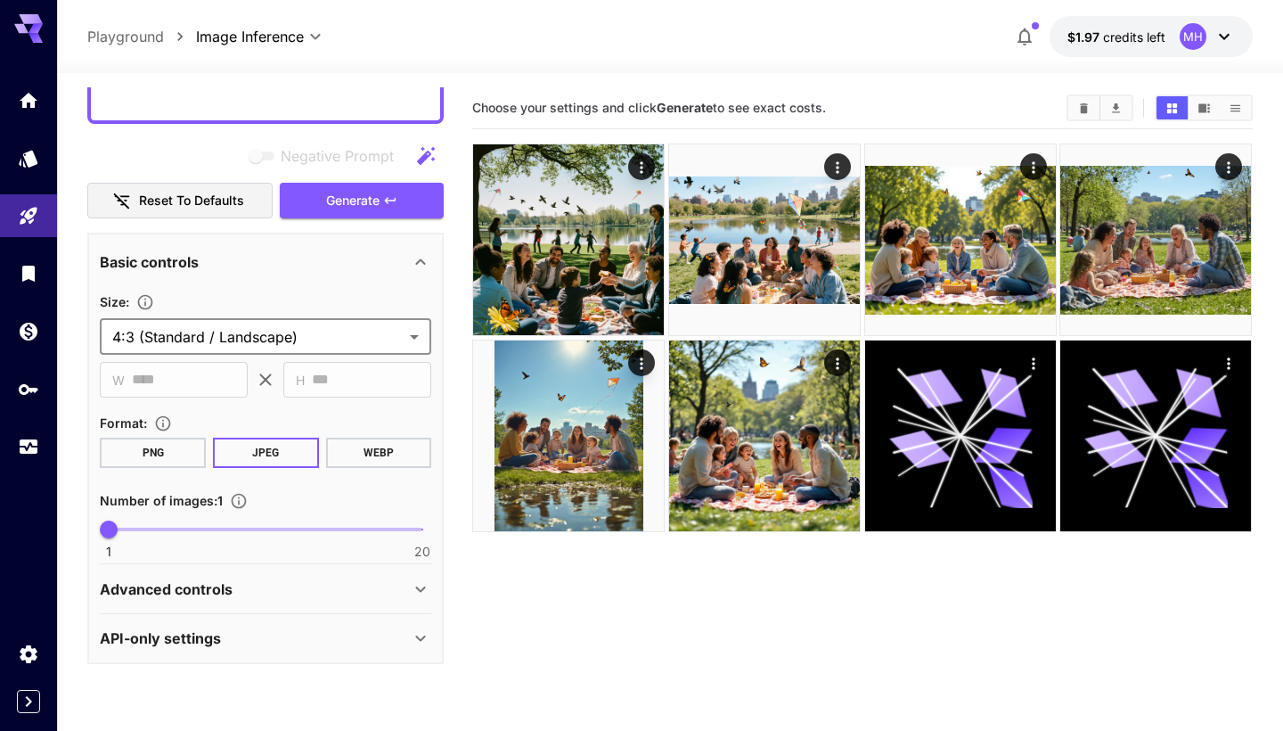
scroll to position [287, 0]
click at [396, 208] on button "Generate" at bounding box center [362, 202] width 164 height 37
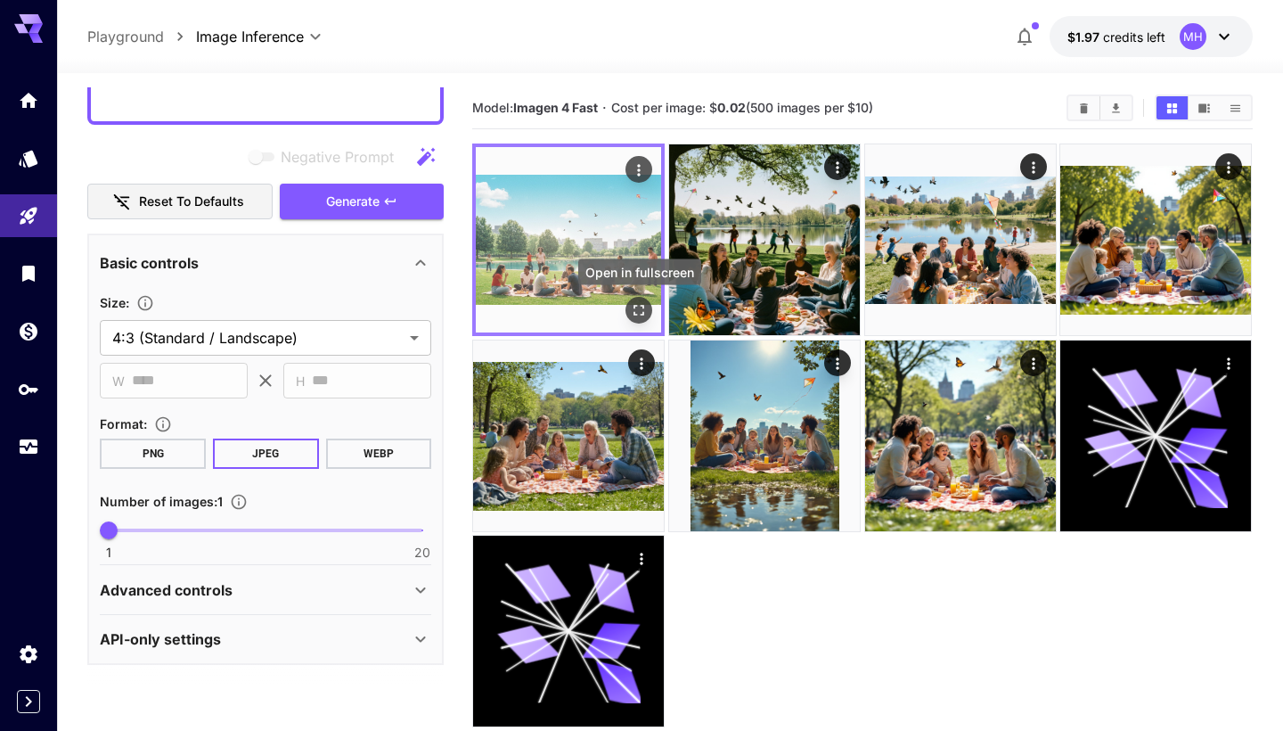
click at [637, 311] on icon "Open in fullscreen" at bounding box center [640, 310] width 18 height 18
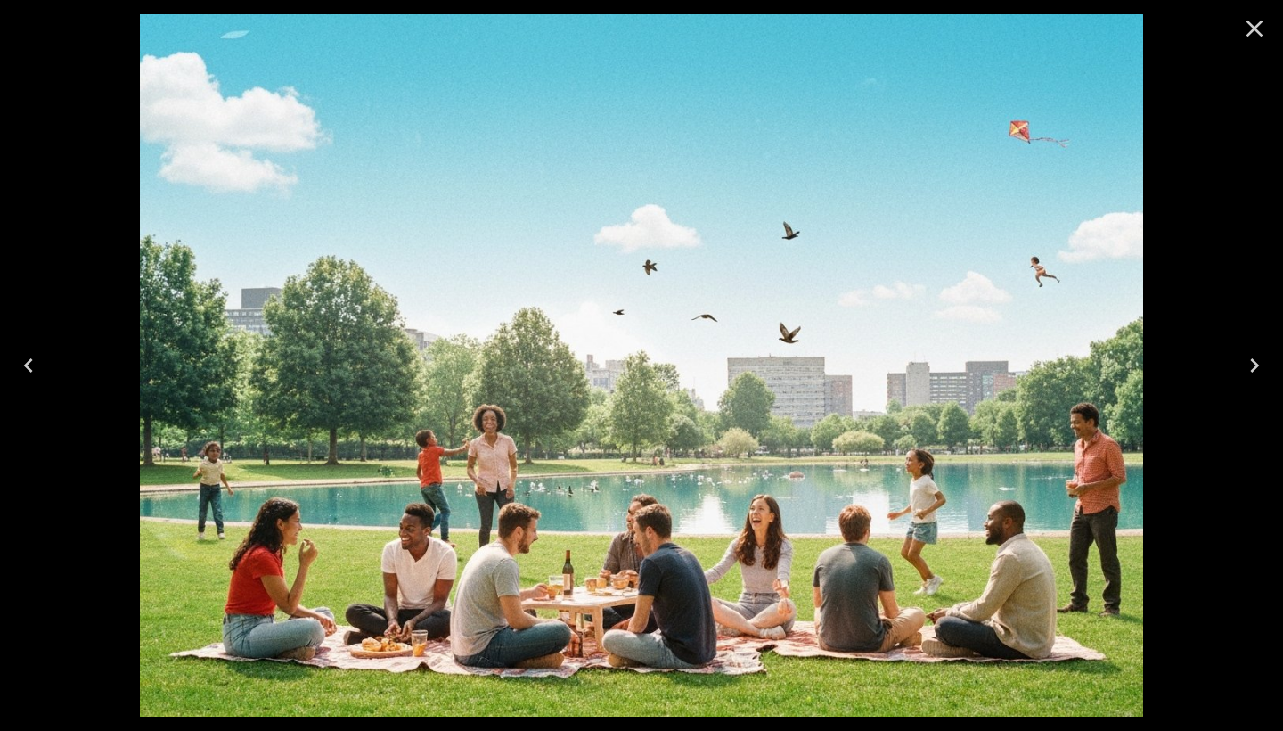
click at [1260, 32] on icon "Close" at bounding box center [1254, 28] width 29 height 29
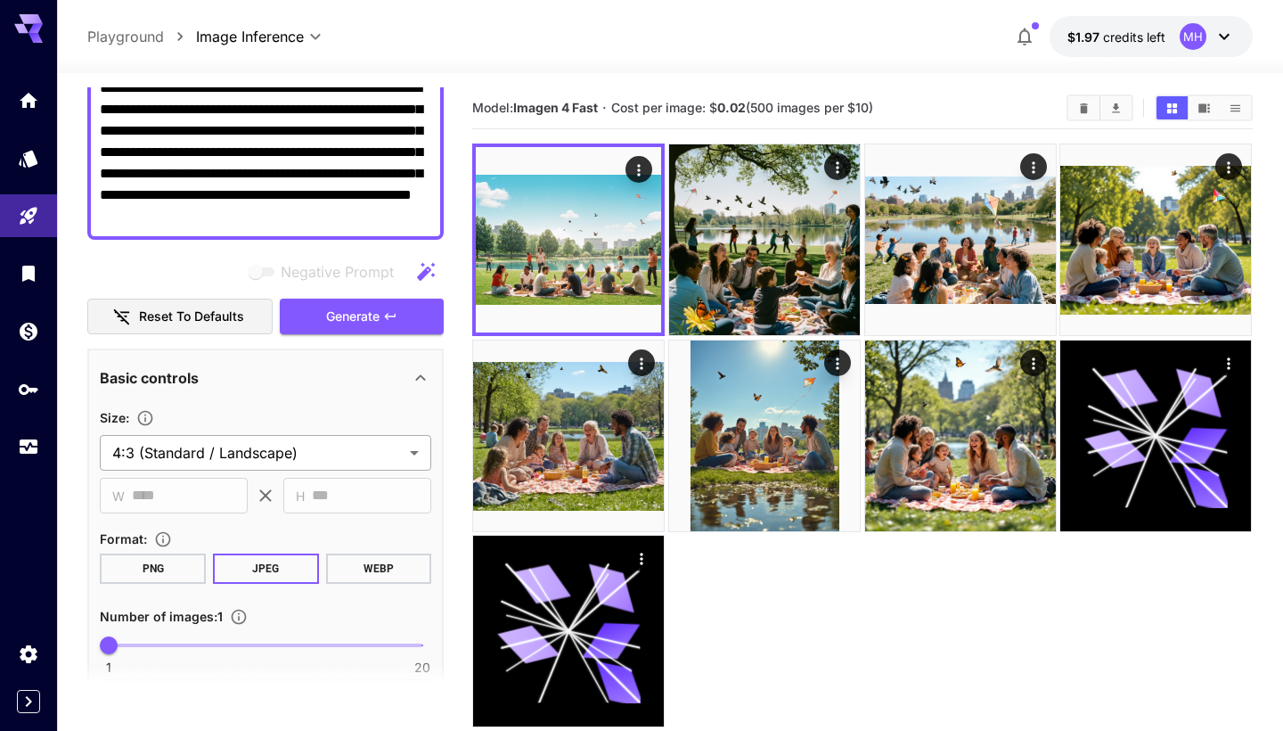
scroll to position [131, 0]
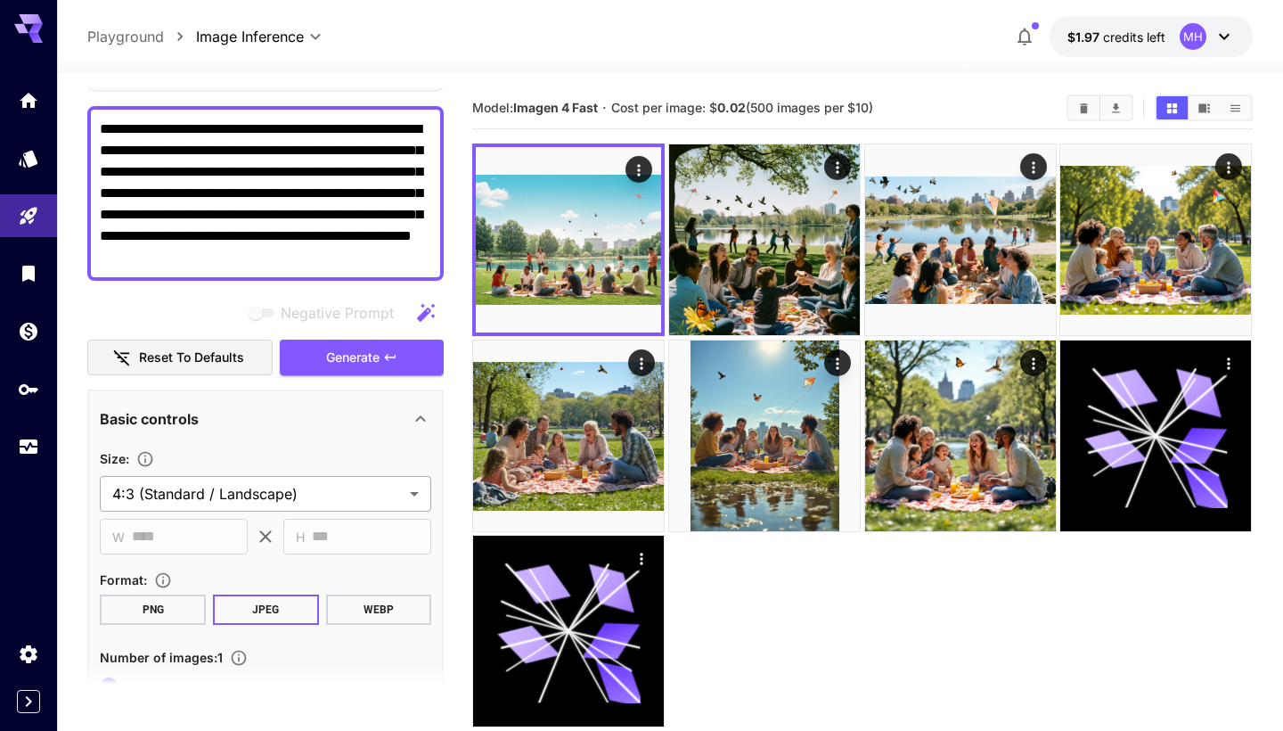
click at [266, 486] on body "**********" at bounding box center [641, 435] width 1283 height 871
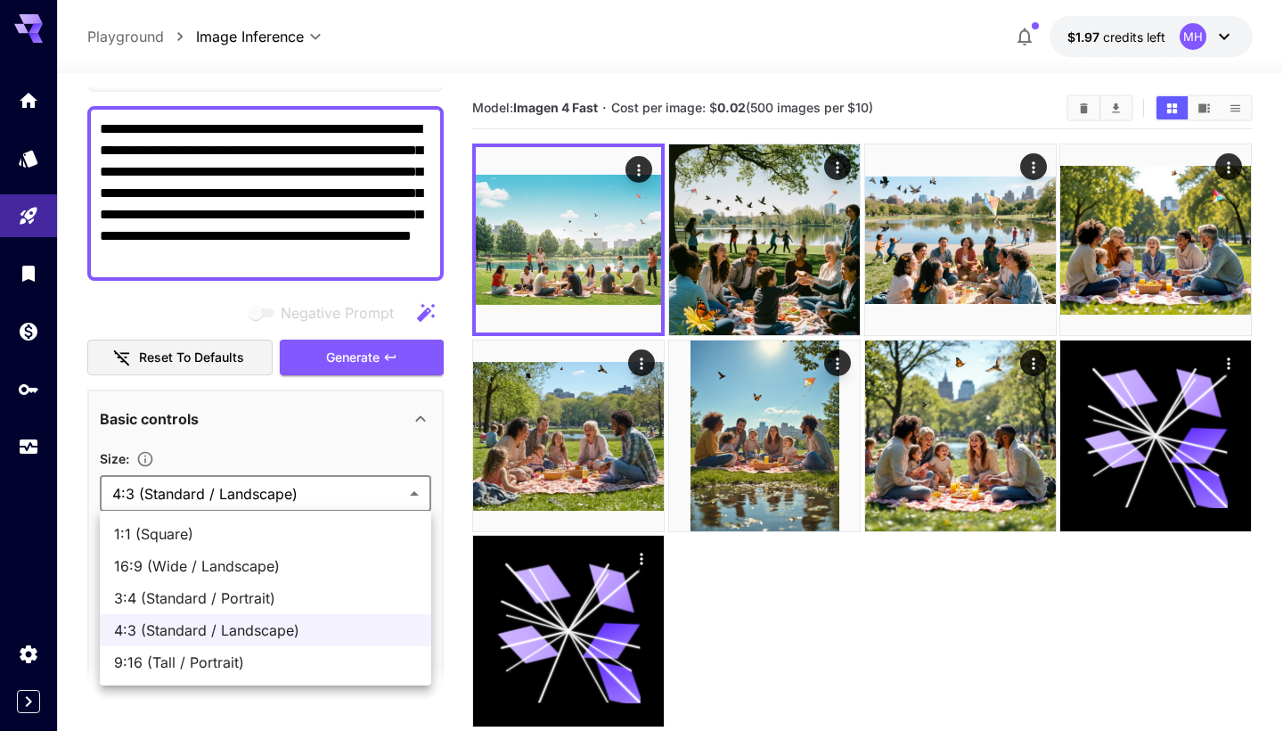
drag, startPoint x: 259, startPoint y: 553, endPoint x: 278, endPoint y: 540, distance: 23.0
click at [277, 540] on ul "1:1 (Square) 16:9 (Wide / Landscape) 3:4 (Standard / Portrait) 4:3 (Standard / …" at bounding box center [265, 598] width 331 height 175
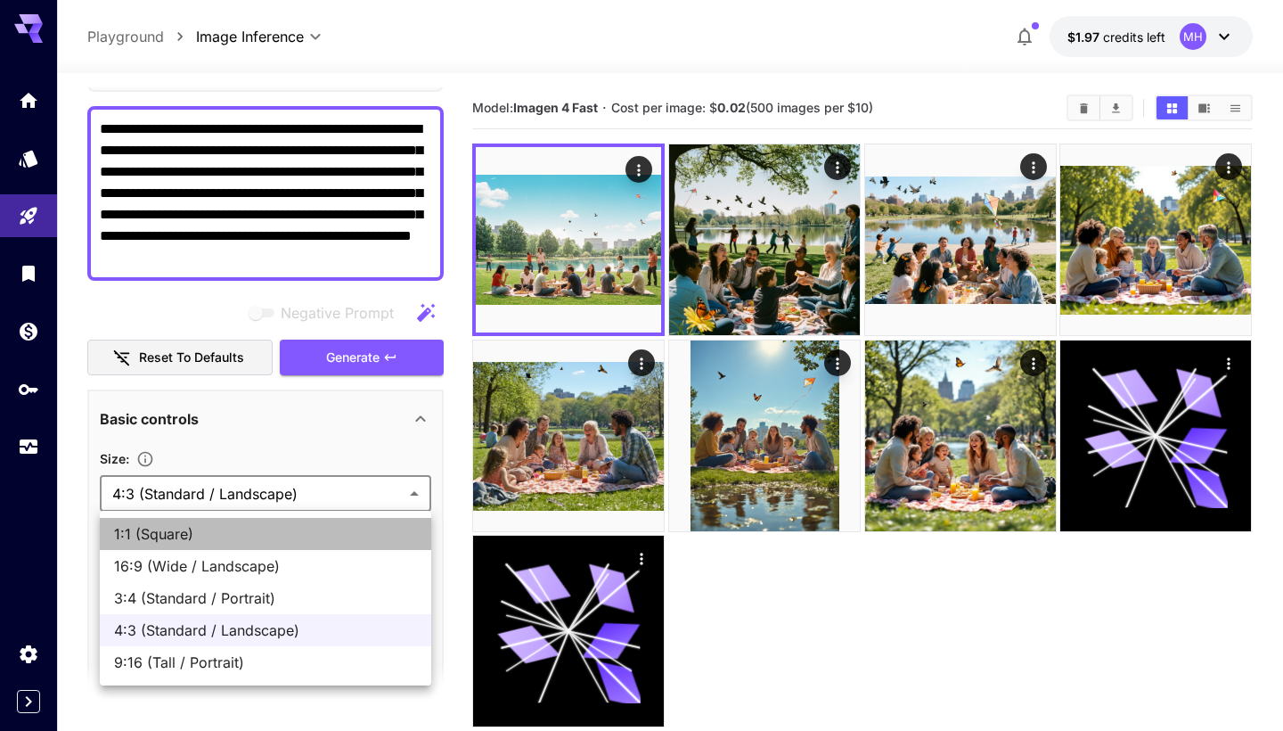
click at [278, 540] on span "1:1 (Square)" at bounding box center [265, 533] width 303 height 21
type input "**********"
type input "****"
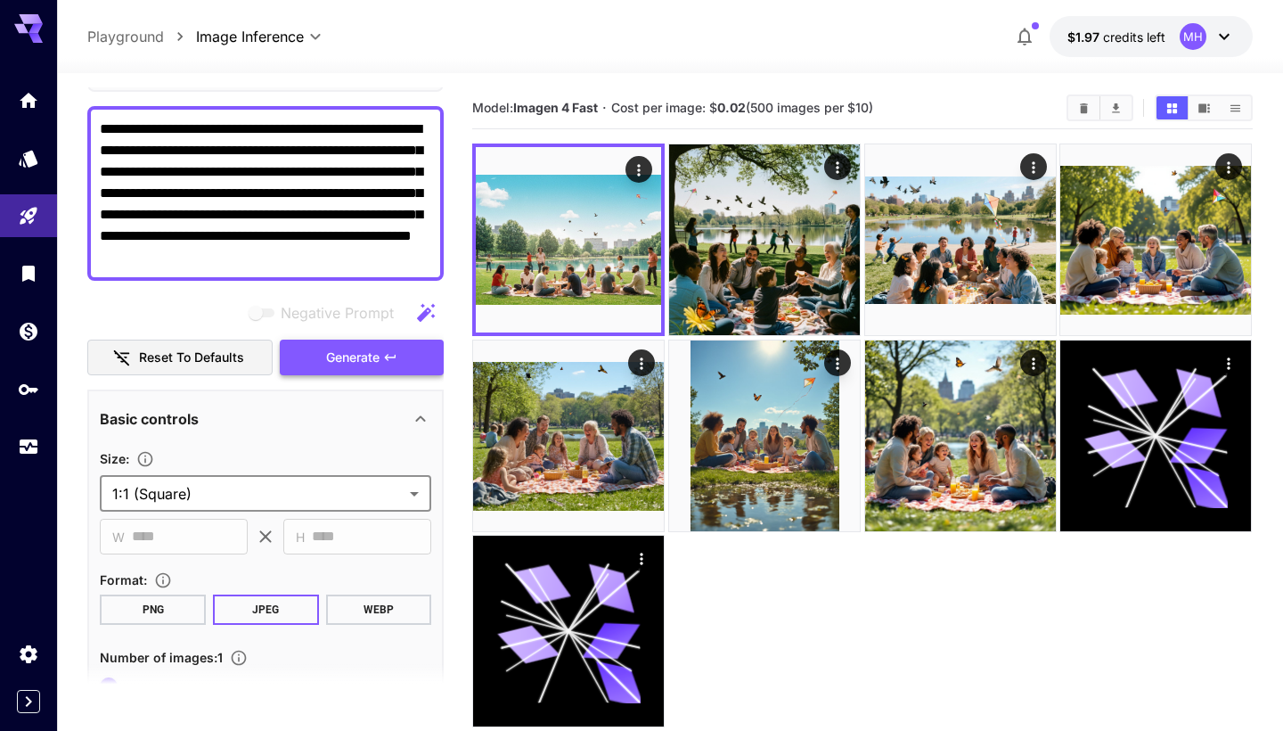
click at [356, 357] on span "Generate" at bounding box center [352, 358] width 53 height 22
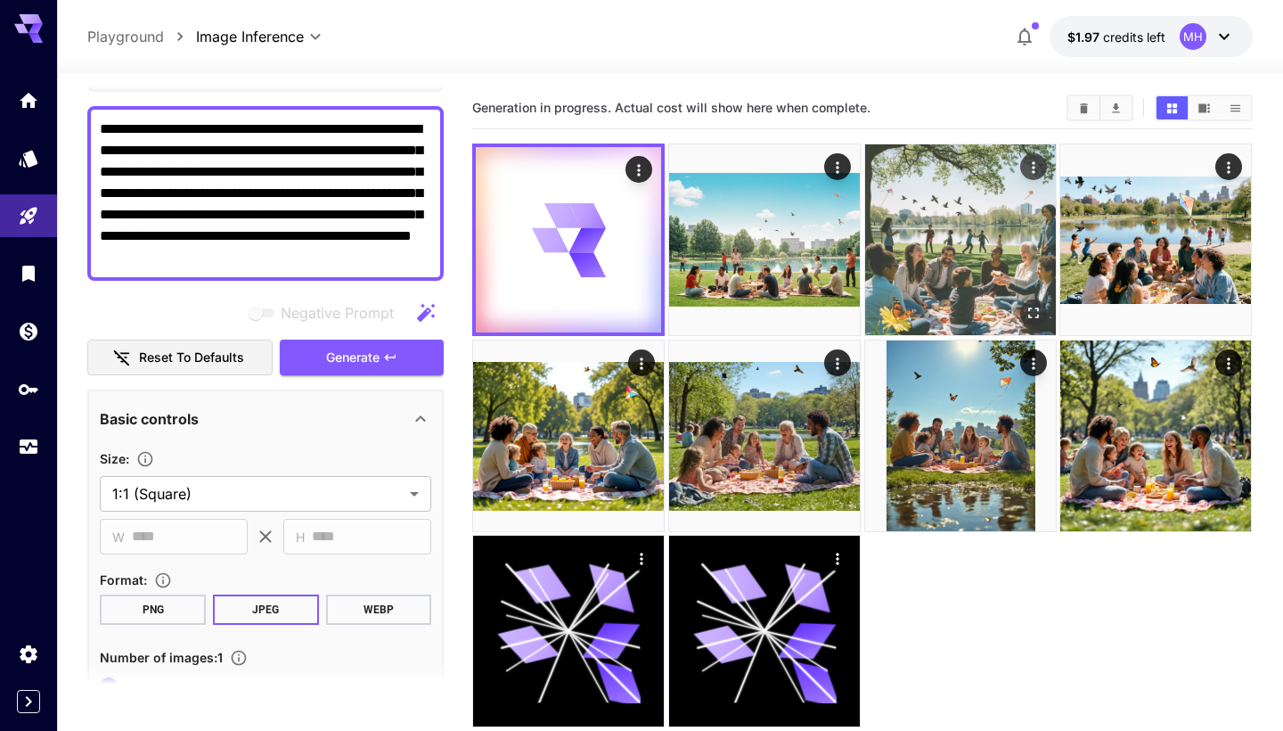
click at [973, 249] on img at bounding box center [960, 239] width 191 height 191
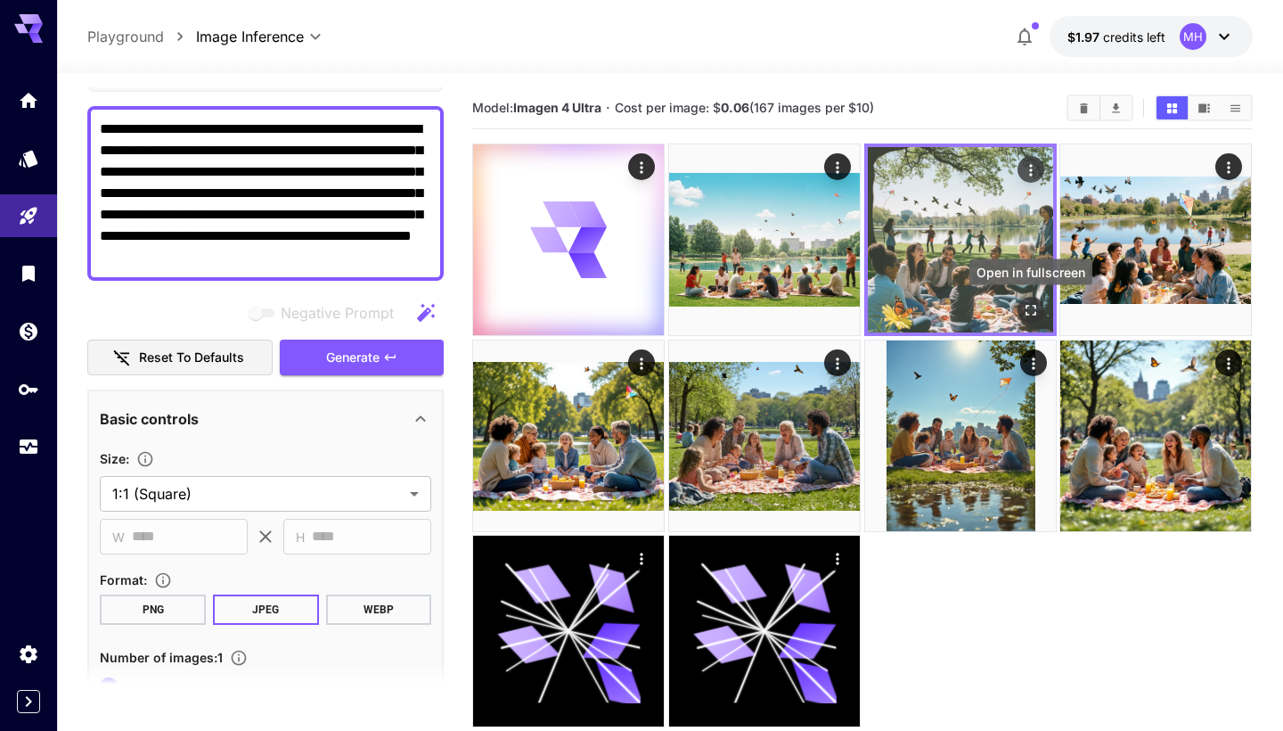
click at [1031, 318] on icon "Open in fullscreen" at bounding box center [1031, 310] width 18 height 18
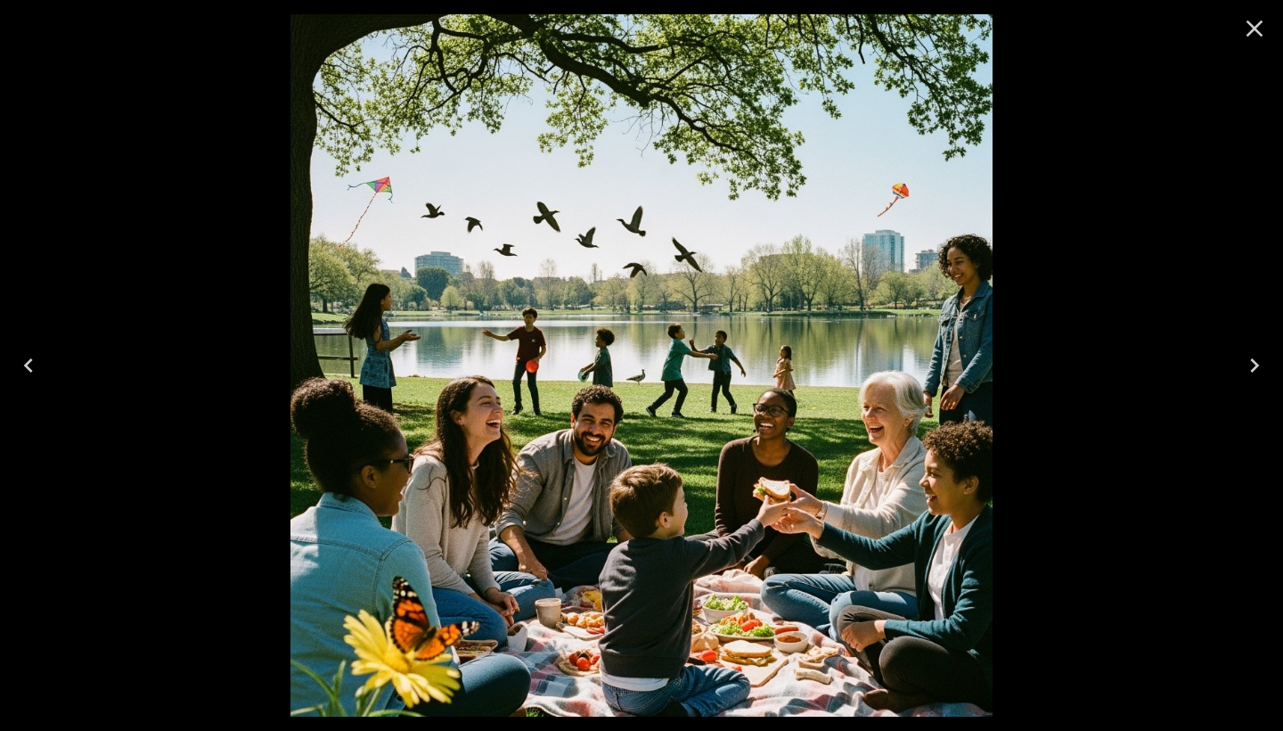
click at [1252, 38] on icon "Close" at bounding box center [1254, 28] width 29 height 29
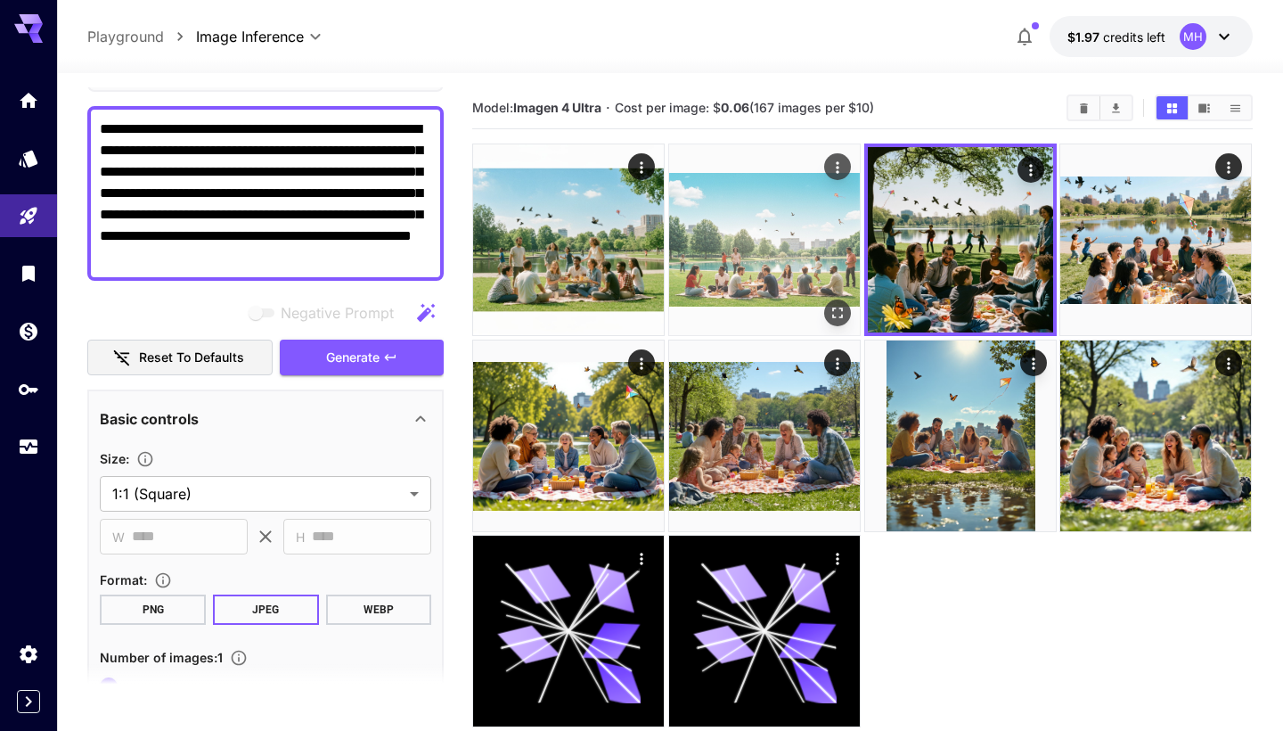
click at [731, 196] on img at bounding box center [764, 239] width 191 height 191
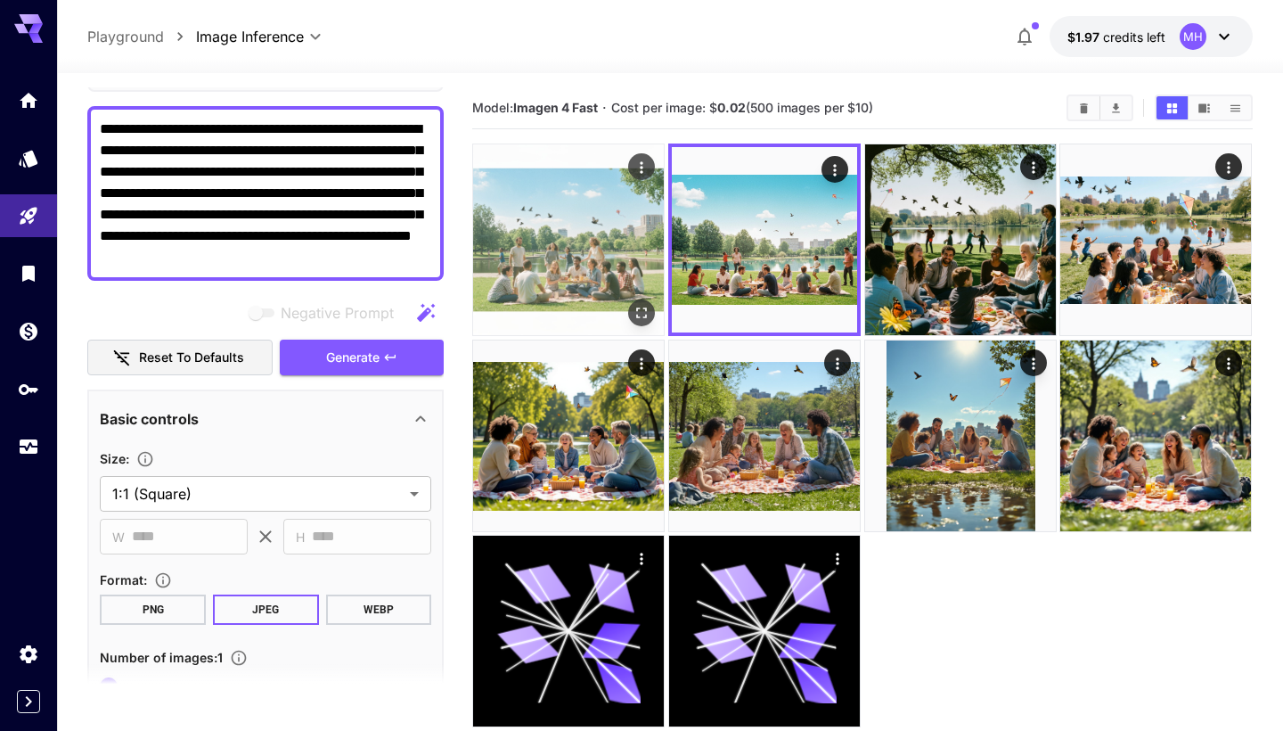
click at [584, 249] on img at bounding box center [568, 239] width 191 height 191
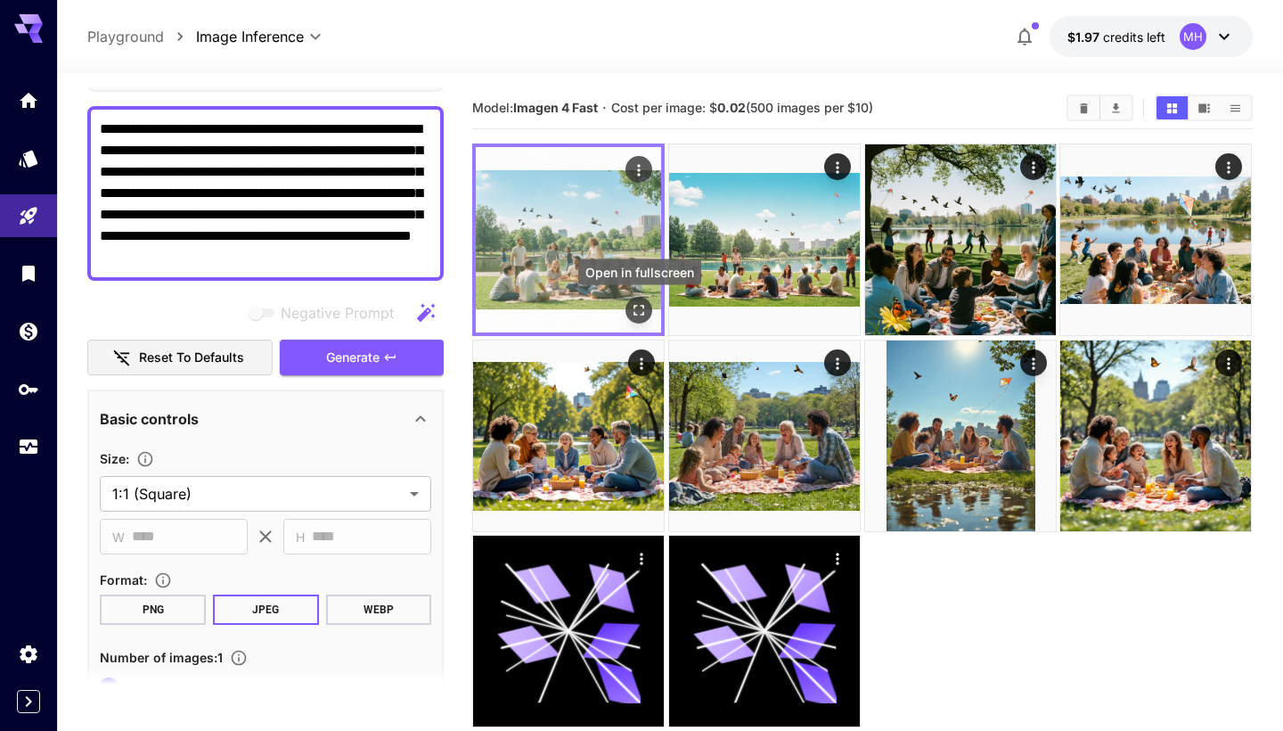
click at [641, 315] on icon "Open in fullscreen" at bounding box center [640, 310] width 18 height 18
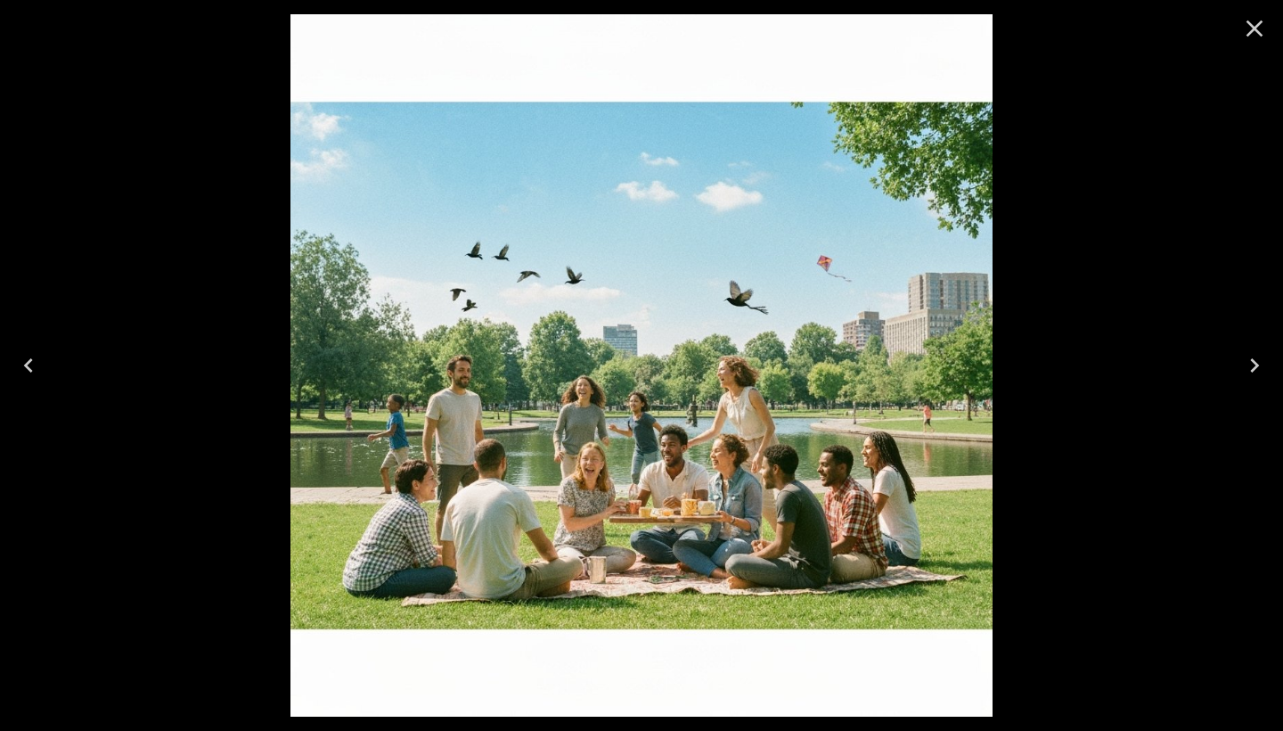
click at [1255, 368] on icon "Next" at bounding box center [1254, 365] width 9 height 14
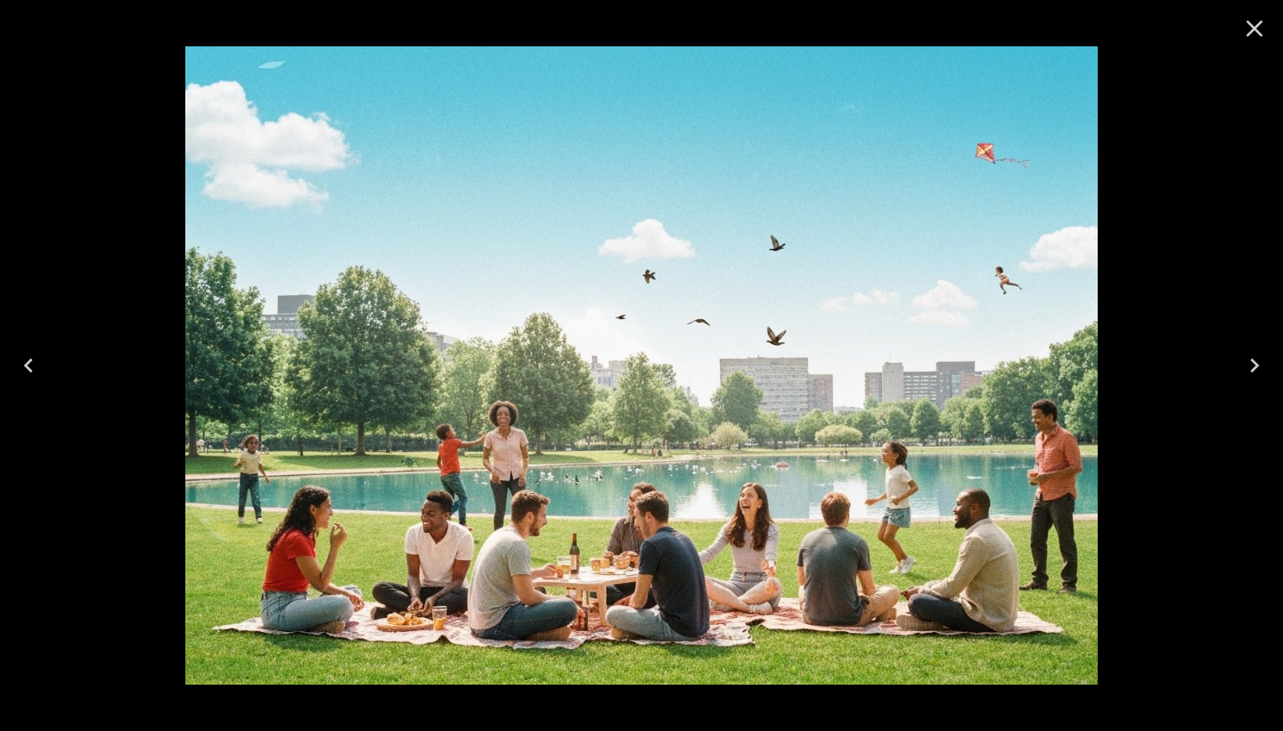
click at [1255, 368] on icon "Next" at bounding box center [1254, 365] width 9 height 14
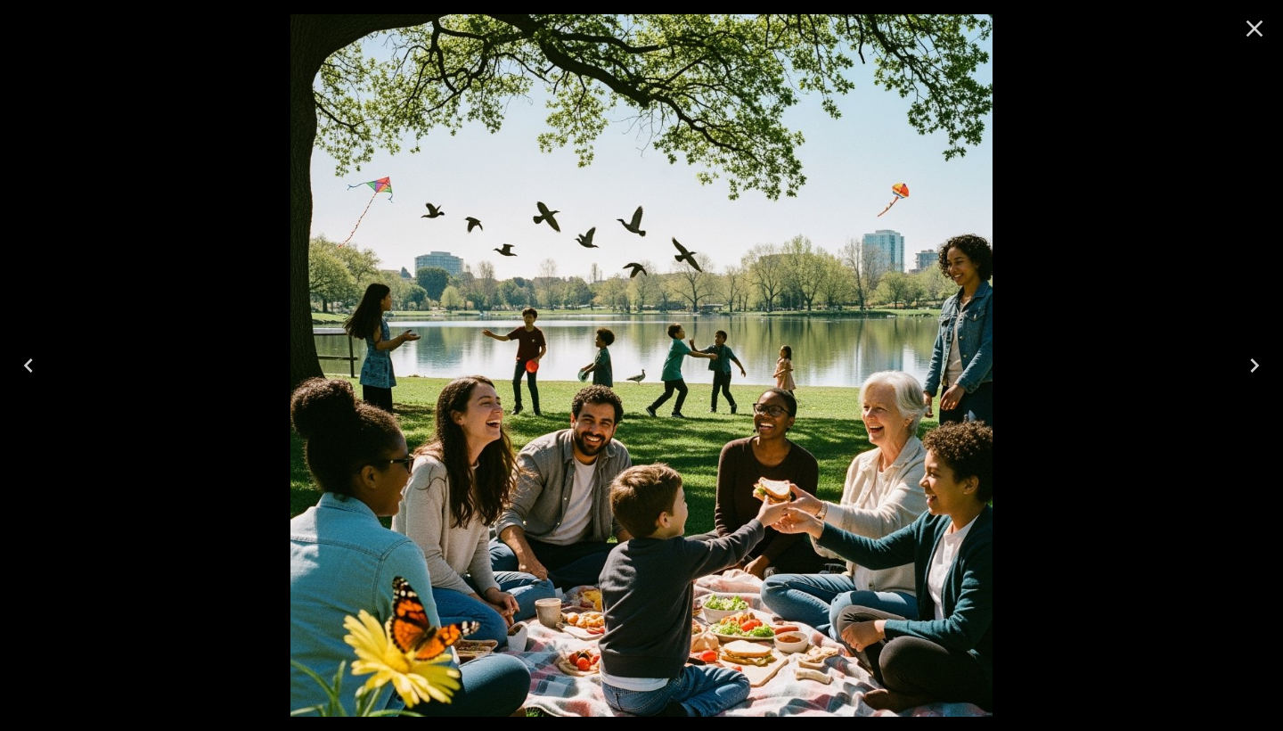
click at [20, 376] on icon "Previous" at bounding box center [28, 365] width 29 height 29
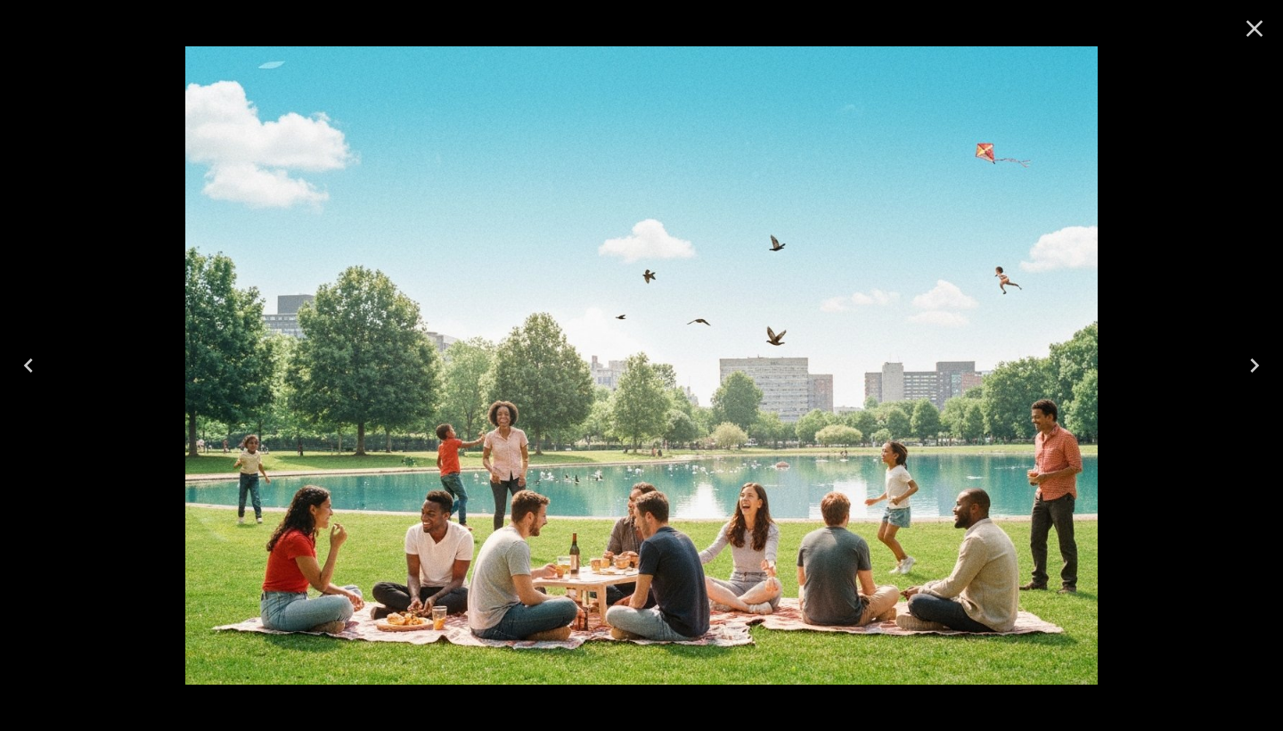
click at [22, 376] on icon "Previous" at bounding box center [28, 365] width 29 height 29
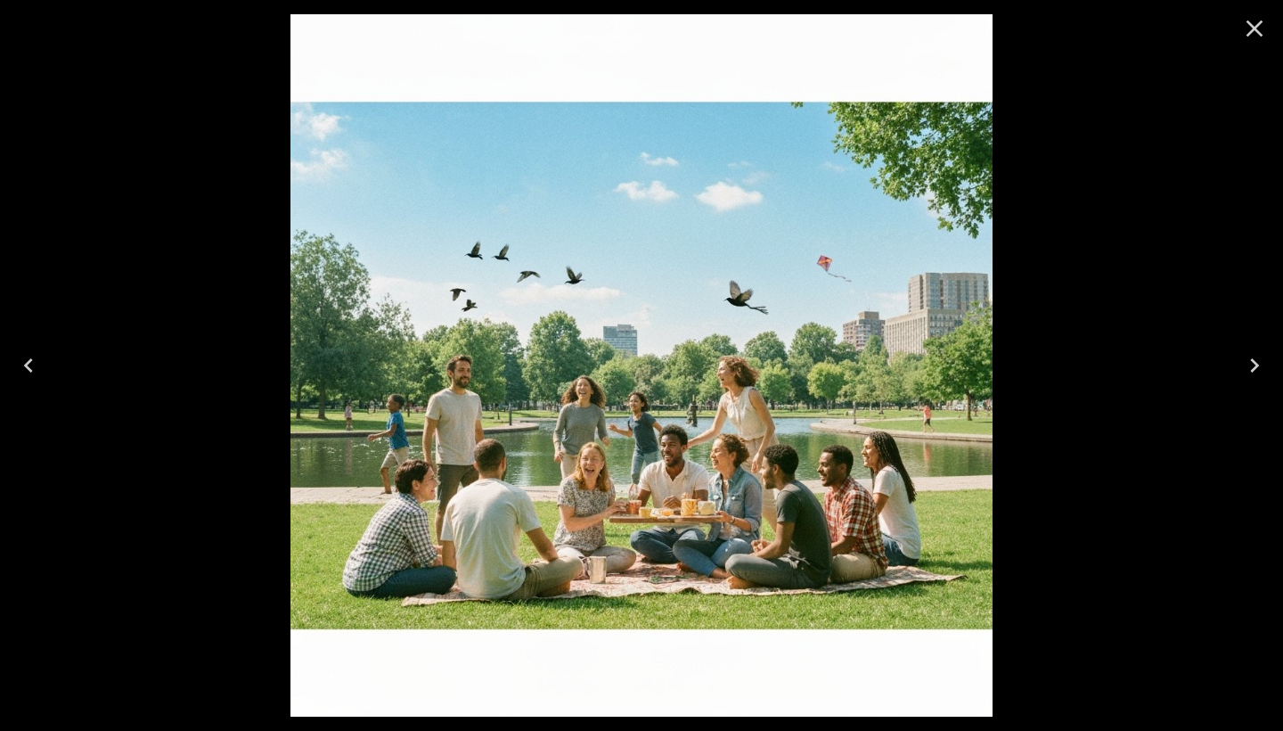
click at [1248, 41] on icon "Close" at bounding box center [1254, 28] width 29 height 29
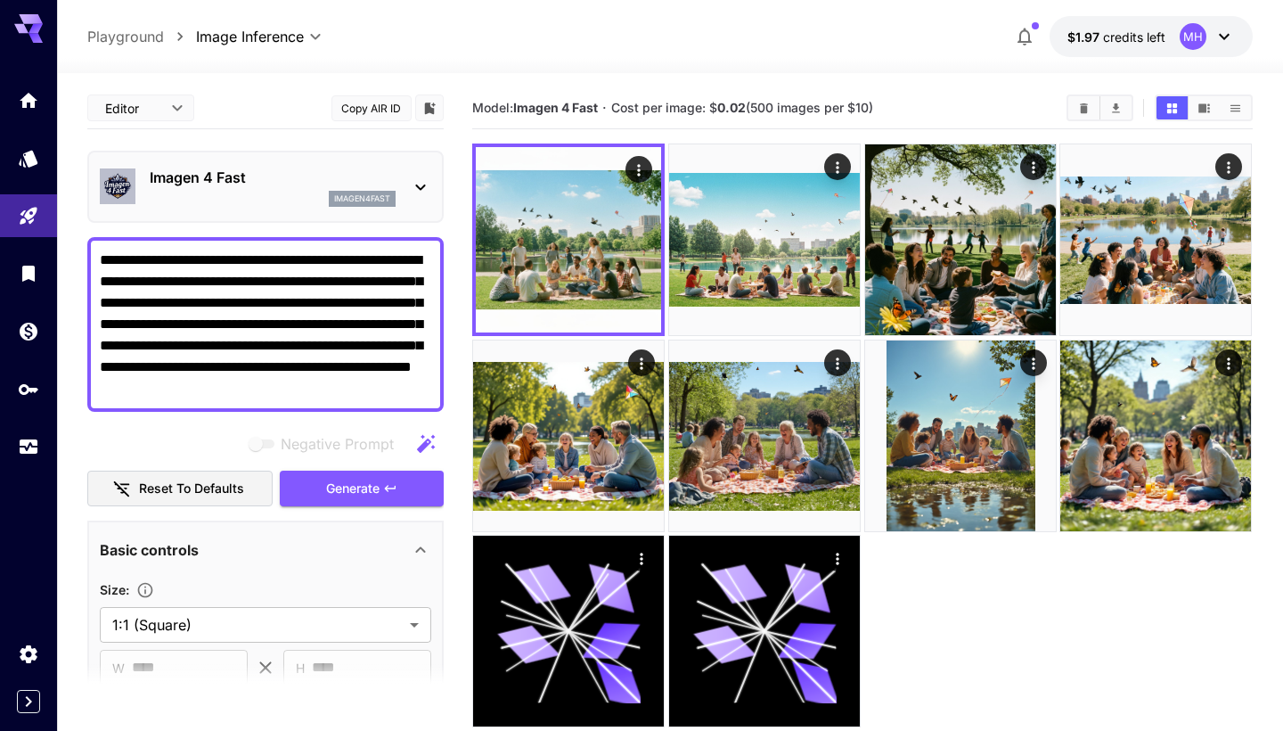
scroll to position [0, 0]
click at [372, 171] on p "Imagen 4 Fast" at bounding box center [273, 177] width 246 height 21
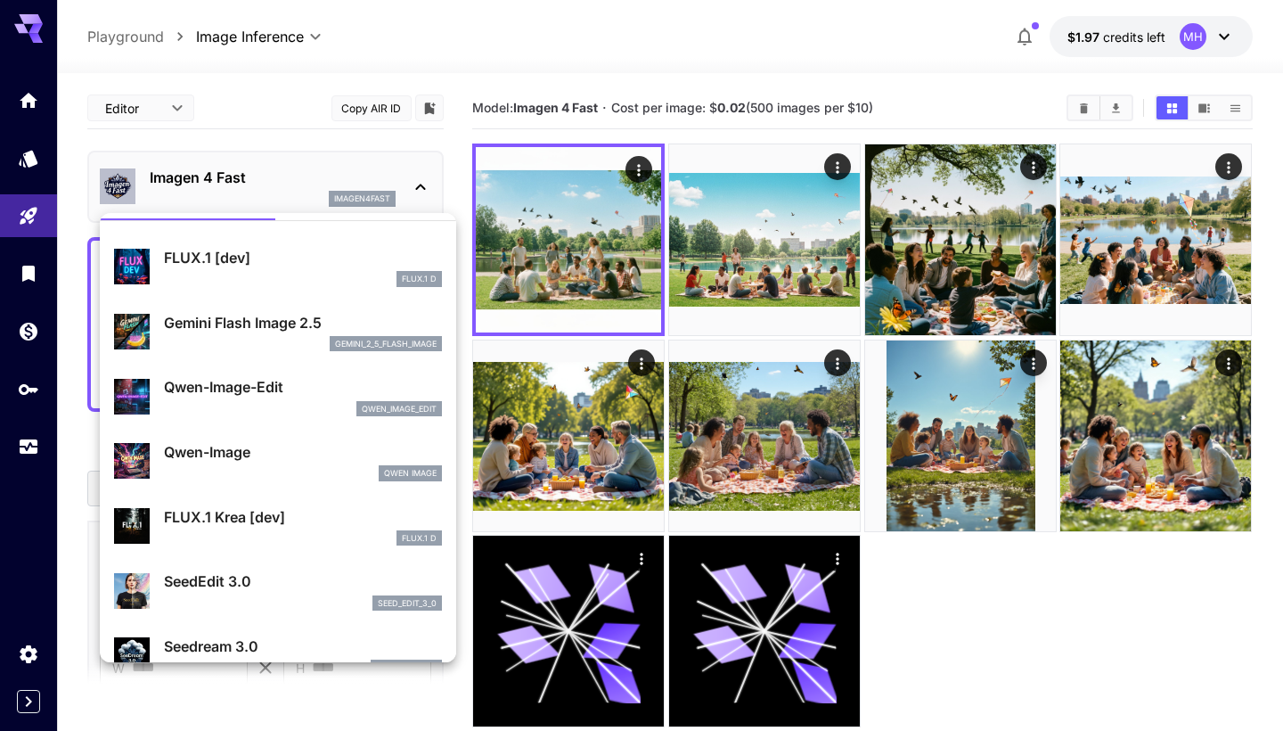
scroll to position [41, 0]
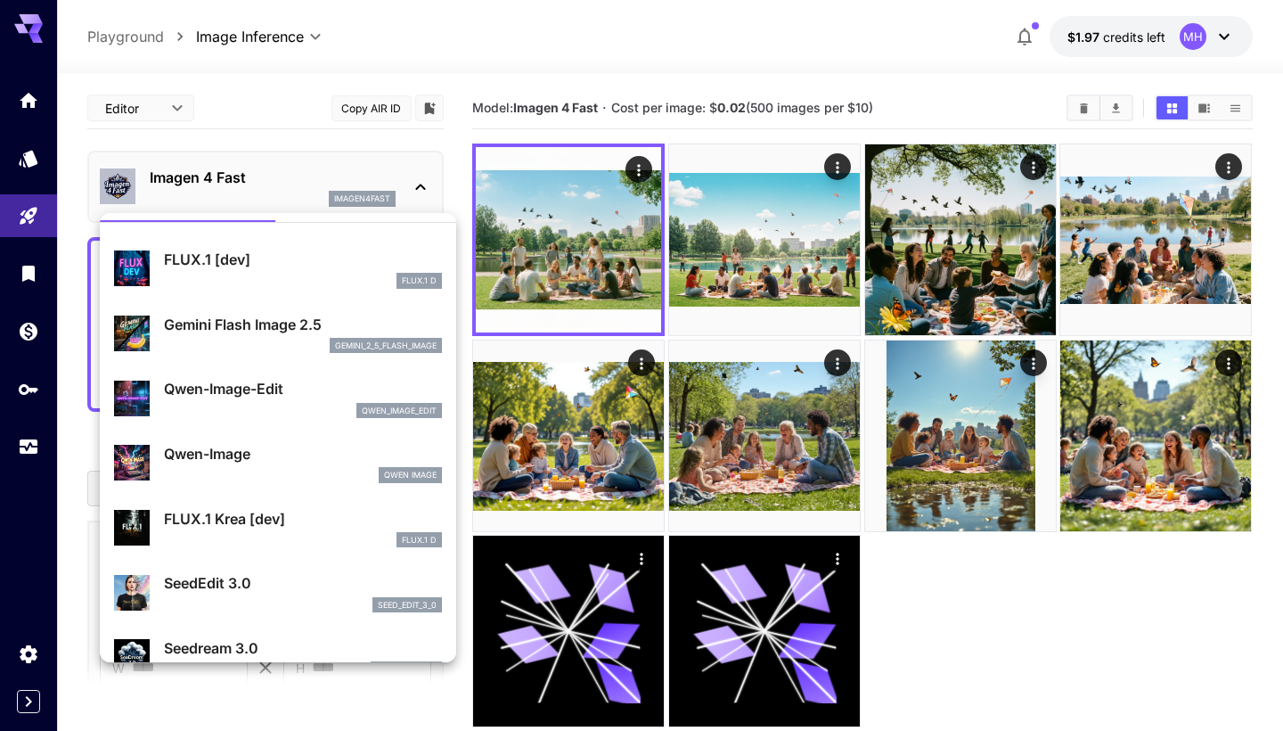
click at [330, 349] on div "gemini_2_5_flash_image" at bounding box center [386, 346] width 112 height 16
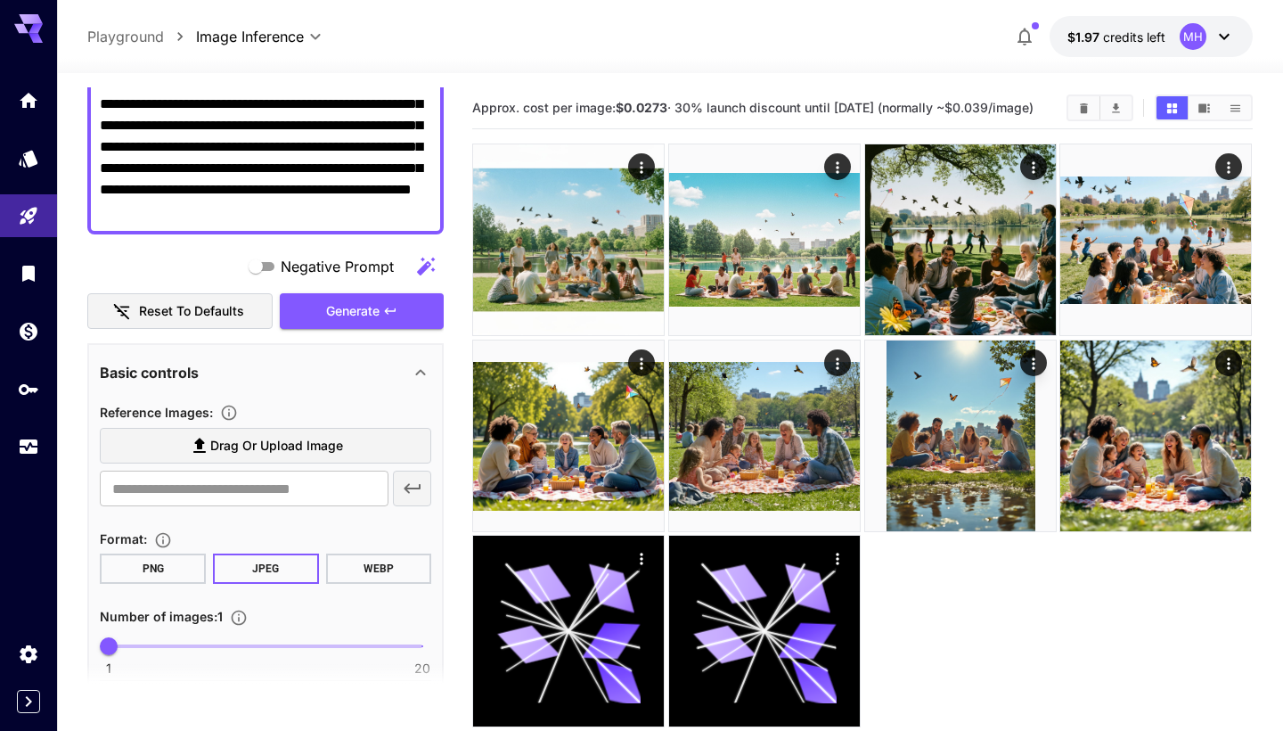
scroll to position [233, 0]
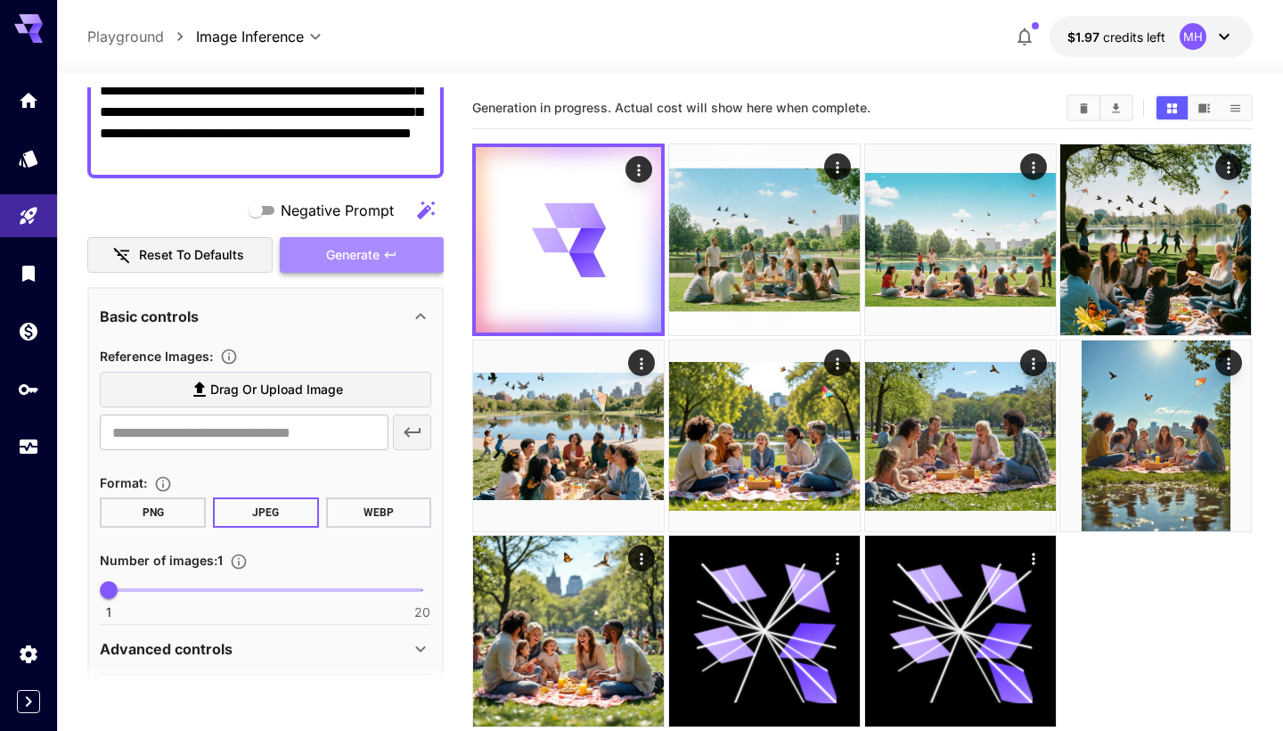
click at [399, 248] on button "Generate" at bounding box center [362, 255] width 164 height 37
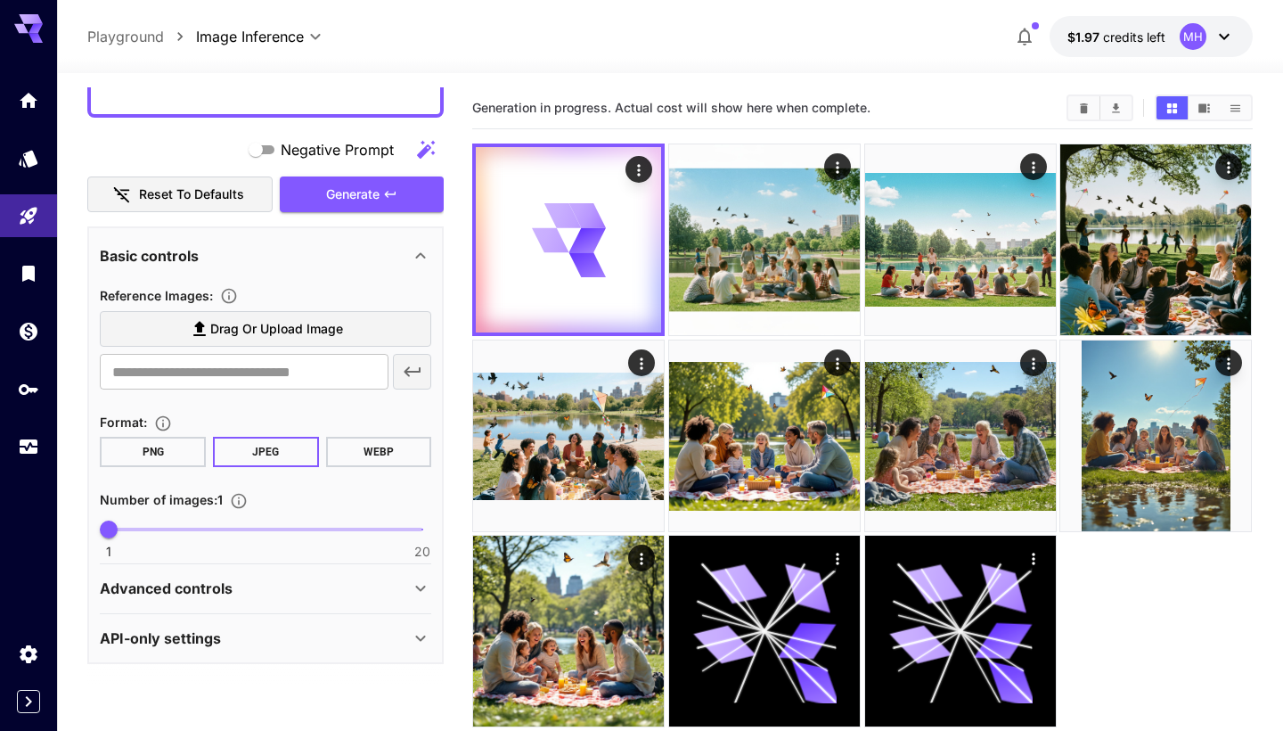
scroll to position [293, 0]
click at [335, 582] on div "Advanced controls" at bounding box center [255, 588] width 310 height 21
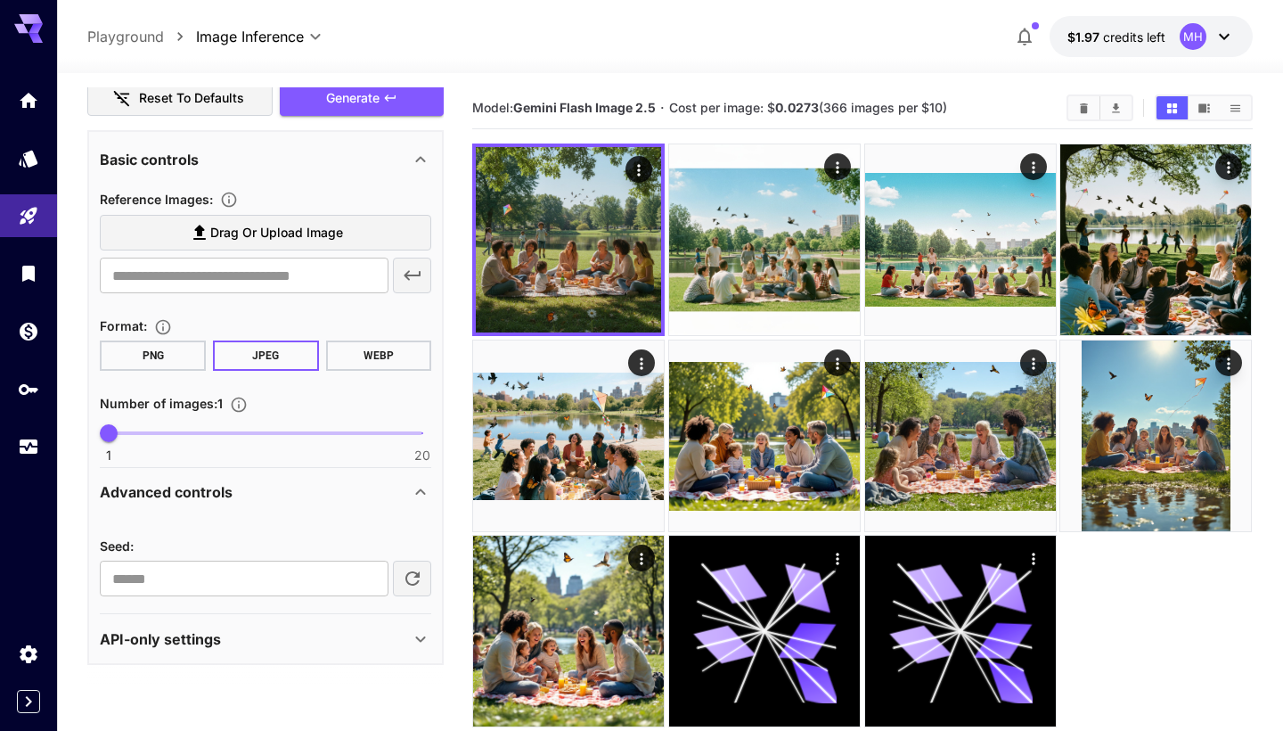
scroll to position [389, 0]
click at [363, 496] on div "Advanced controls" at bounding box center [255, 492] width 310 height 21
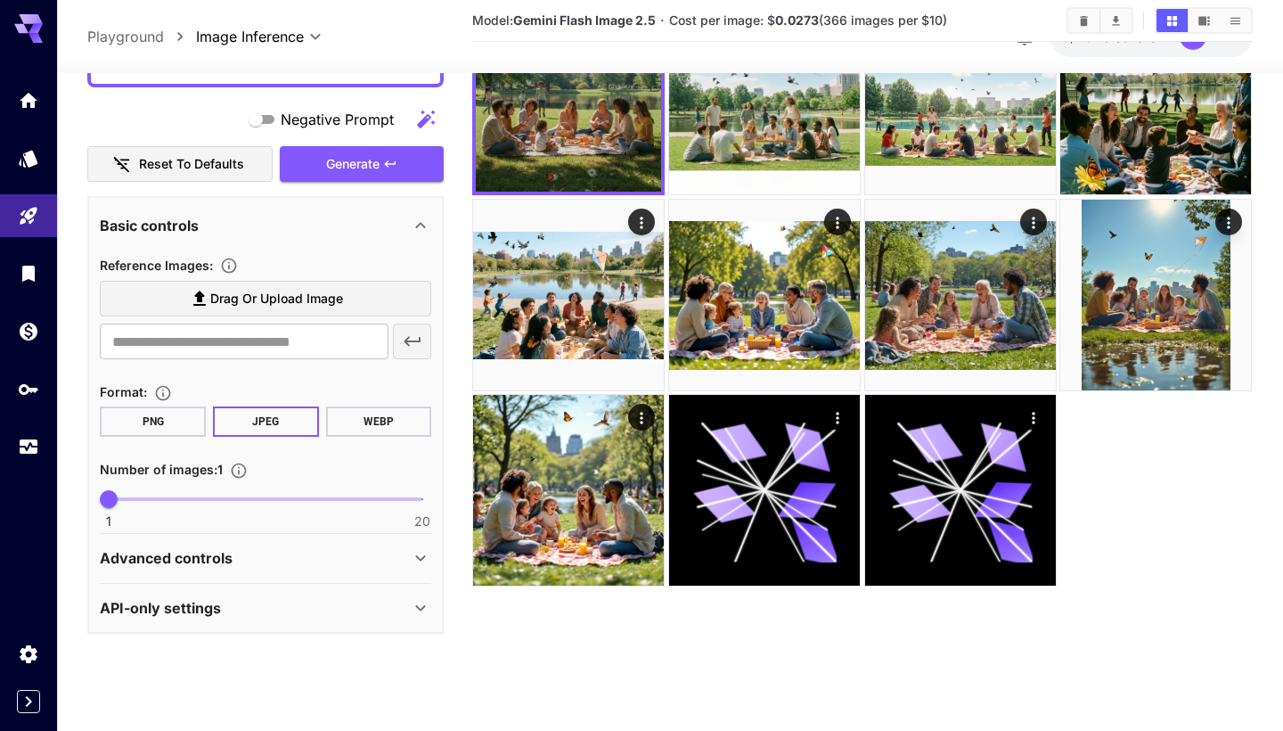
scroll to position [141, 0]
click at [351, 607] on div "API-only settings" at bounding box center [255, 607] width 310 height 21
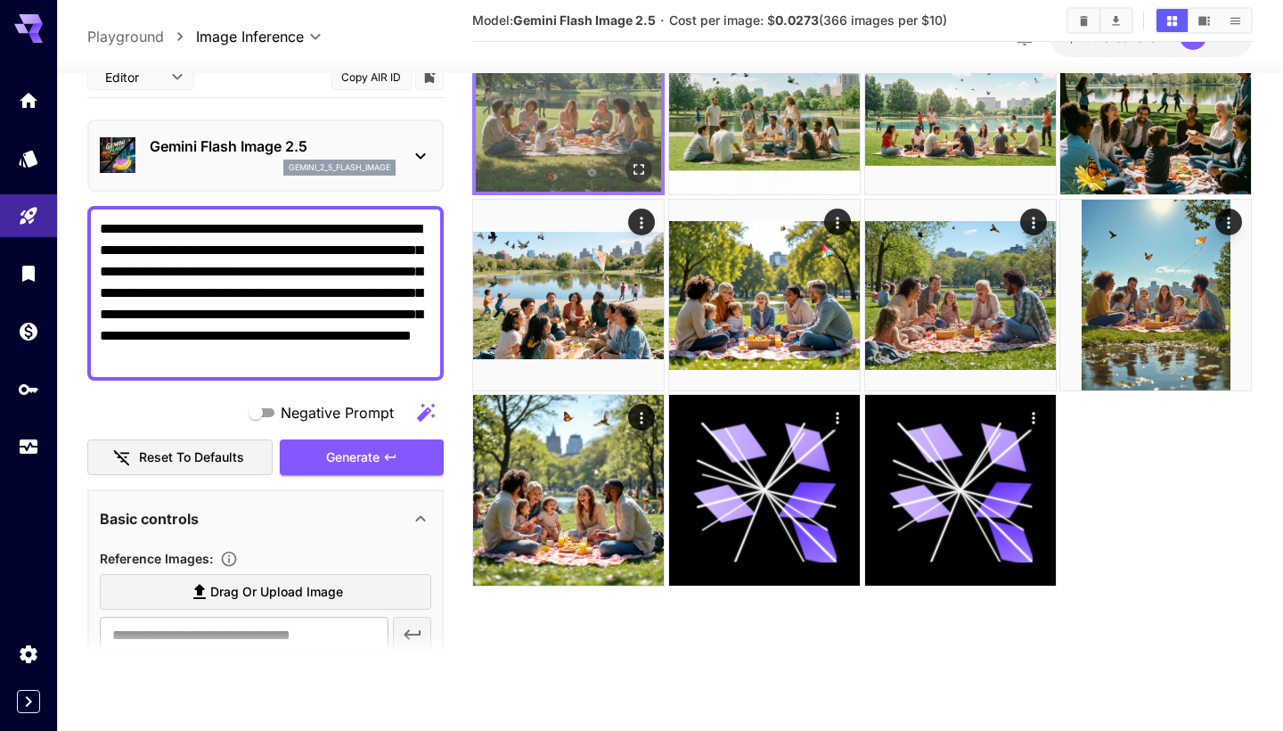
scroll to position [0, 0]
click at [598, 140] on img at bounding box center [568, 98] width 185 height 185
click at [646, 166] on icon "Open in fullscreen" at bounding box center [640, 169] width 18 height 18
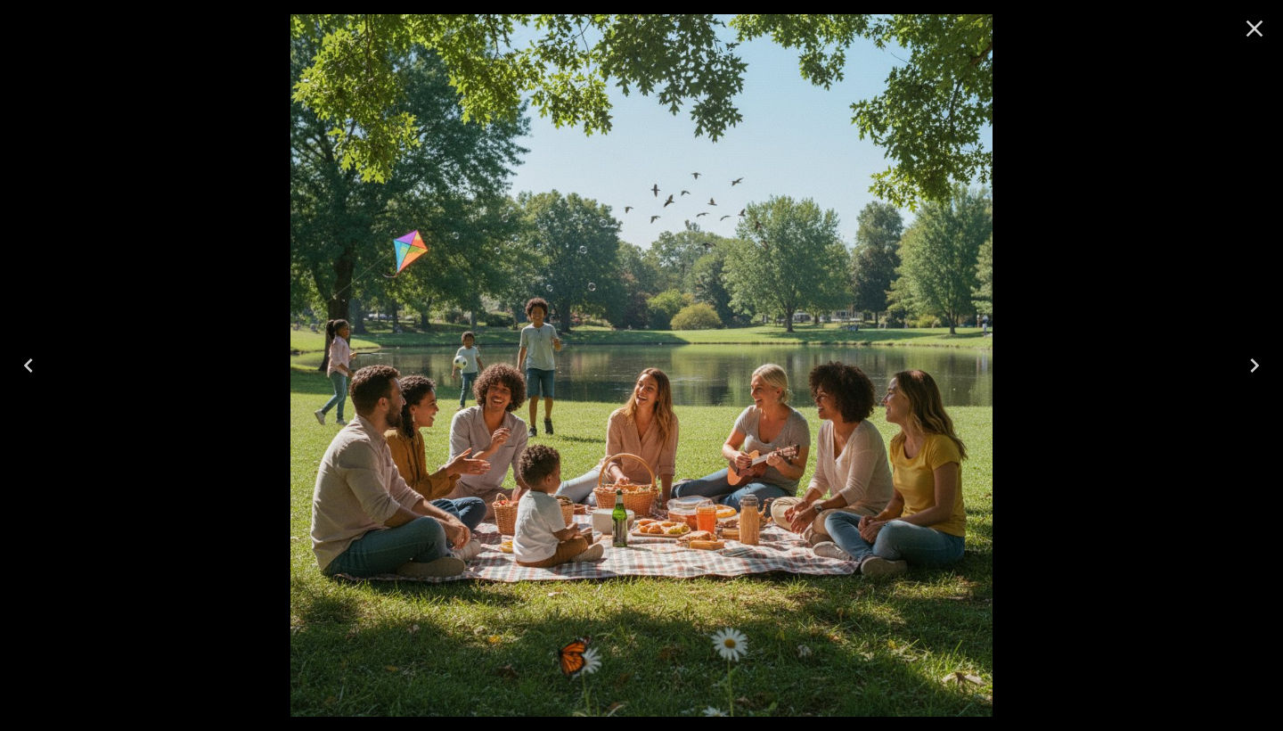
click at [659, 308] on img at bounding box center [641, 365] width 702 height 702
click at [1240, 361] on button "Next" at bounding box center [1254, 365] width 57 height 71
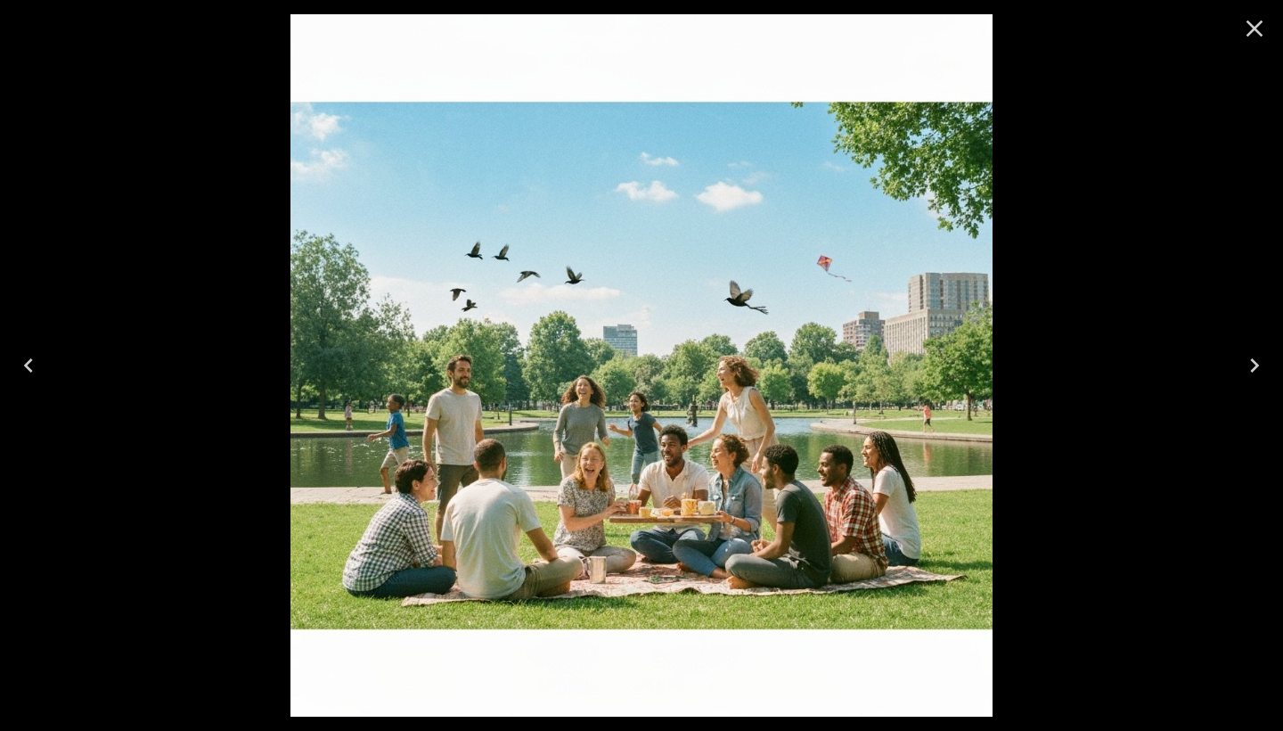
click at [1241, 361] on icon "Next" at bounding box center [1254, 365] width 29 height 29
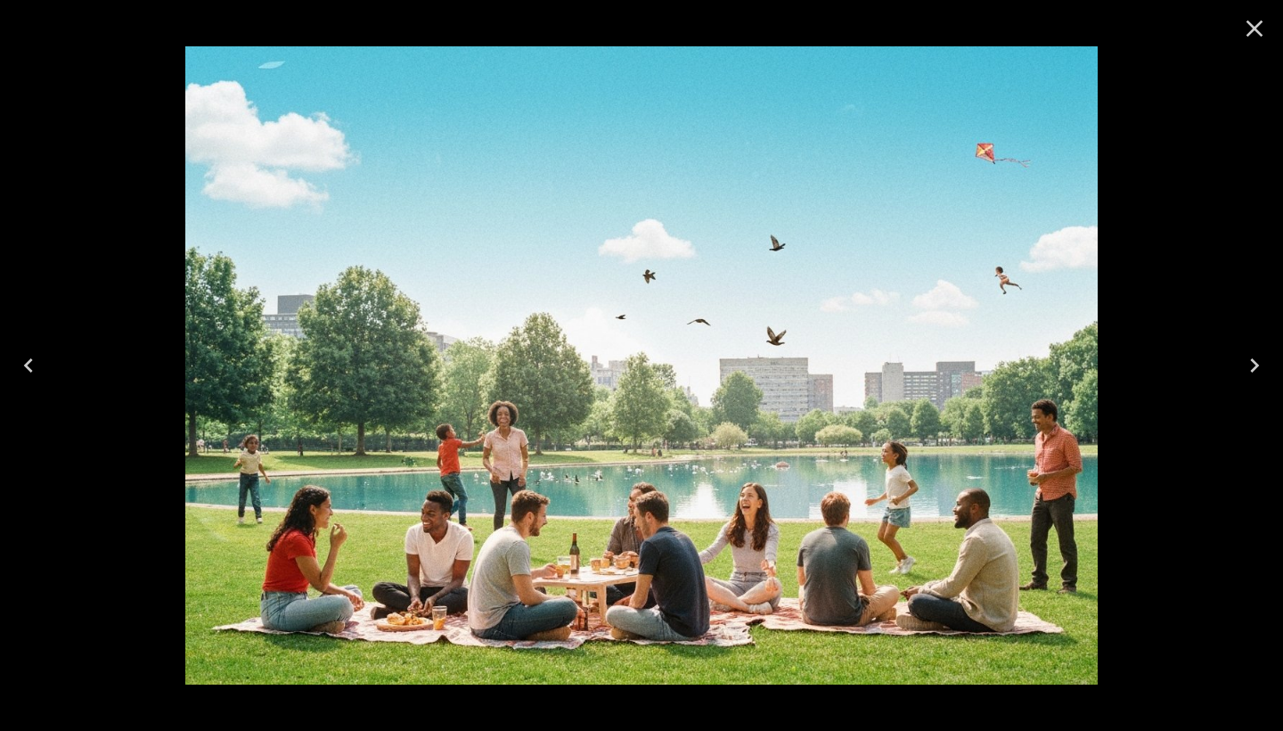
click at [1241, 361] on icon "Next" at bounding box center [1254, 365] width 29 height 29
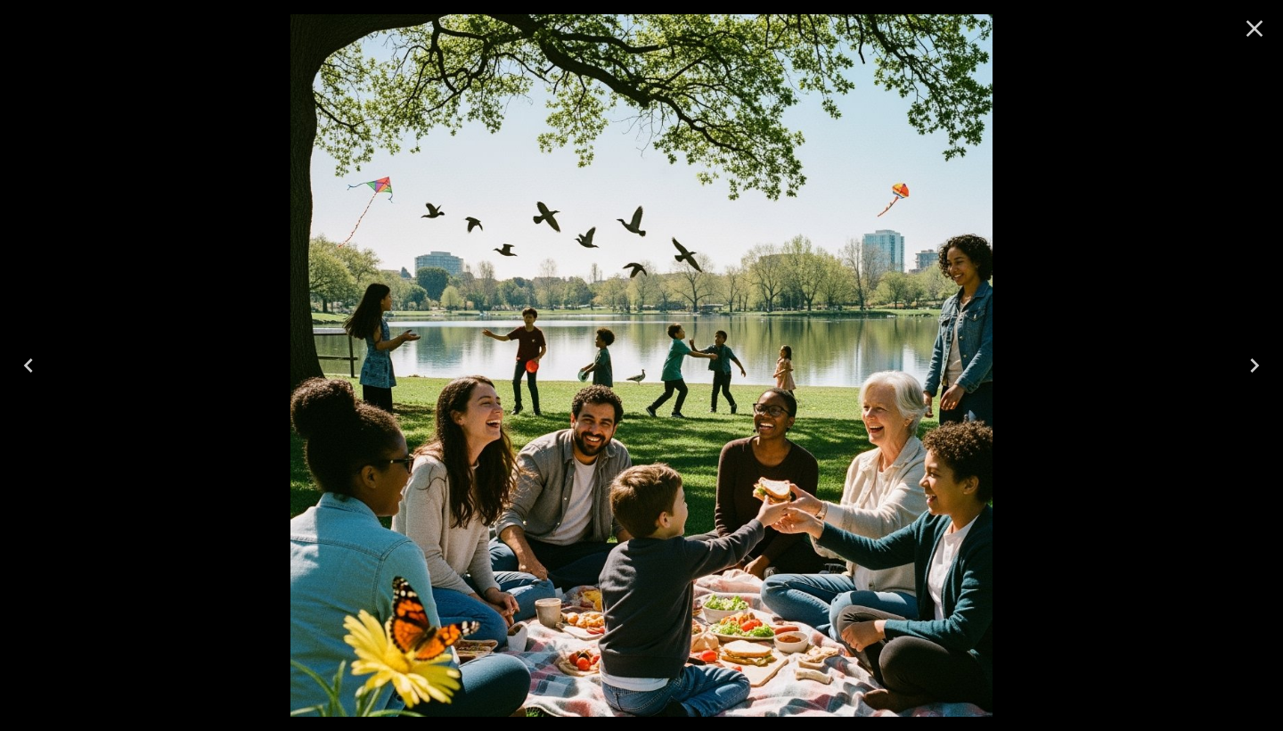
click at [27, 365] on icon "Previous" at bounding box center [28, 365] width 9 height 14
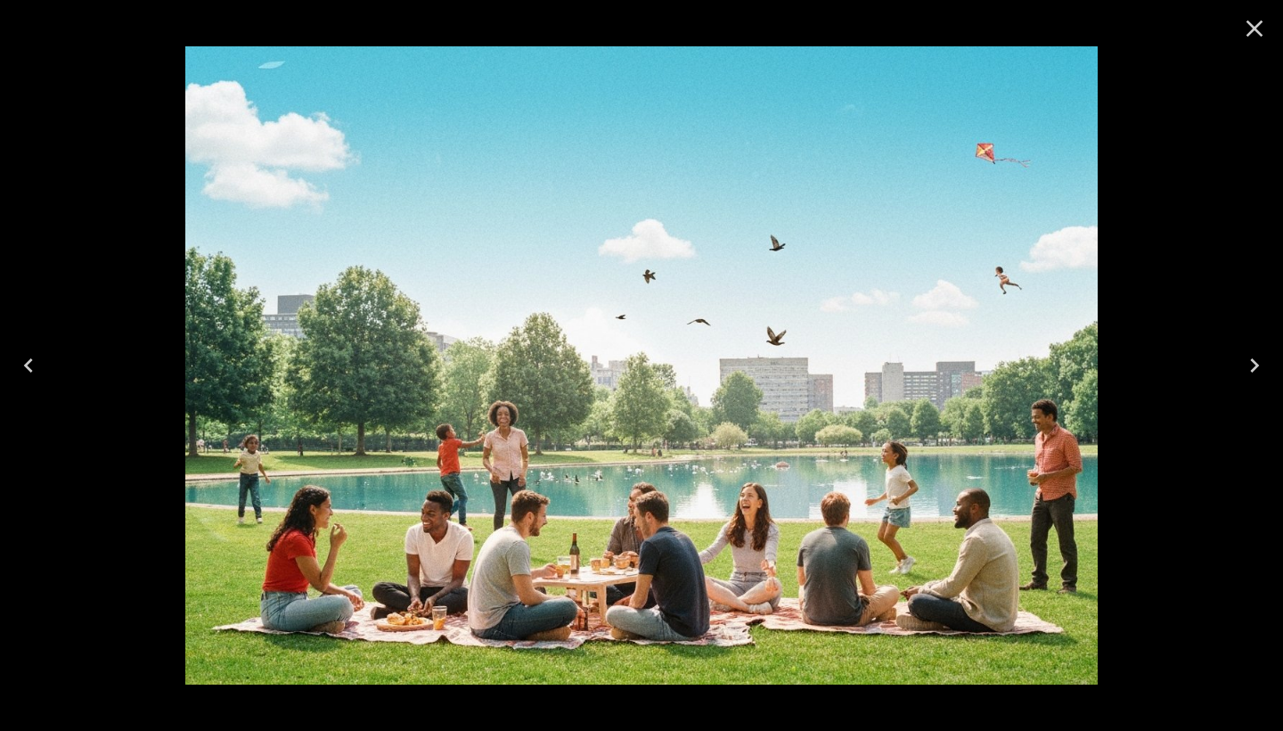
click at [29, 365] on icon "Previous" at bounding box center [28, 365] width 29 height 29
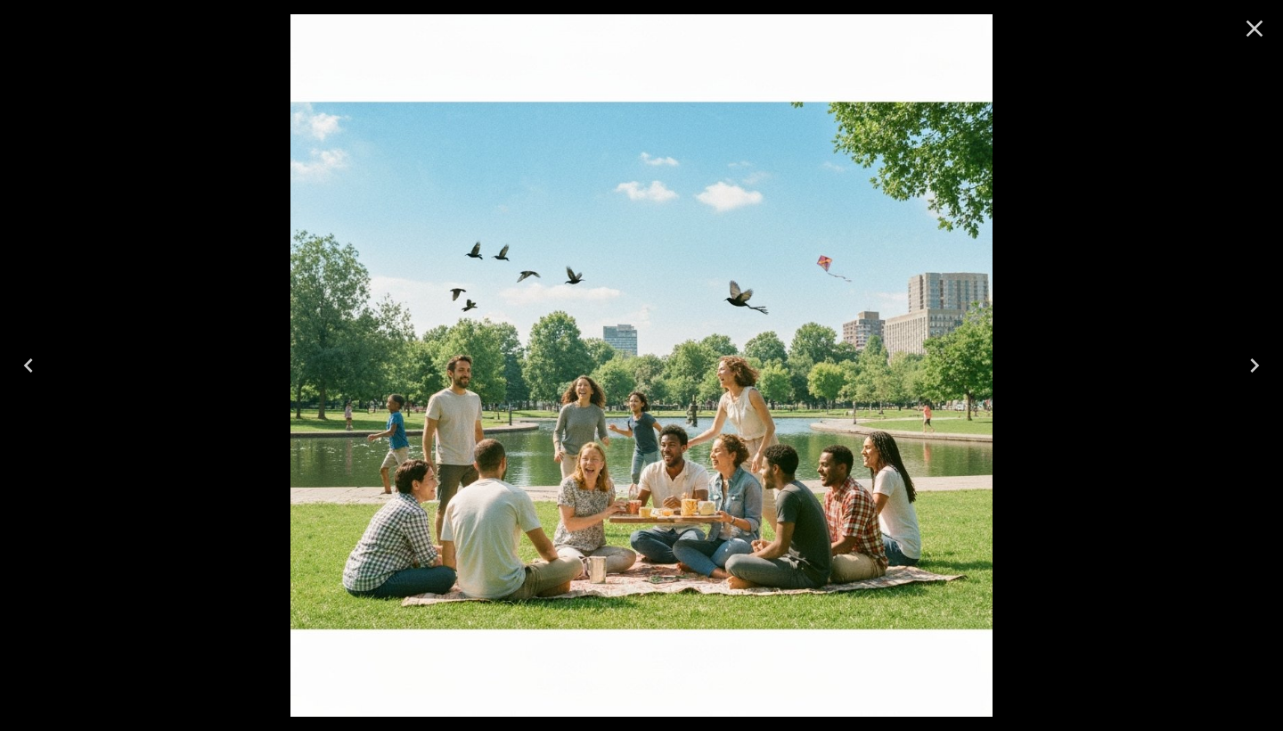
click at [31, 365] on icon "Previous" at bounding box center [28, 365] width 29 height 29
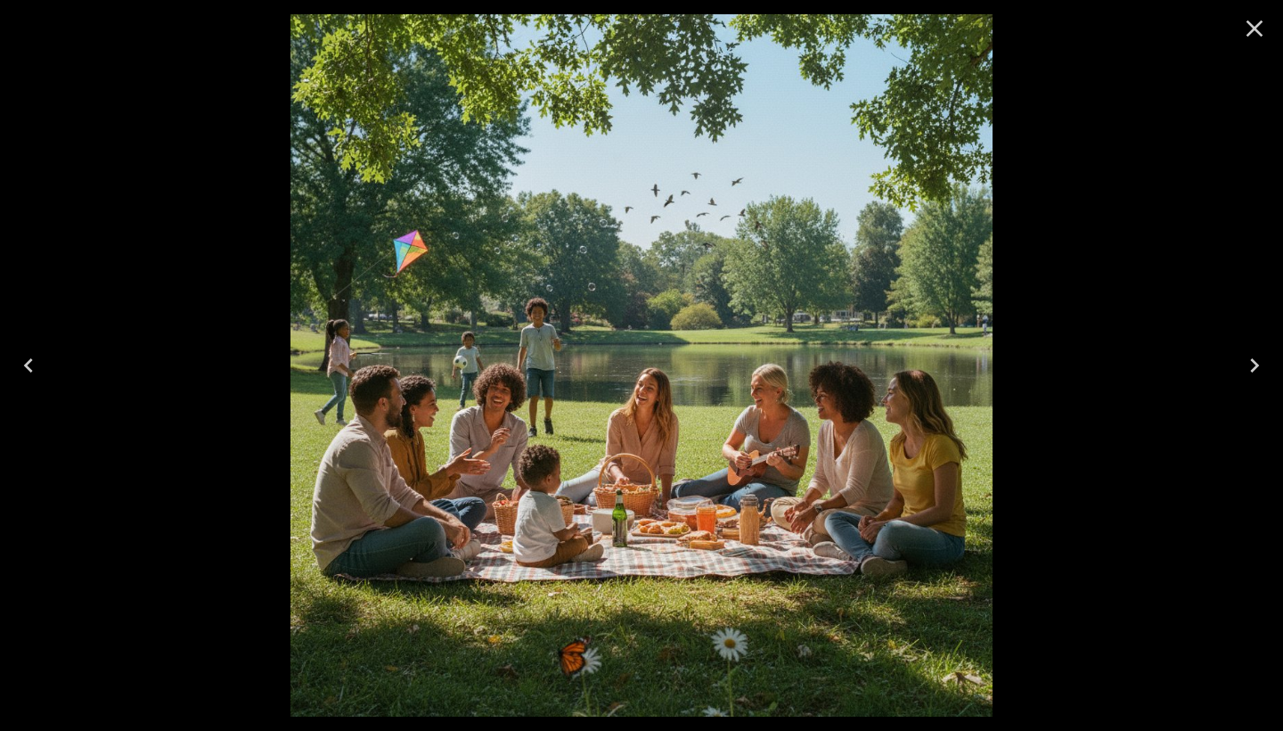
click at [1256, 22] on icon "Close" at bounding box center [1254, 28] width 29 height 29
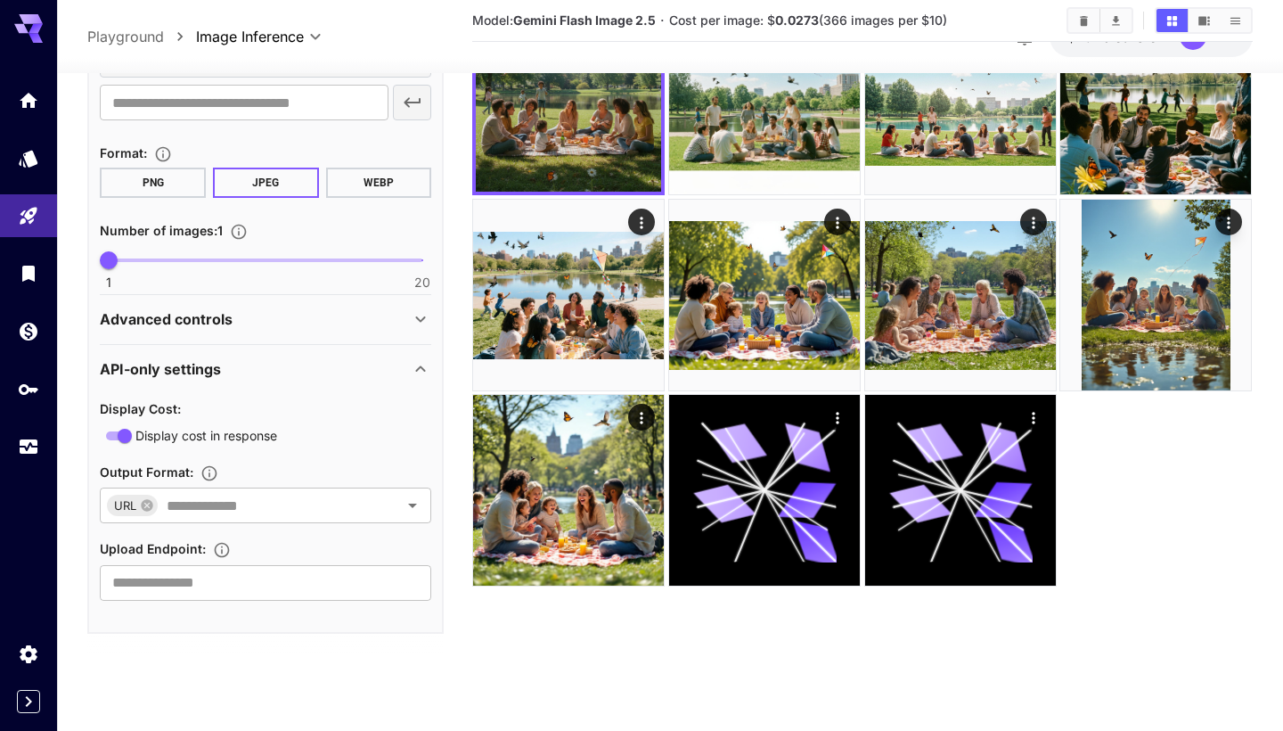
scroll to position [531, 0]
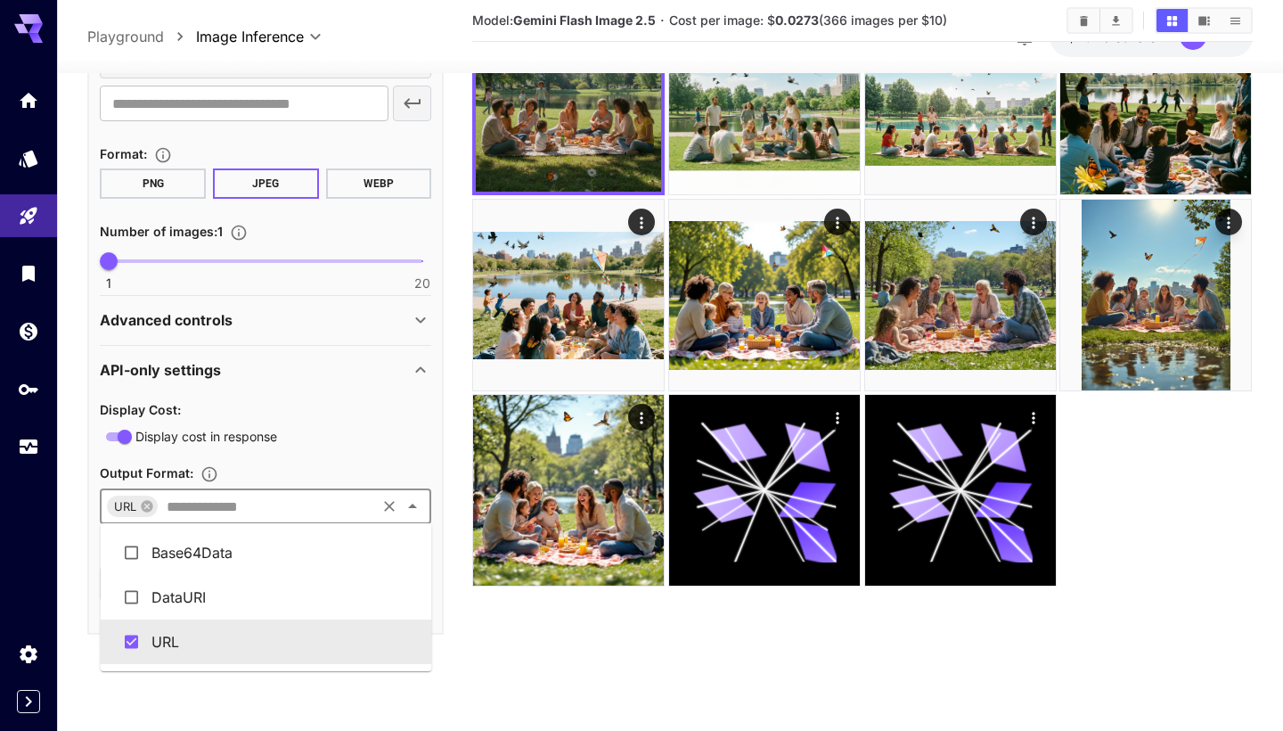
click at [282, 494] on input "text" at bounding box center [266, 506] width 214 height 25
click at [529, 676] on section "Model: Gemini Flash Image 2.5 · Cost per image: $ 0.0273 (366 images per $10)" at bounding box center [862, 312] width 780 height 731
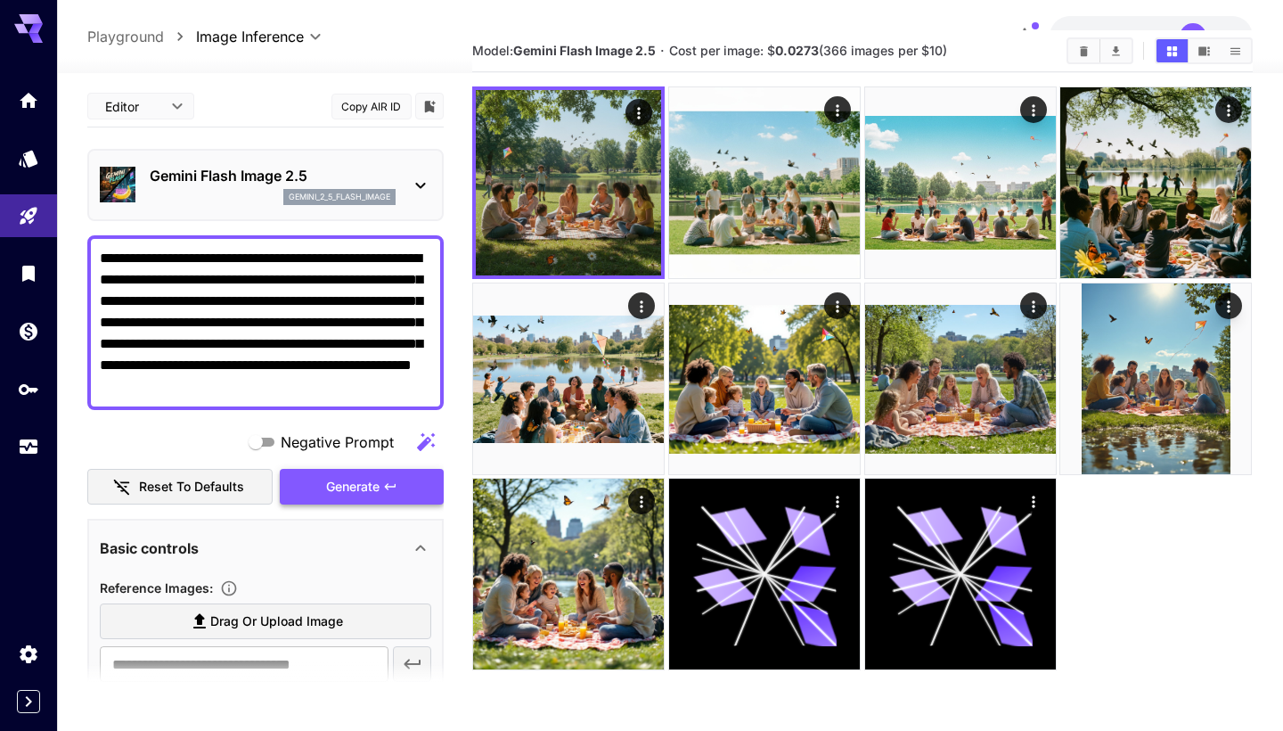
scroll to position [50, 0]
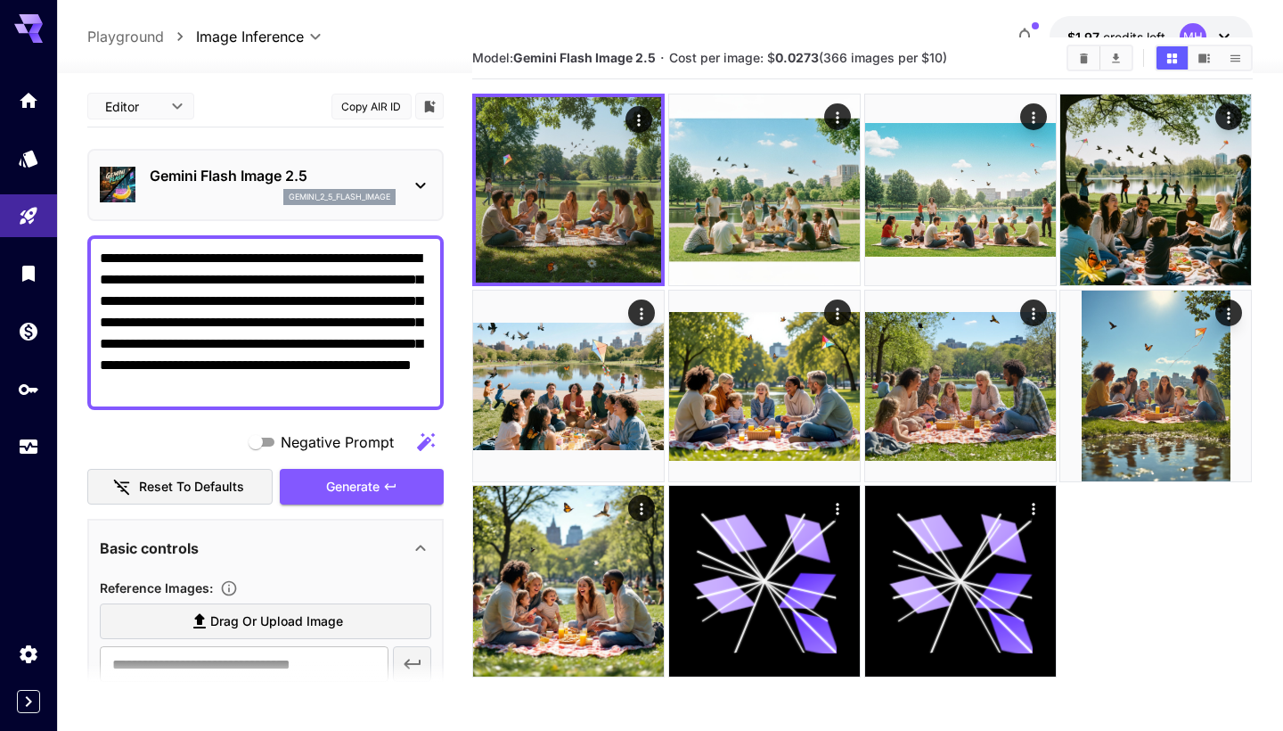
click at [376, 387] on textarea "**********" at bounding box center [265, 323] width 331 height 150
type textarea "**********"
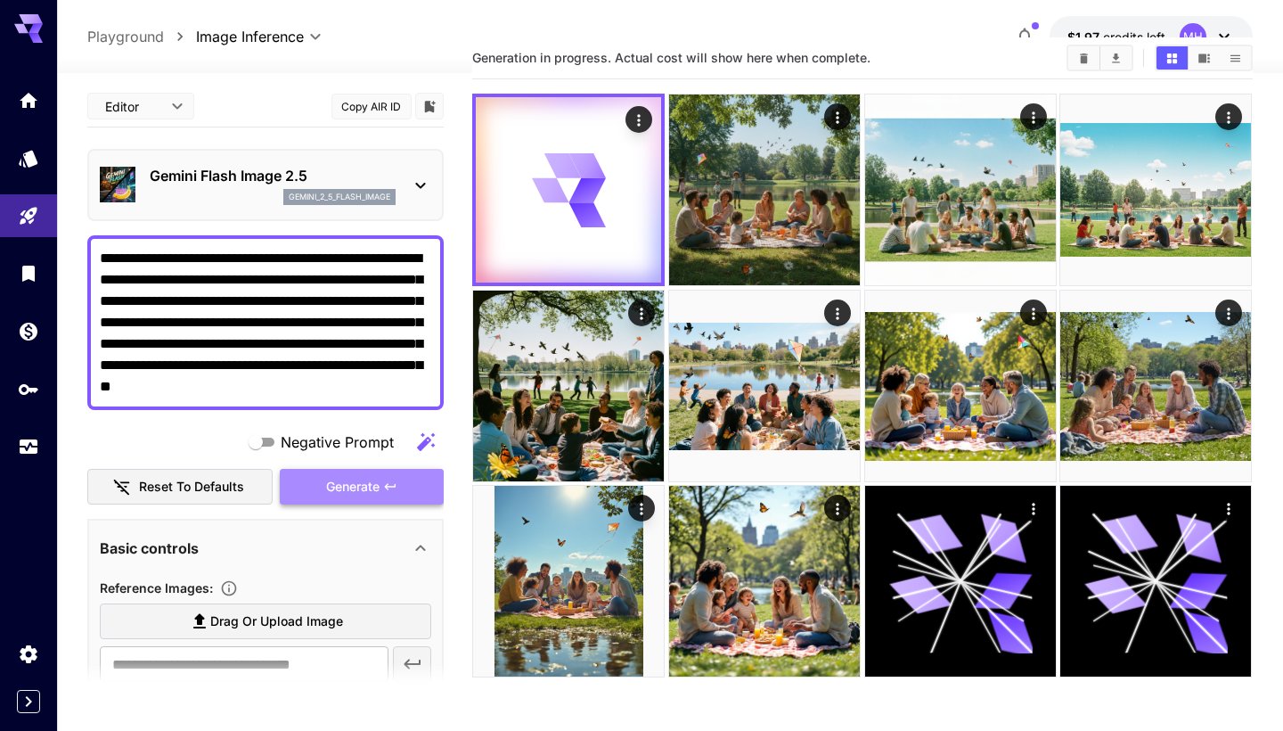
click at [367, 487] on span "Generate" at bounding box center [352, 487] width 53 height 22
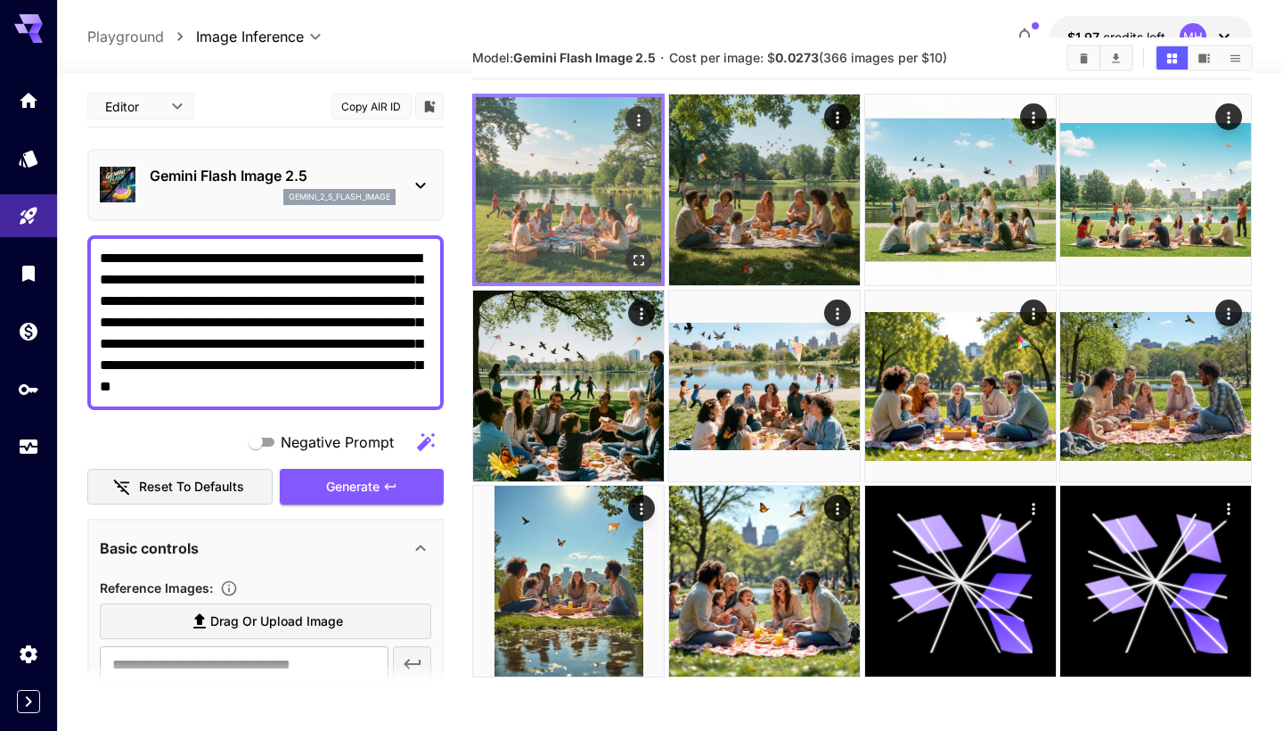
scroll to position [0, 0]
click at [626, 158] on img at bounding box center [568, 189] width 185 height 185
click at [642, 253] on icon "Open in fullscreen" at bounding box center [640, 260] width 18 height 18
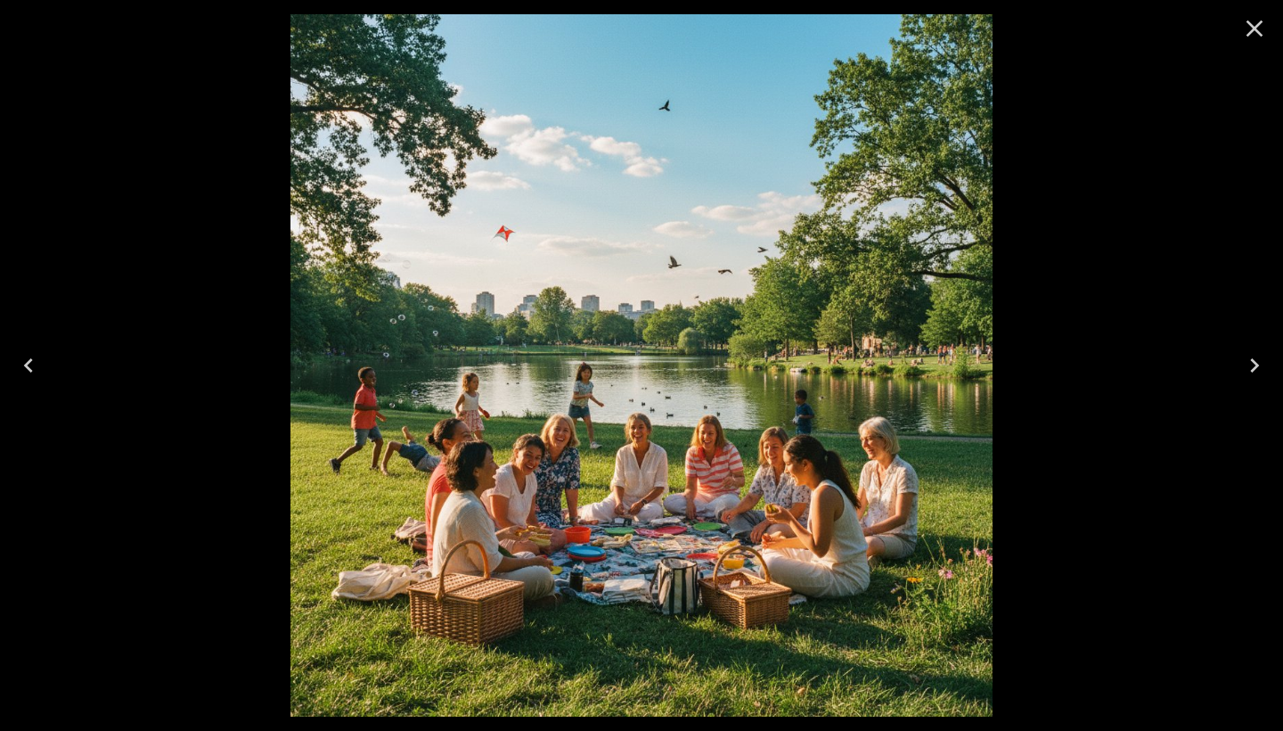
click at [1259, 22] on icon "Close" at bounding box center [1254, 28] width 29 height 29
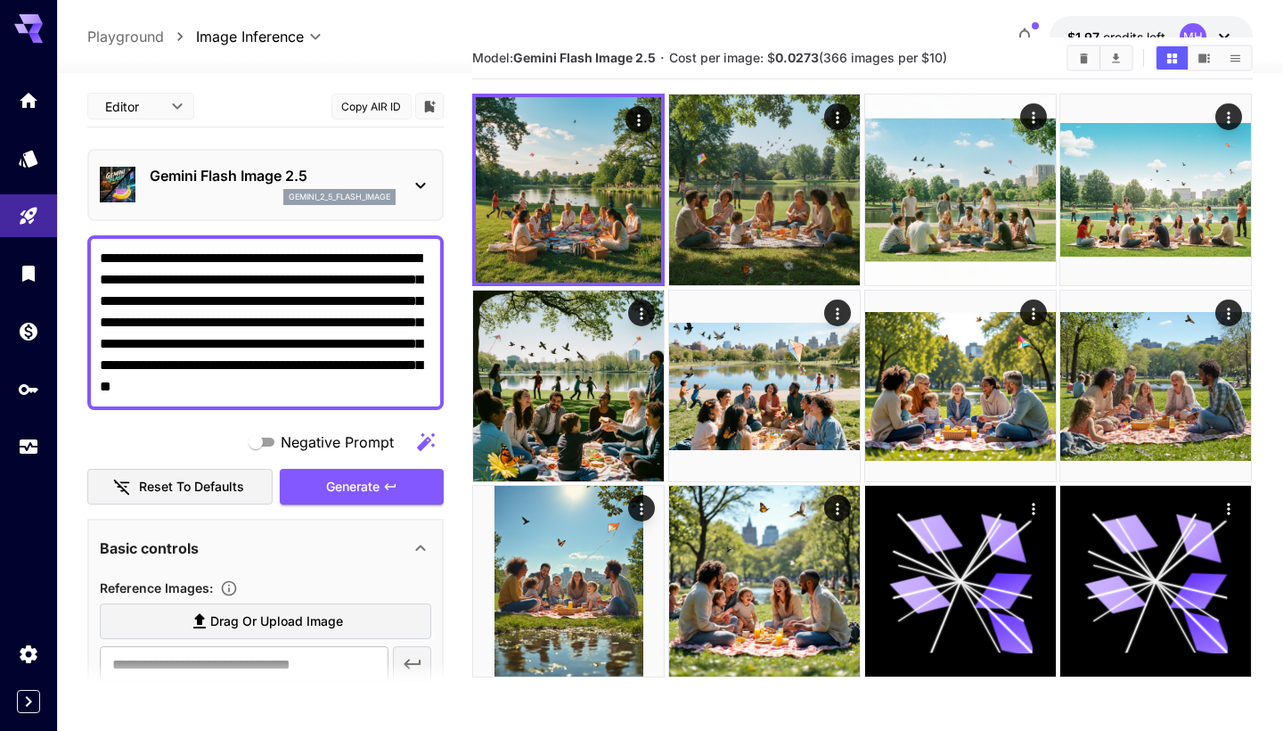
click at [1005, 31] on div "**********" at bounding box center [669, 36] width 1165 height 41
